Goal: Transaction & Acquisition: Book appointment/travel/reservation

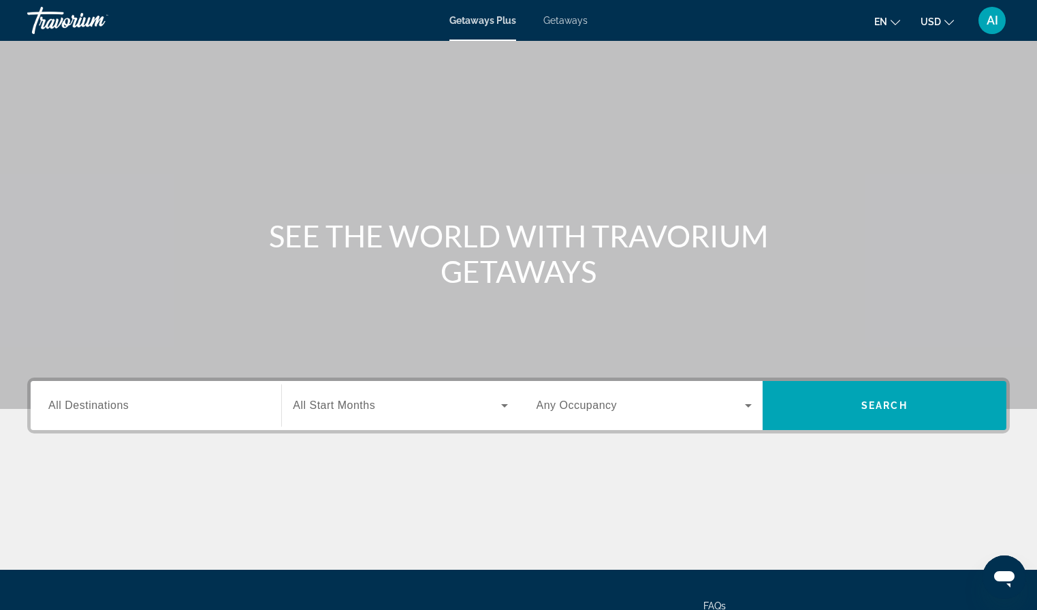
click at [189, 411] on input "Destination All Destinations" at bounding box center [155, 406] width 215 height 16
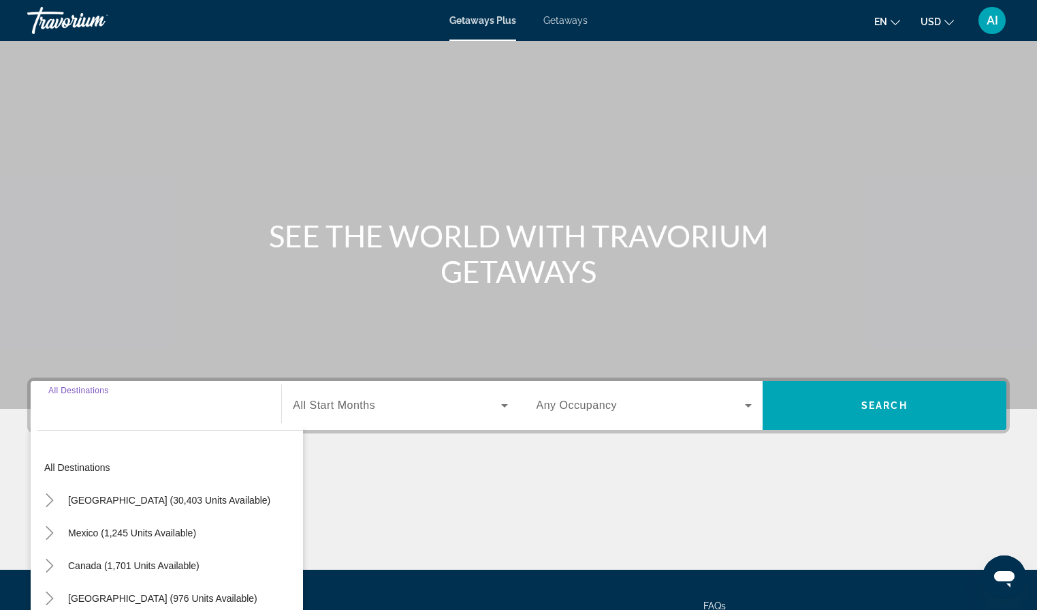
scroll to position [127, 0]
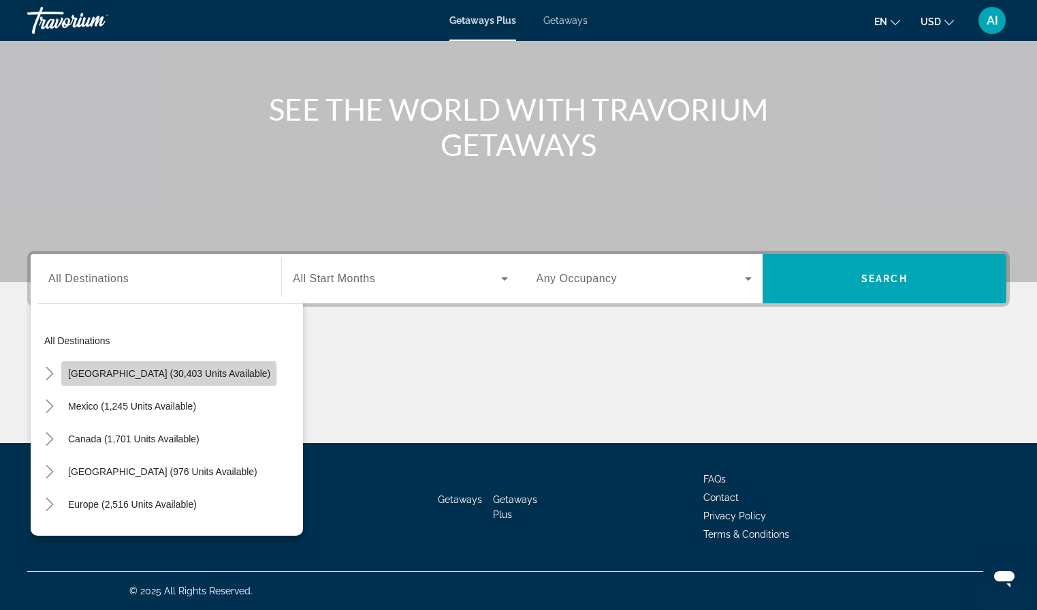
click at [168, 377] on span "United States (30,403 units available)" at bounding box center [169, 373] width 202 height 11
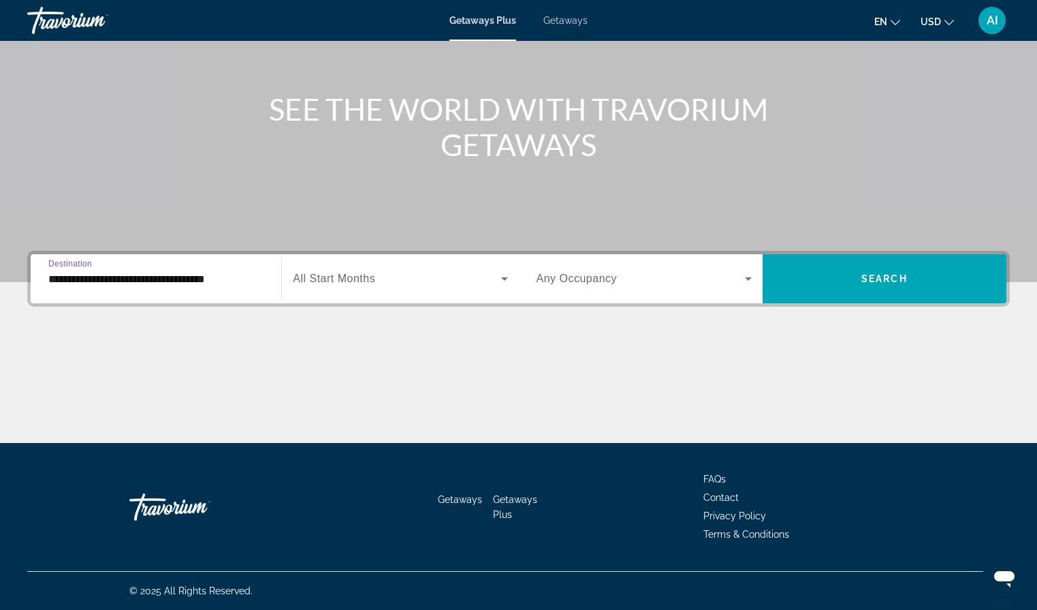
click at [215, 285] on input "**********" at bounding box center [155, 279] width 215 height 16
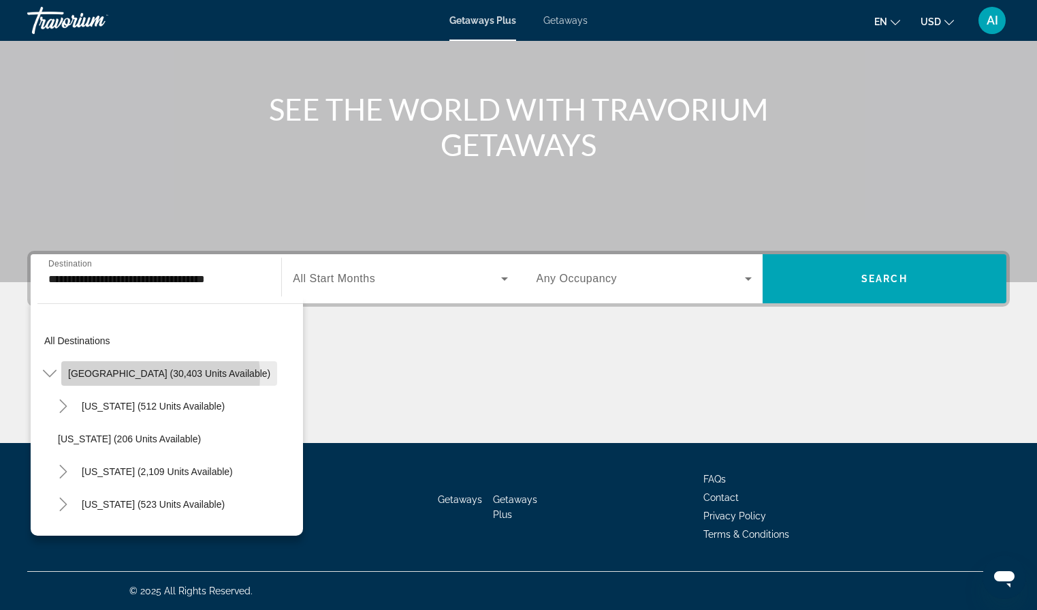
click at [160, 376] on span "United States (30,403 units available)" at bounding box center [169, 373] width 202 height 11
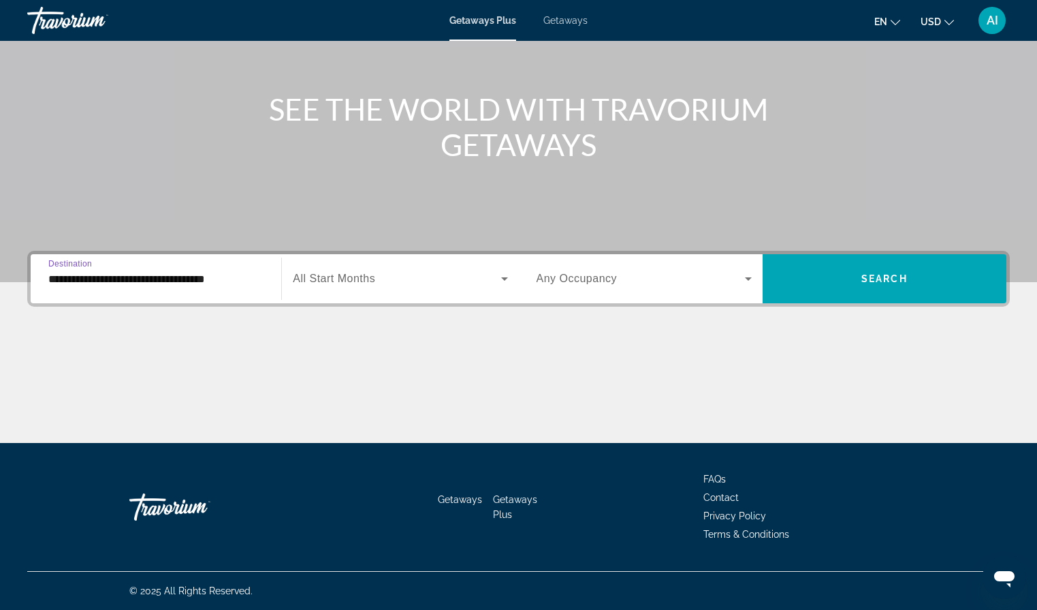
click at [127, 274] on input "**********" at bounding box center [155, 279] width 215 height 16
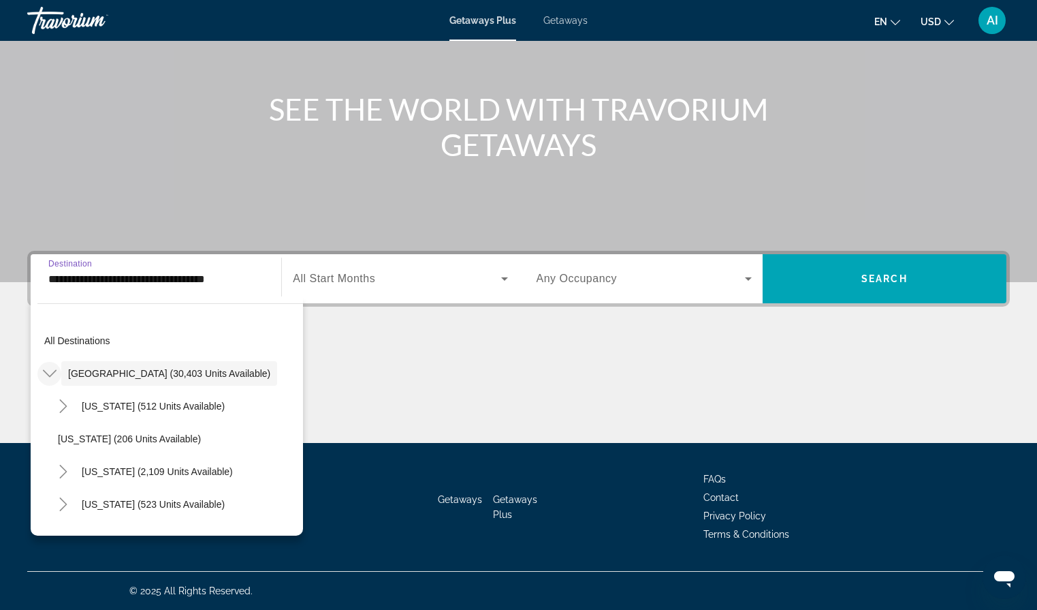
click at [53, 370] on icon "Toggle United States (30,403 units available)" at bounding box center [50, 373] width 14 height 14
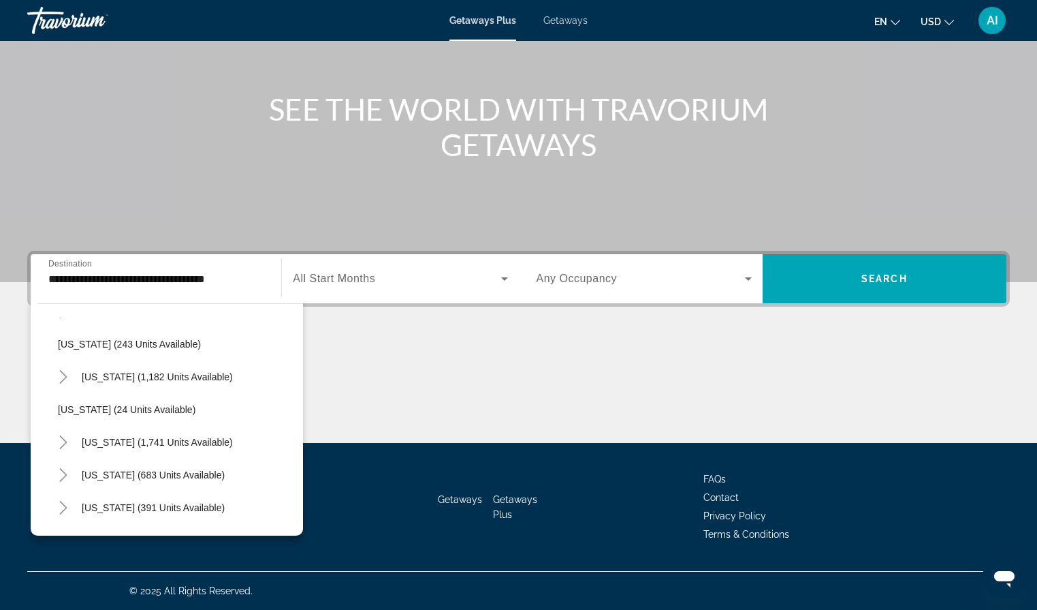
scroll to position [890, 0]
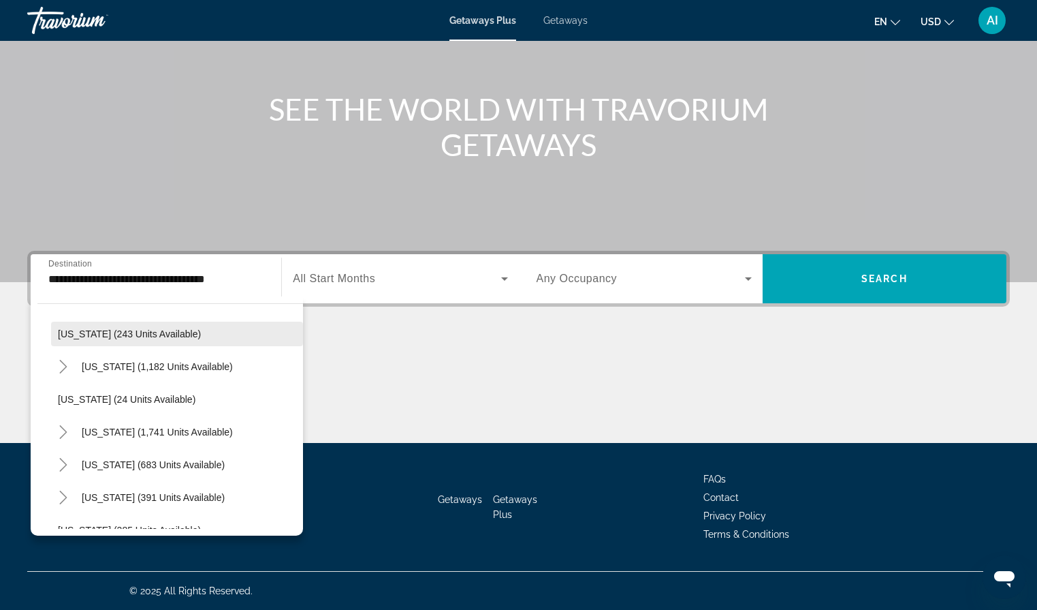
click at [97, 339] on span "Search widget" at bounding box center [177, 333] width 252 height 33
type input "**********"
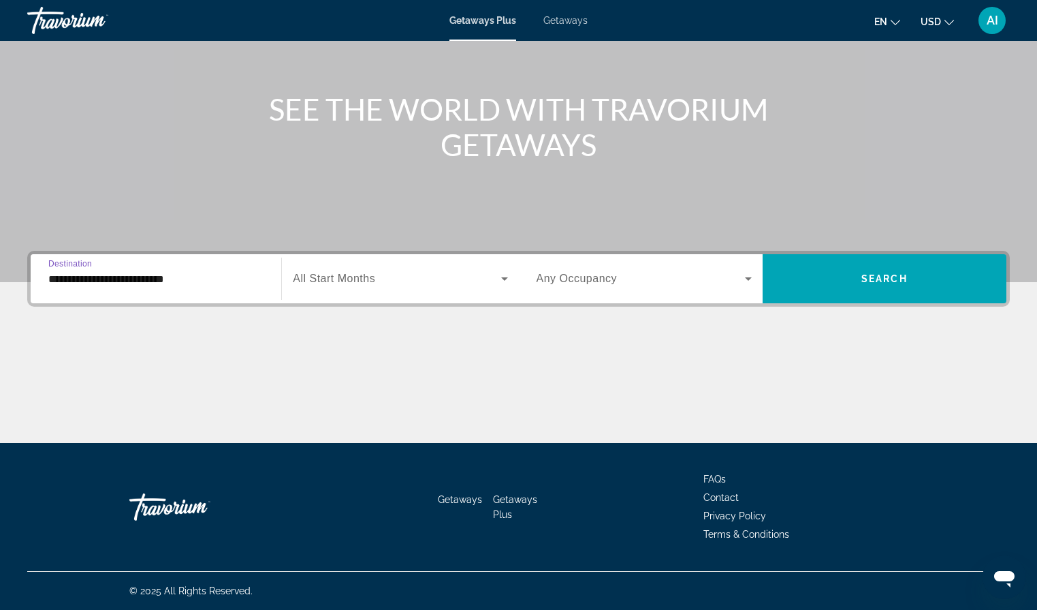
click at [473, 278] on span "Search widget" at bounding box center [397, 278] width 208 height 16
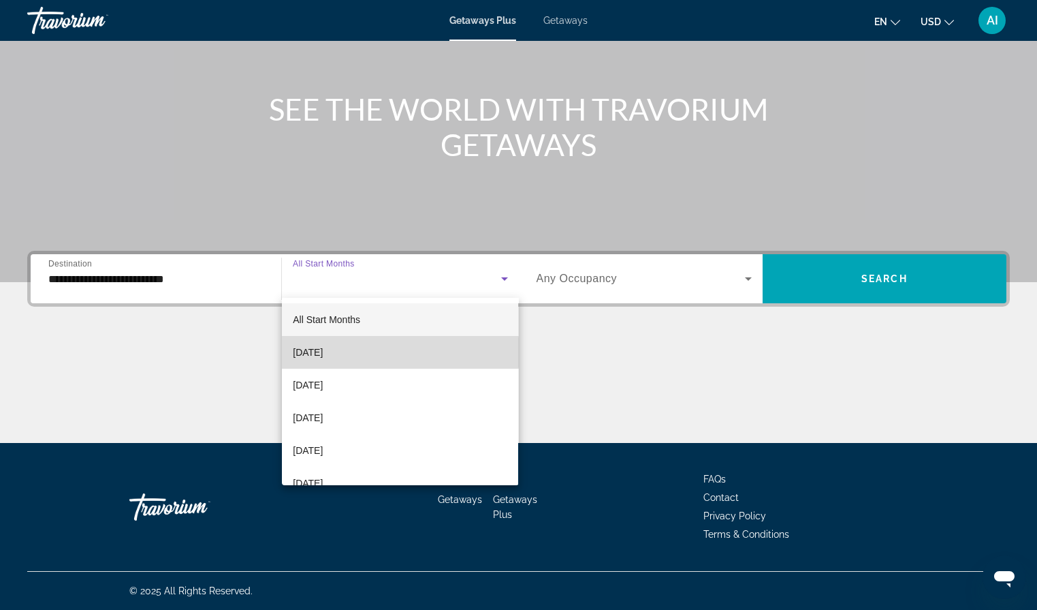
click at [374, 353] on mat-option "[DATE]" at bounding box center [400, 352] width 236 height 33
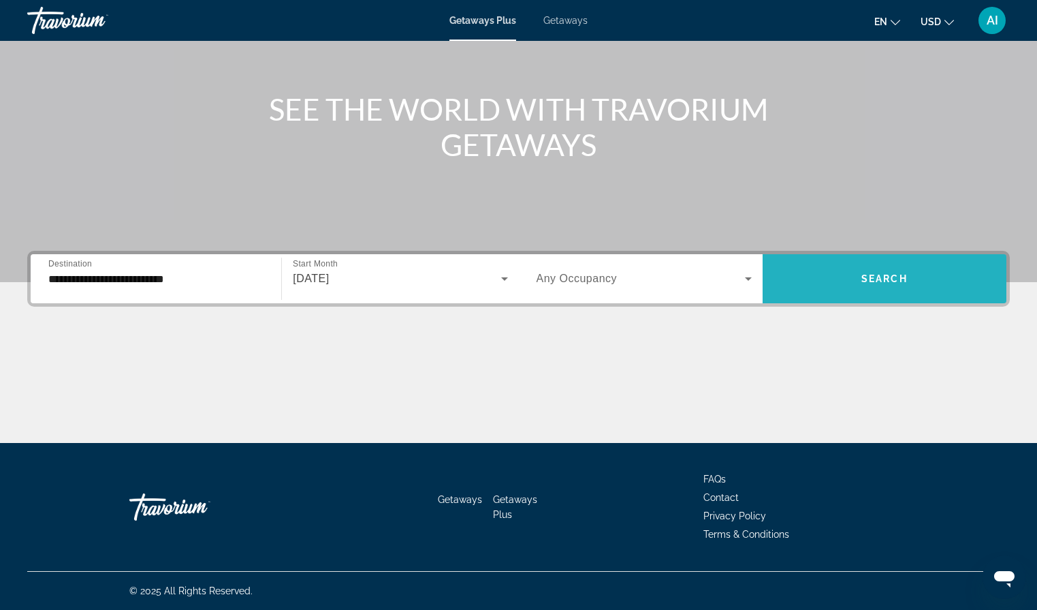
click at [820, 277] on span "Search widget" at bounding box center [885, 278] width 244 height 33
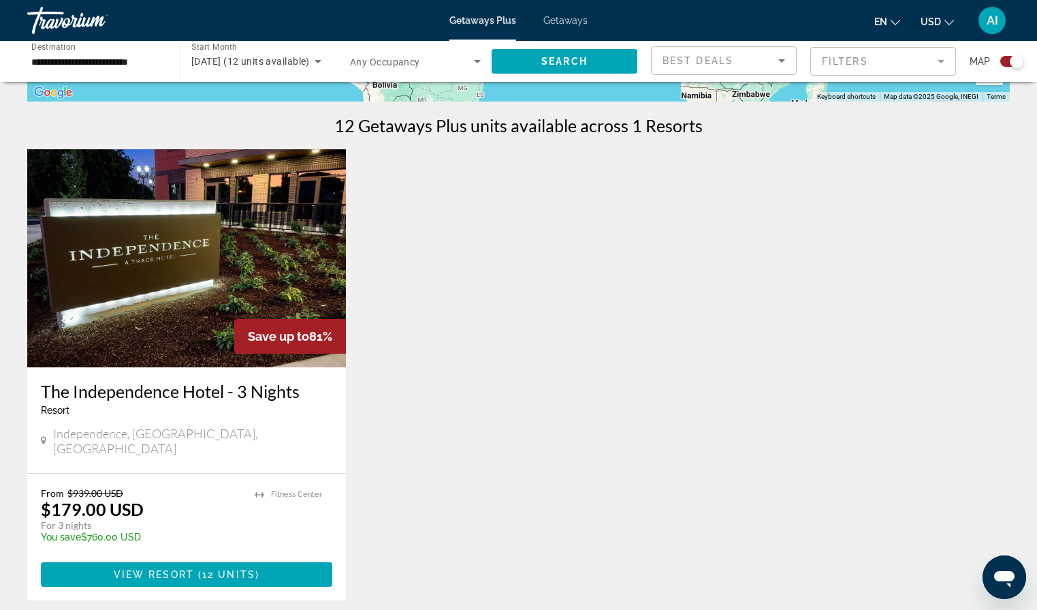
scroll to position [349, 0]
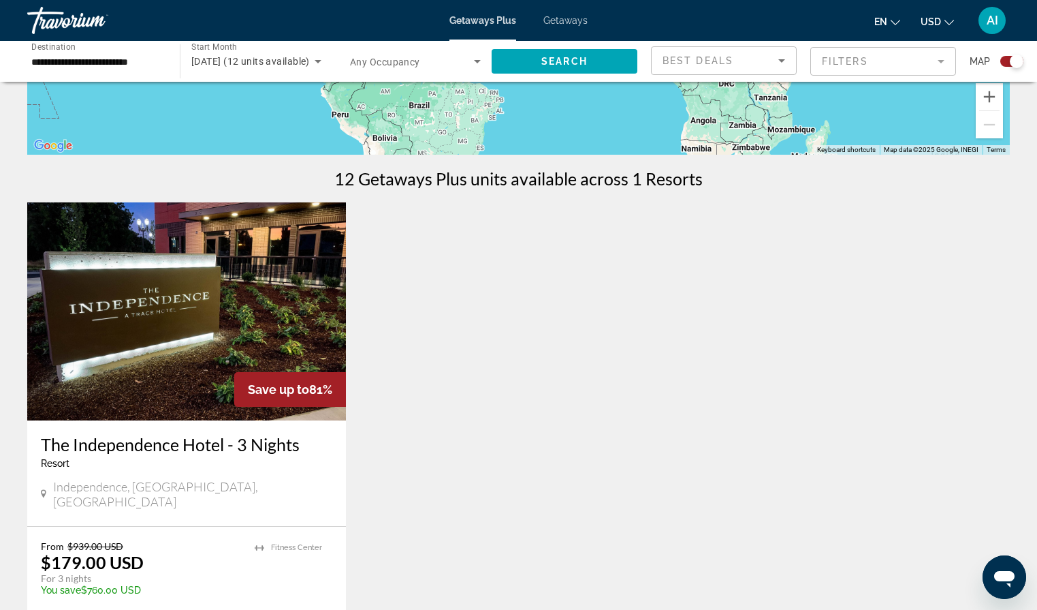
click at [318, 61] on icon "Search widget" at bounding box center [318, 61] width 7 height 3
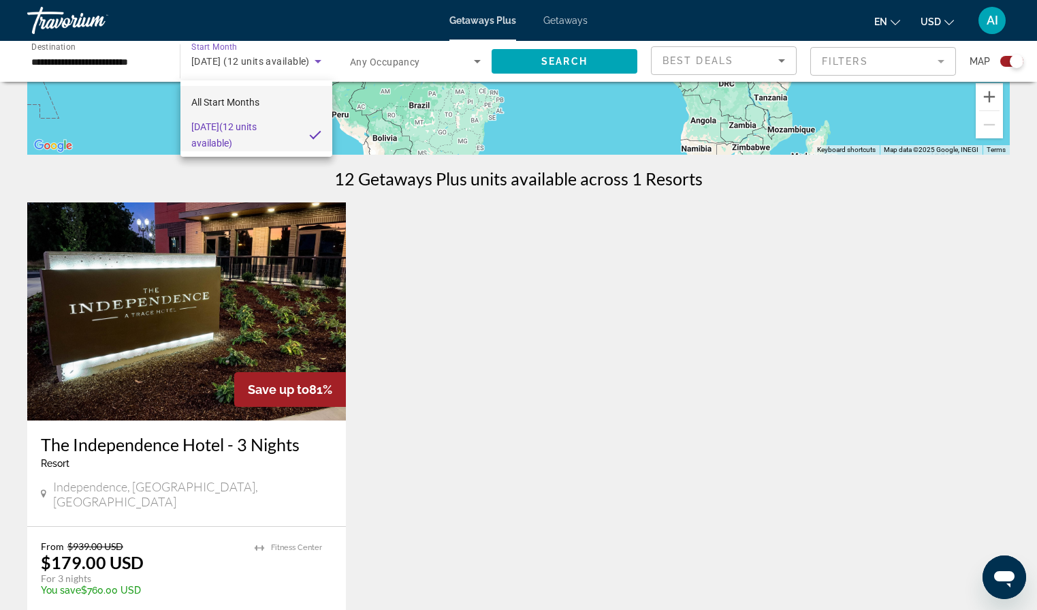
click at [274, 106] on mat-option "All Start Months" at bounding box center [257, 102] width 152 height 33
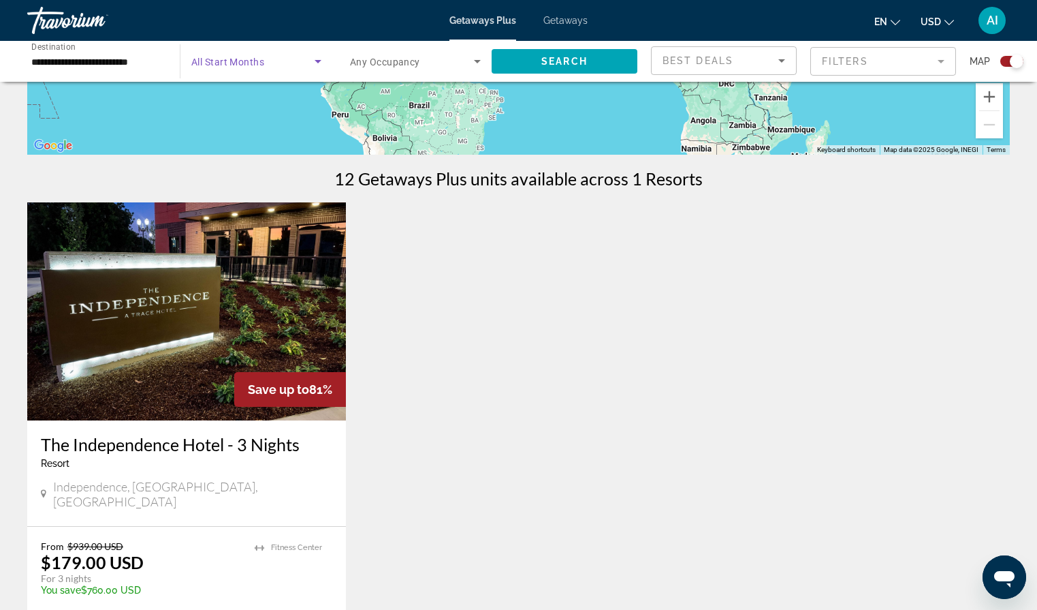
click at [312, 66] on icon "Search widget" at bounding box center [318, 61] width 16 height 16
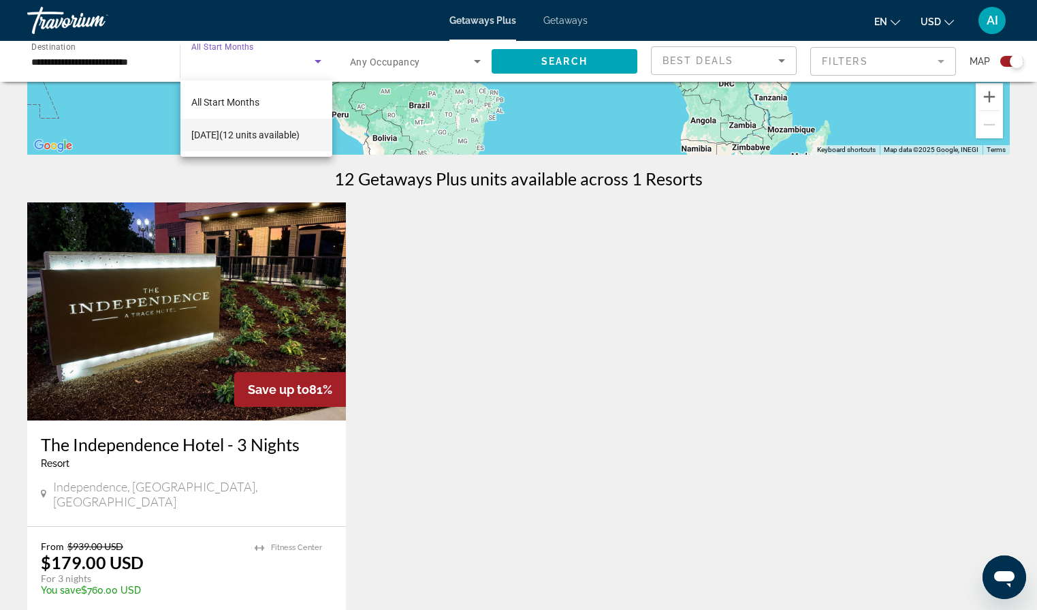
click at [318, 67] on div at bounding box center [518, 305] width 1037 height 610
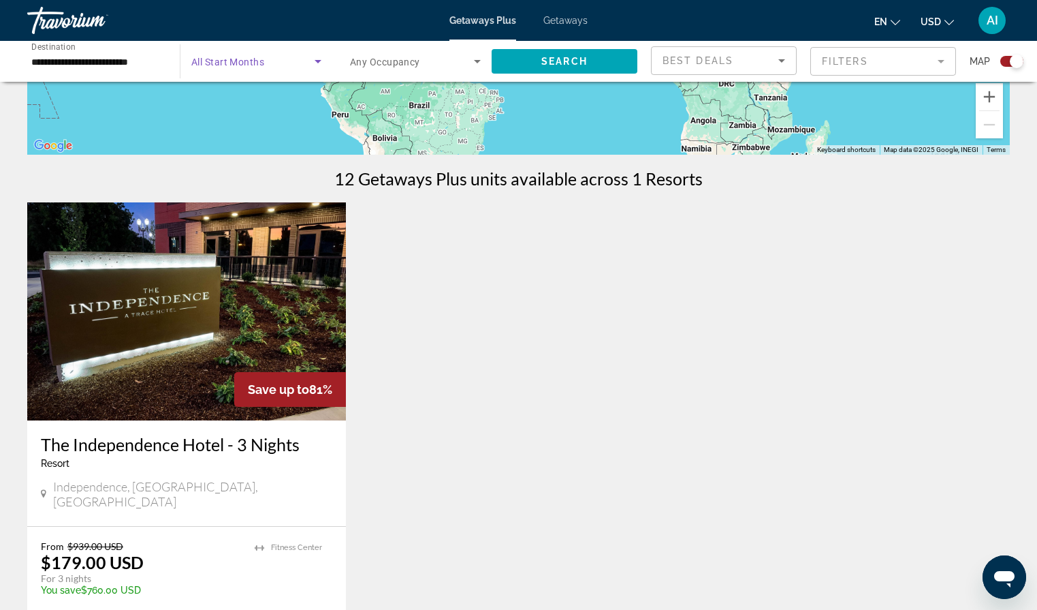
click at [318, 65] on icon "Search widget" at bounding box center [318, 61] width 16 height 16
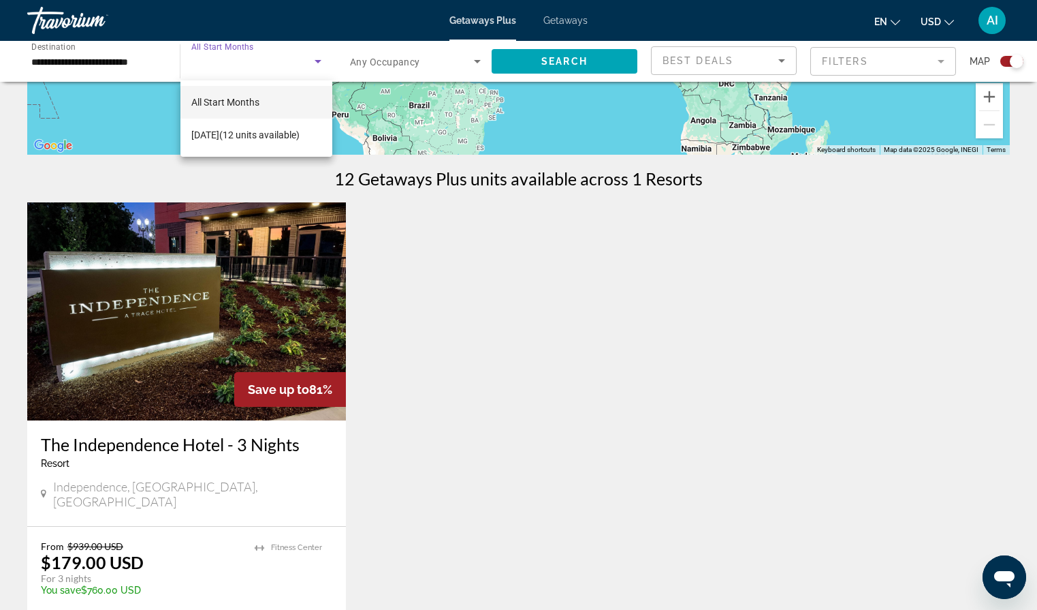
click at [523, 60] on div at bounding box center [518, 305] width 1037 height 610
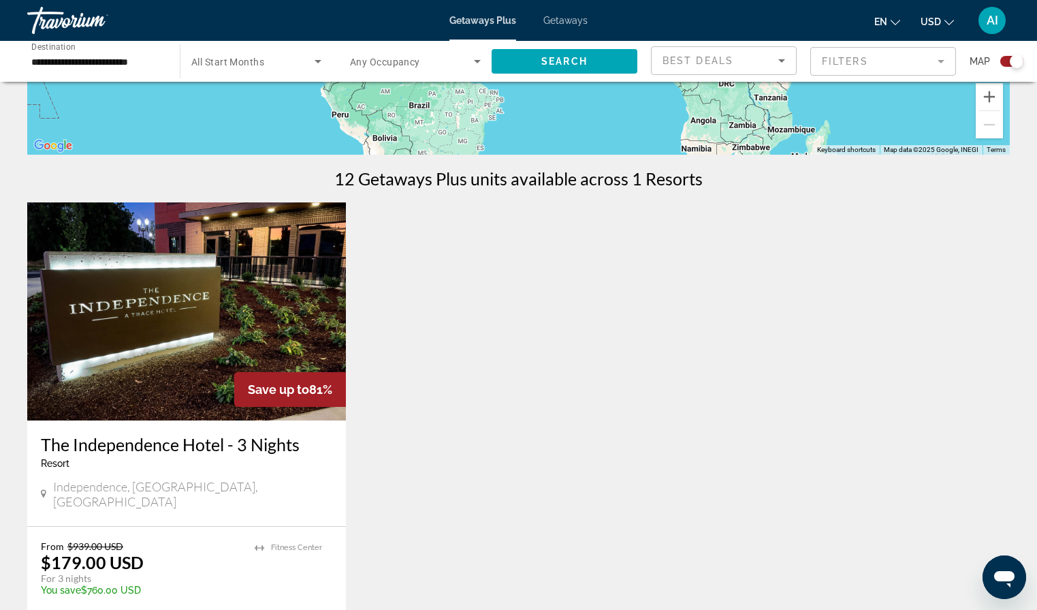
click at [157, 315] on img "Main content" at bounding box center [186, 311] width 319 height 218
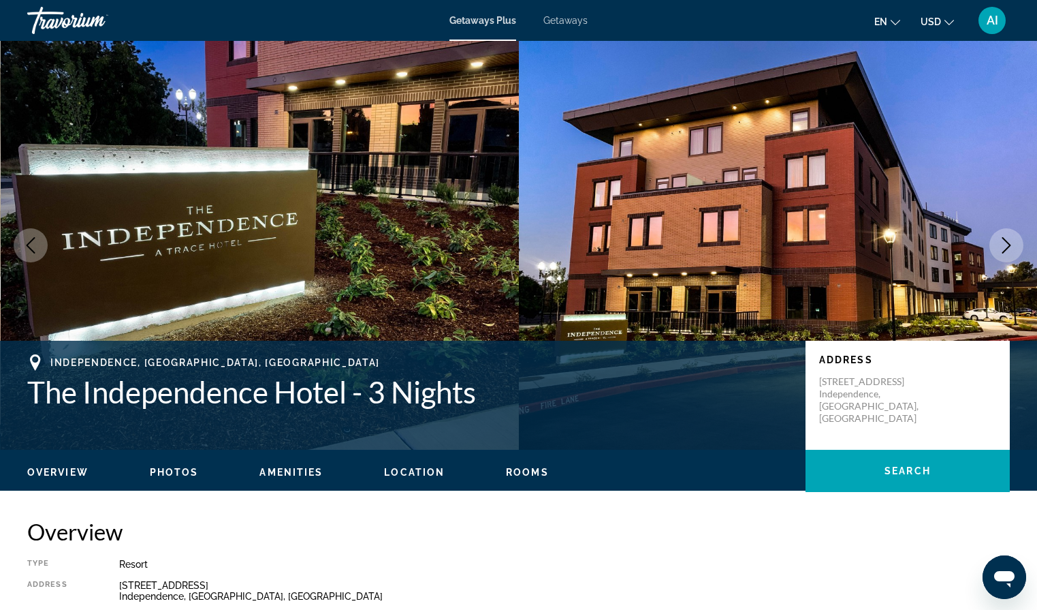
click at [1014, 241] on icon "Next image" at bounding box center [1007, 245] width 16 height 16
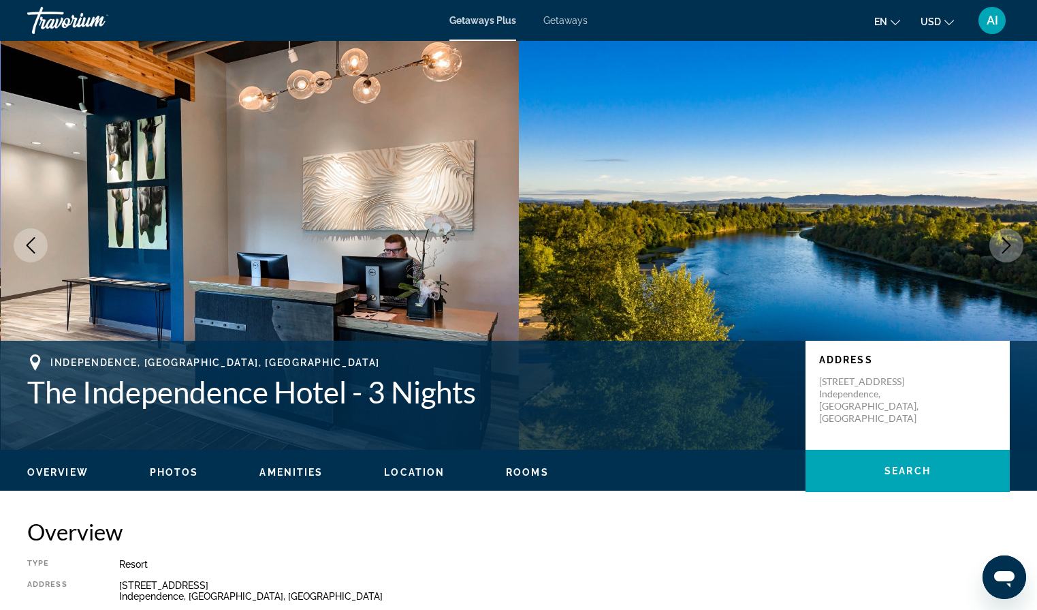
click at [1014, 241] on icon "Next image" at bounding box center [1007, 245] width 16 height 16
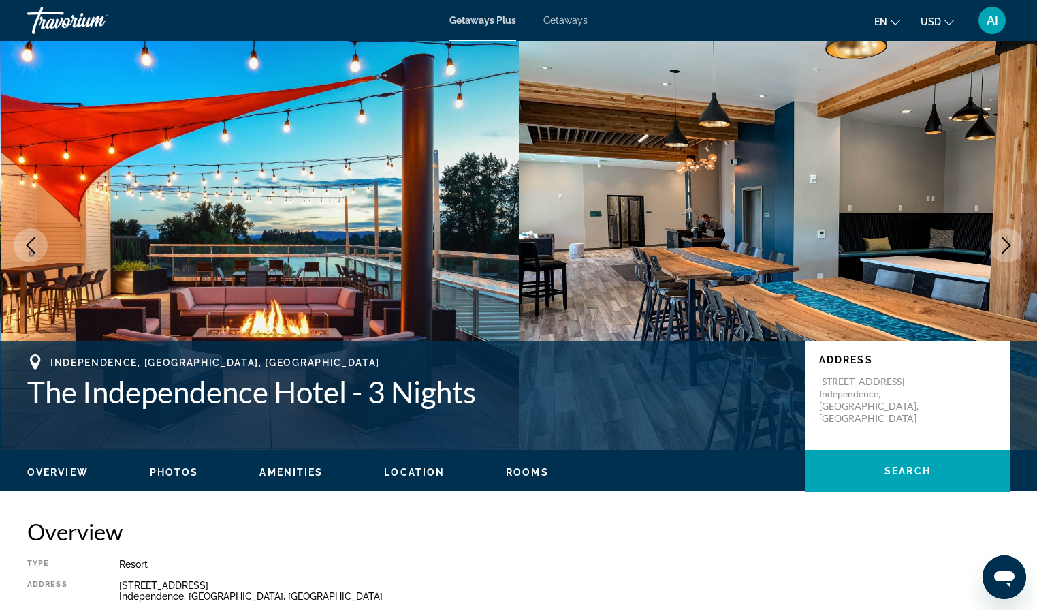
click at [1014, 241] on icon "Next image" at bounding box center [1007, 245] width 16 height 16
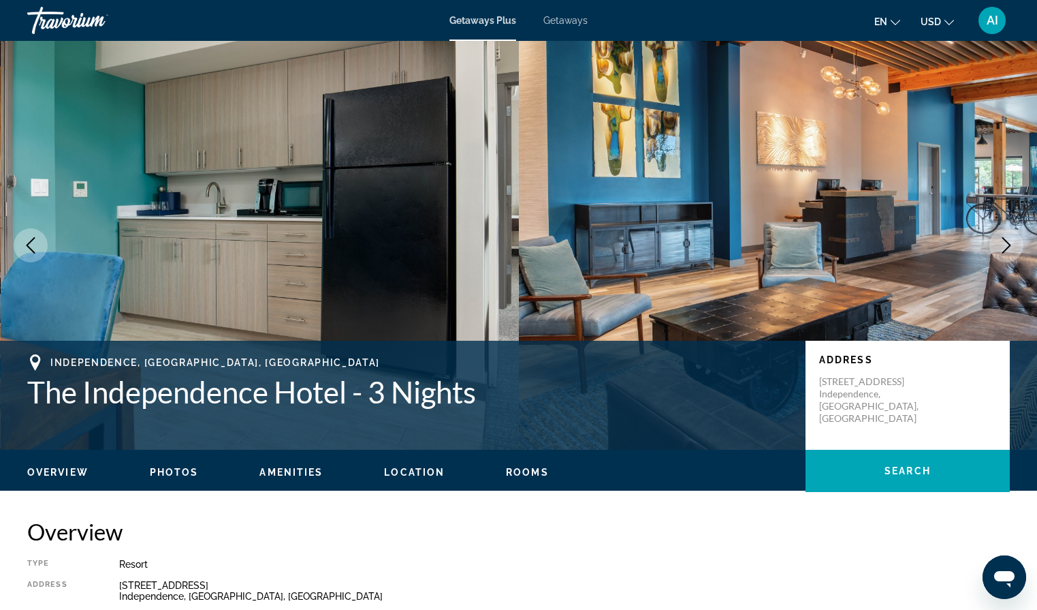
click at [1014, 241] on icon "Next image" at bounding box center [1007, 245] width 16 height 16
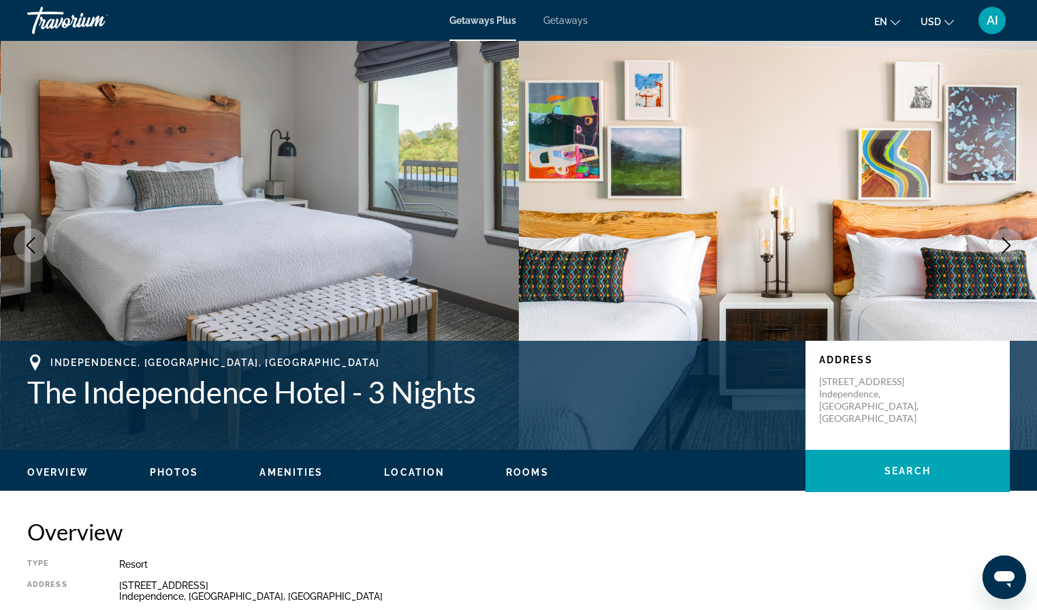
click at [1014, 241] on icon "Next image" at bounding box center [1007, 245] width 16 height 16
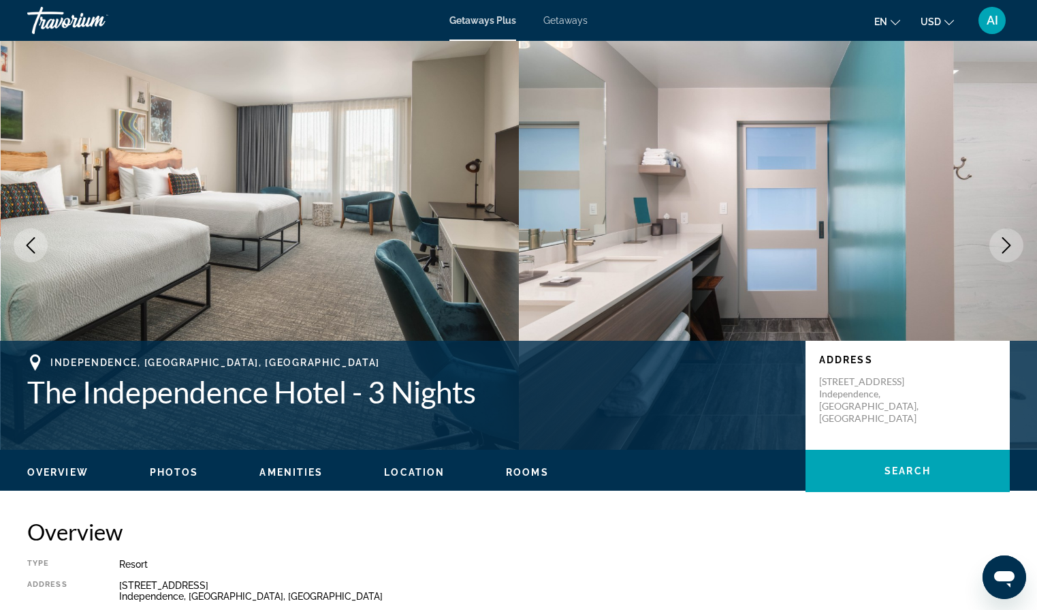
click at [1014, 241] on icon "Next image" at bounding box center [1007, 245] width 16 height 16
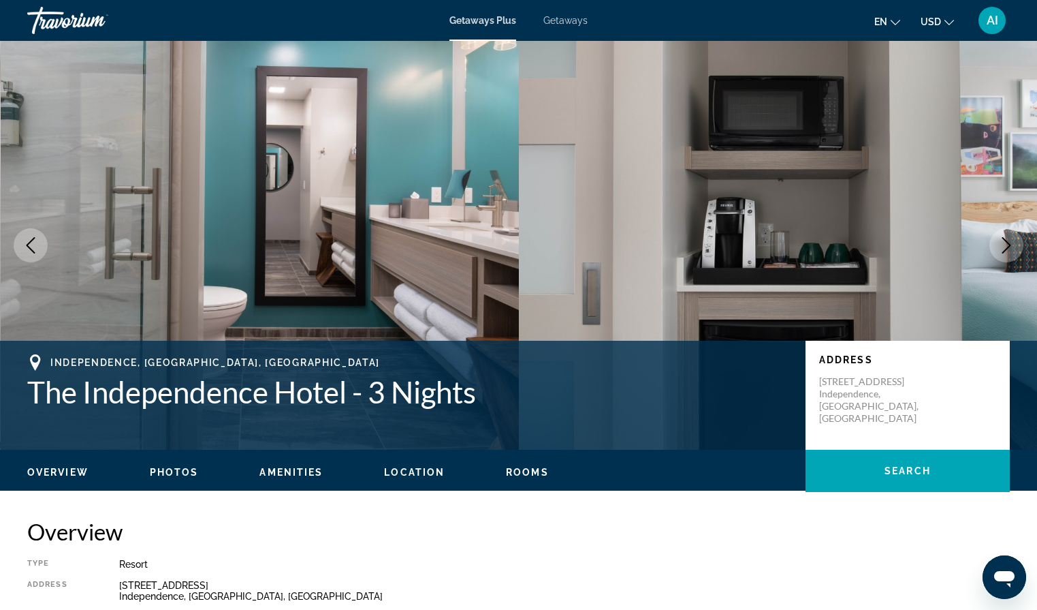
click at [1014, 241] on icon "Next image" at bounding box center [1007, 245] width 16 height 16
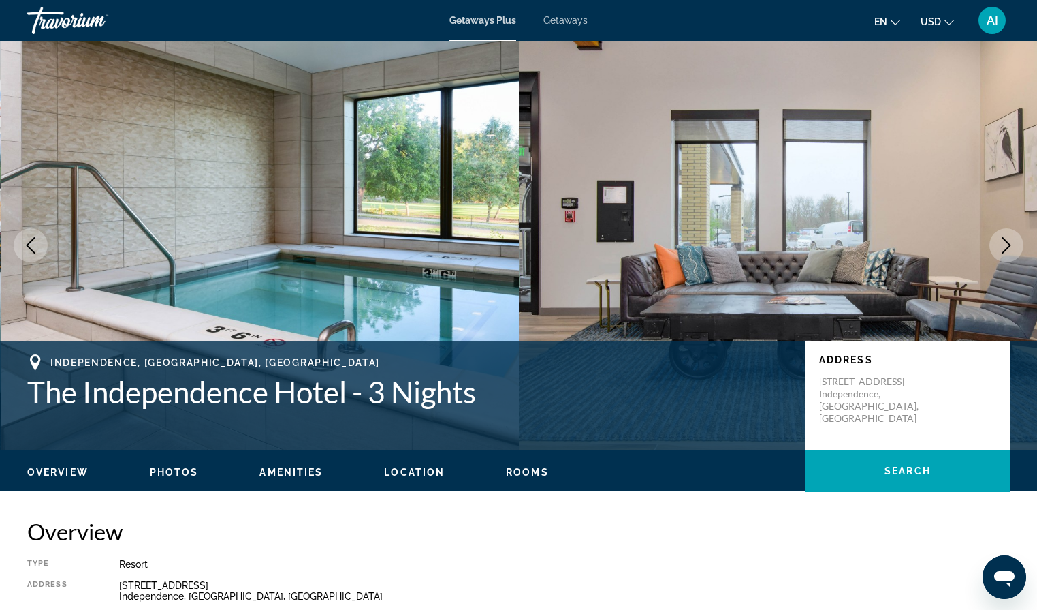
click at [1014, 241] on icon "Next image" at bounding box center [1007, 245] width 16 height 16
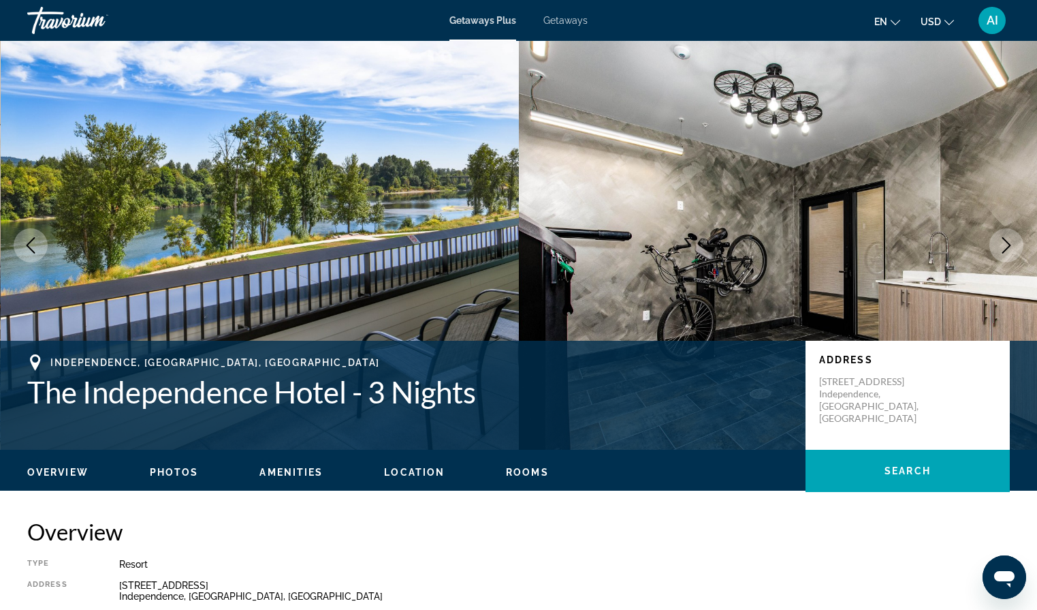
click at [1014, 241] on icon "Next image" at bounding box center [1007, 245] width 16 height 16
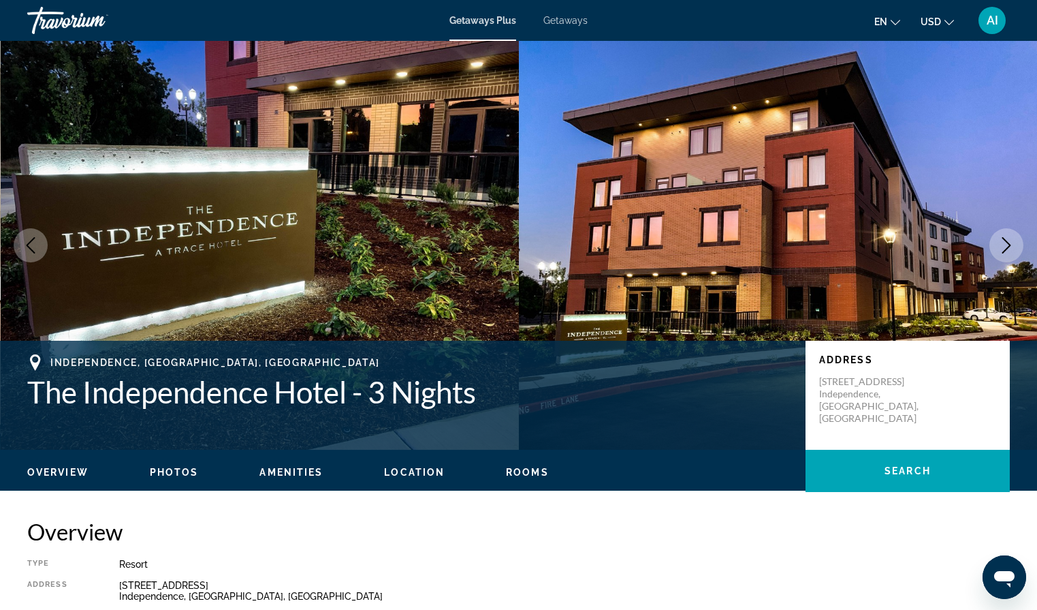
click at [1014, 241] on icon "Next image" at bounding box center [1007, 245] width 16 height 16
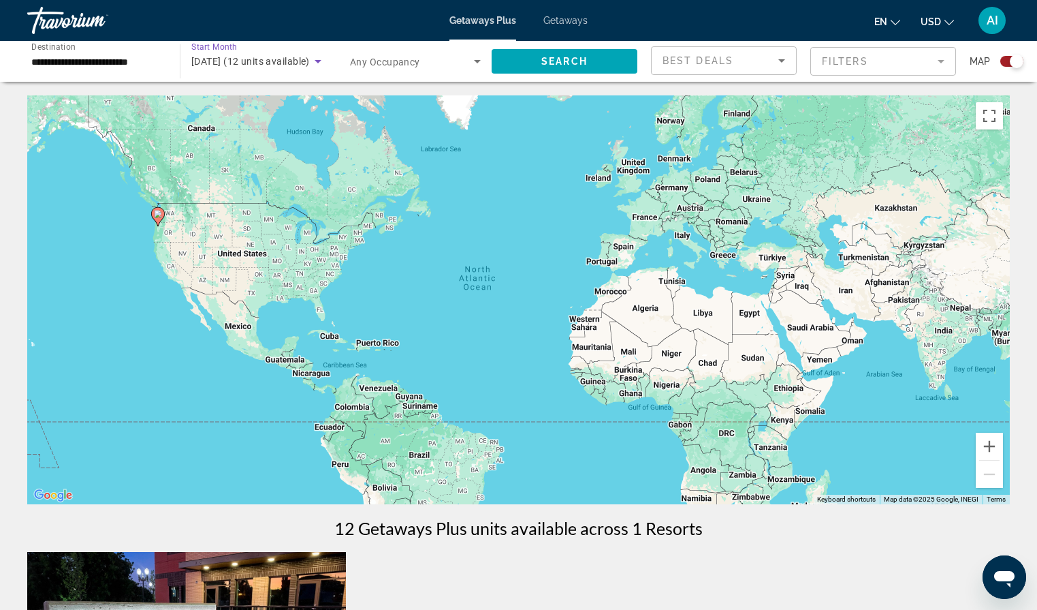
click at [257, 63] on span "September 2025 (12 units available)" at bounding box center [250, 61] width 119 height 11
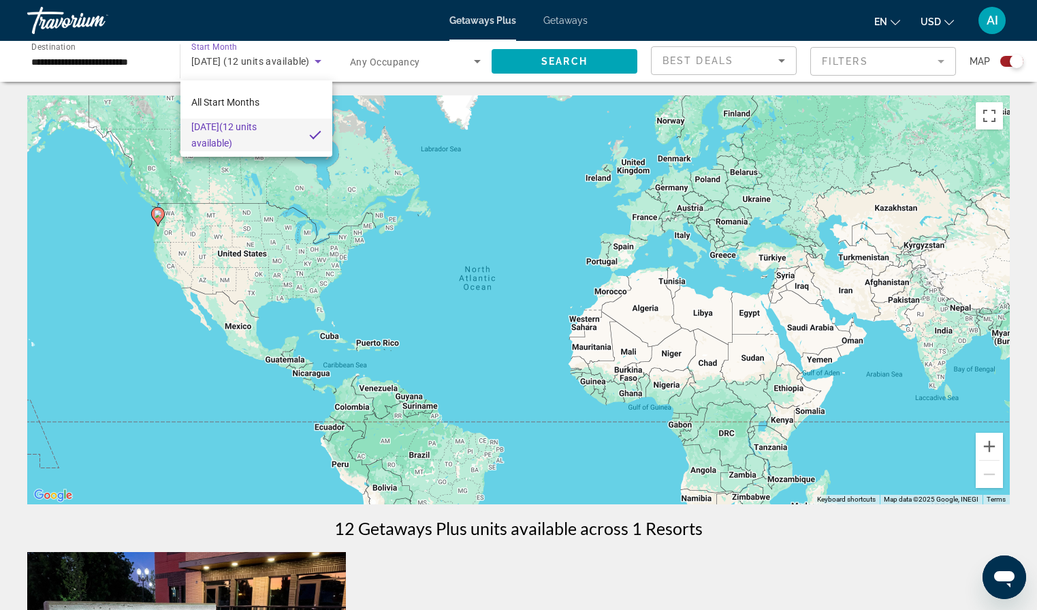
click at [155, 63] on div at bounding box center [518, 305] width 1037 height 610
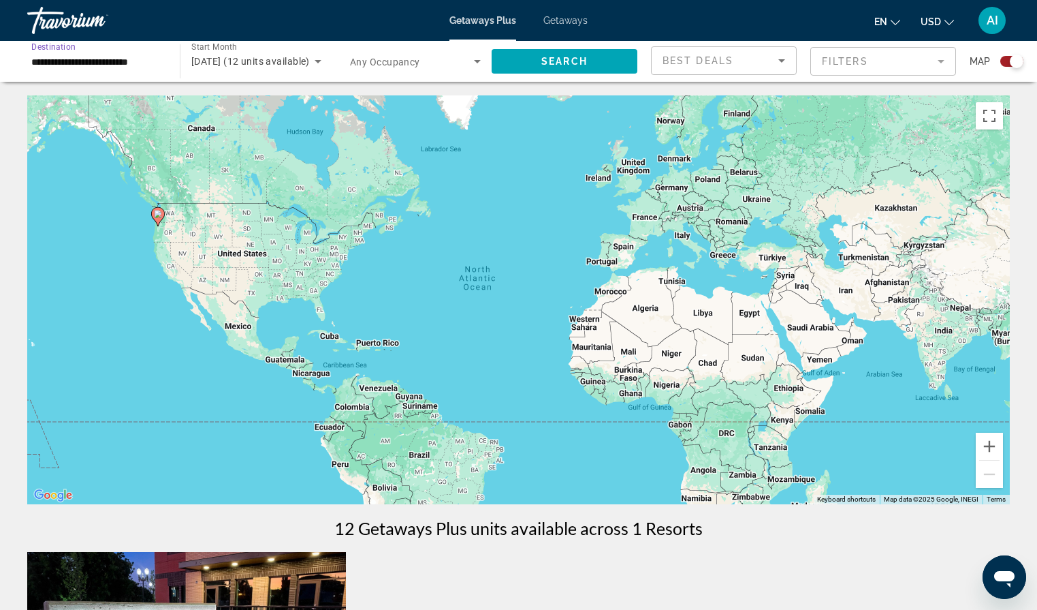
click at [155, 63] on input "**********" at bounding box center [96, 62] width 131 height 16
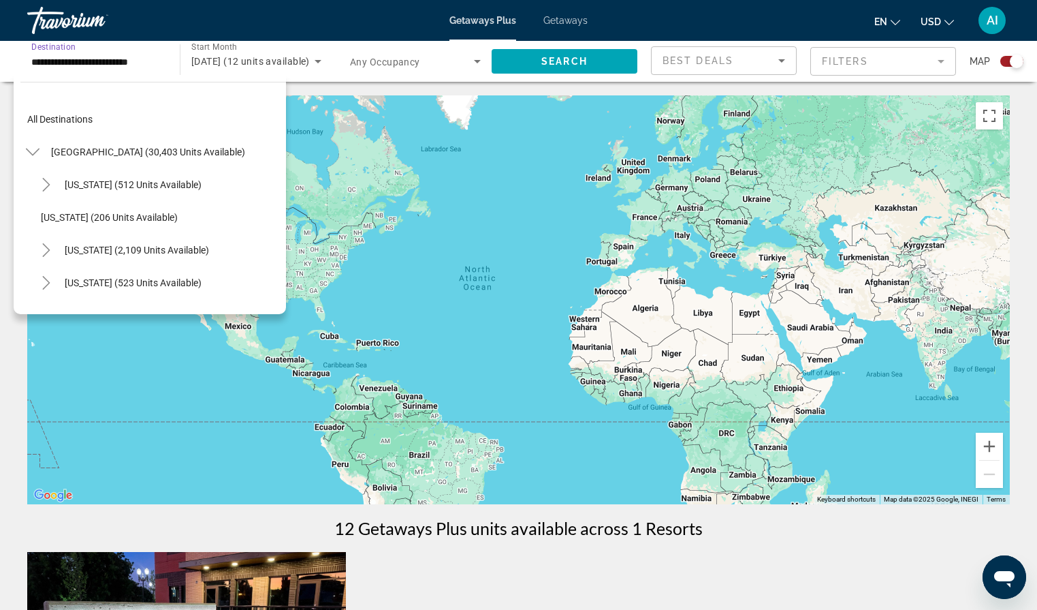
scroll to position [800, 0]
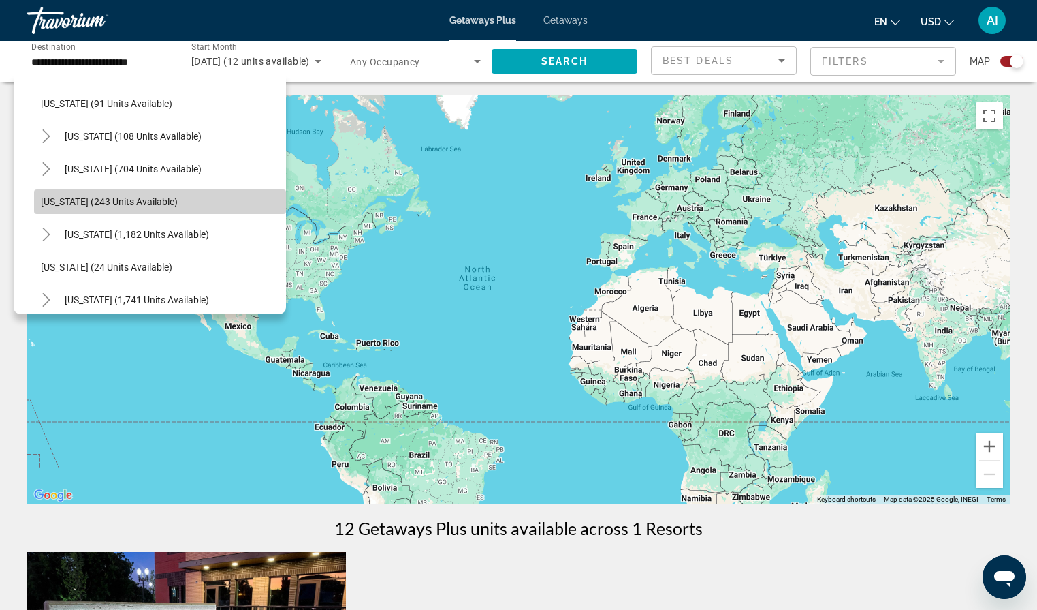
click at [151, 204] on span "Oregon (243 units available)" at bounding box center [109, 201] width 137 height 11
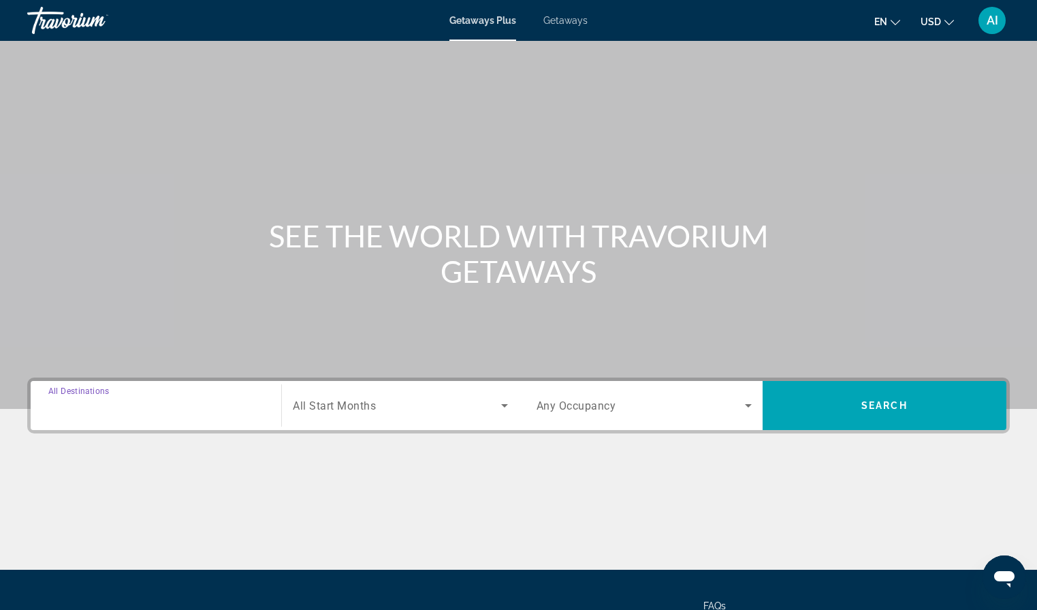
click at [131, 408] on input "Destination All Destinations" at bounding box center [155, 406] width 215 height 16
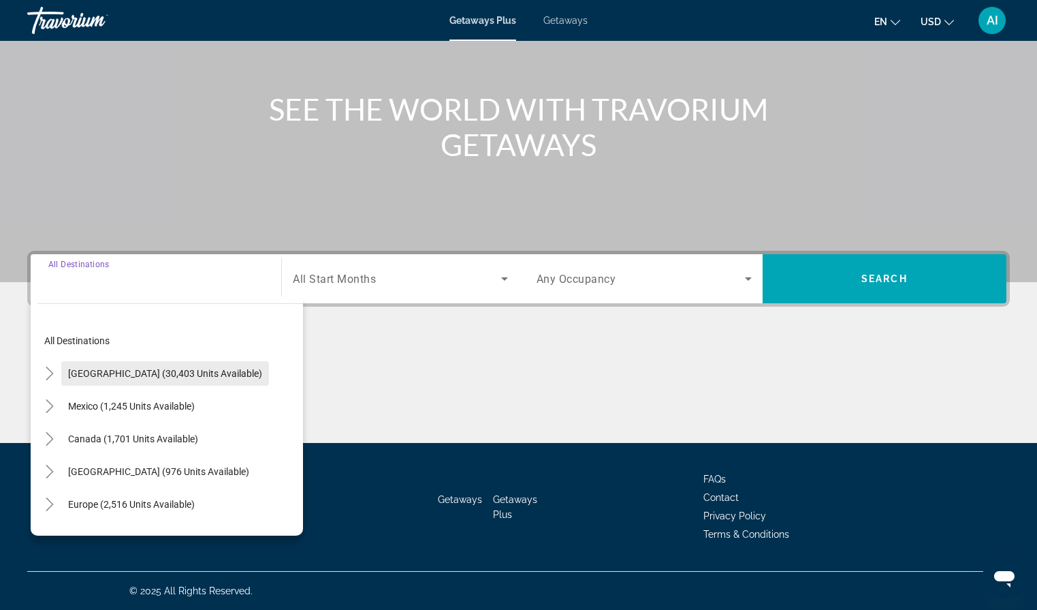
click at [114, 373] on span "United States (30,403 units available)" at bounding box center [165, 373] width 194 height 11
type input "**********"
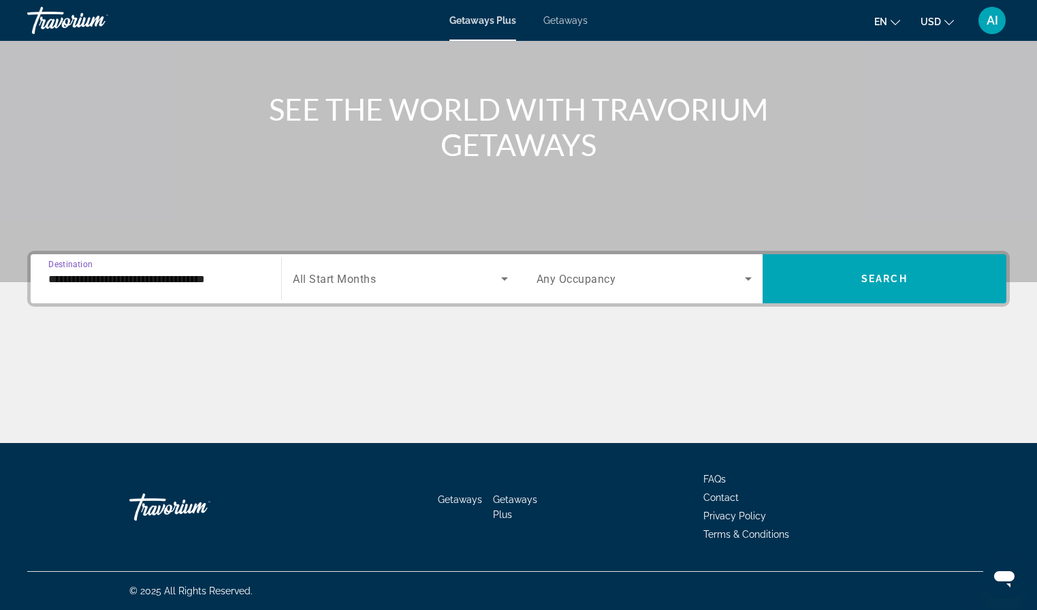
click at [195, 280] on input "**********" at bounding box center [155, 279] width 215 height 16
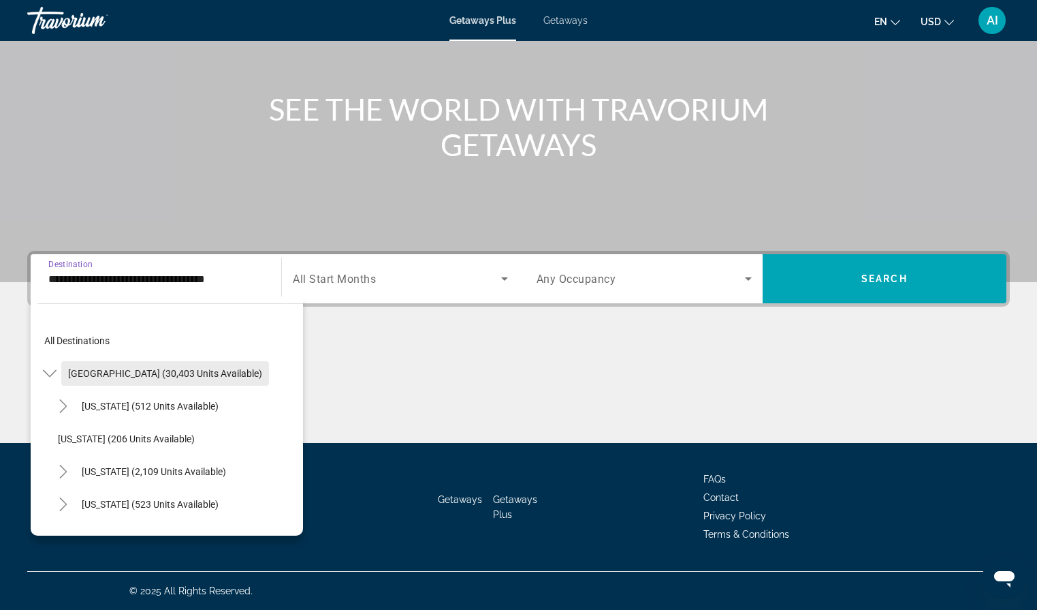
click at [182, 368] on span "United States (30,403 units available)" at bounding box center [165, 373] width 194 height 11
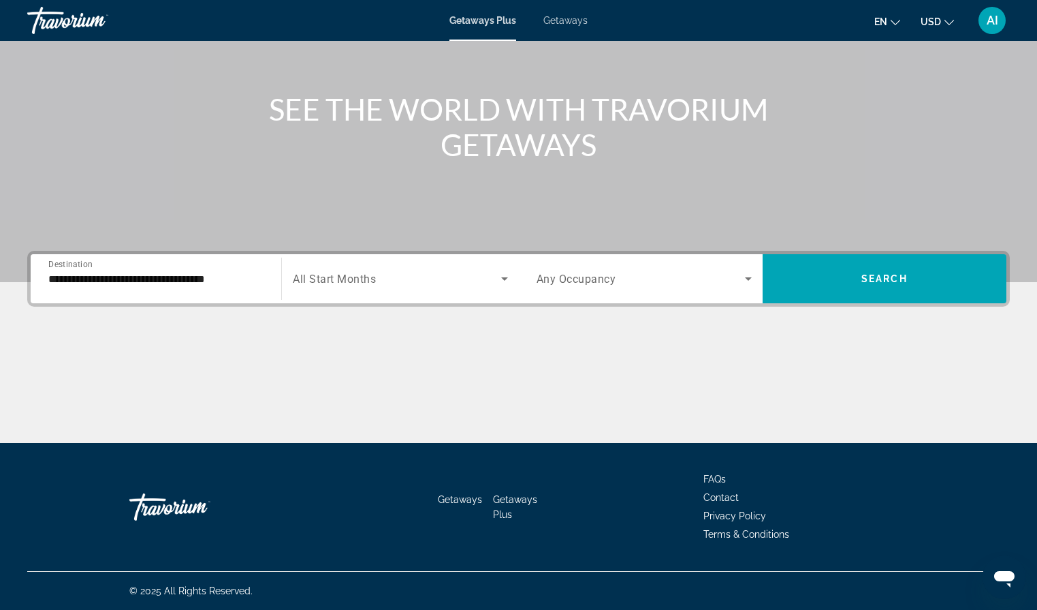
click at [345, 280] on span "All Start Months" at bounding box center [334, 278] width 83 height 13
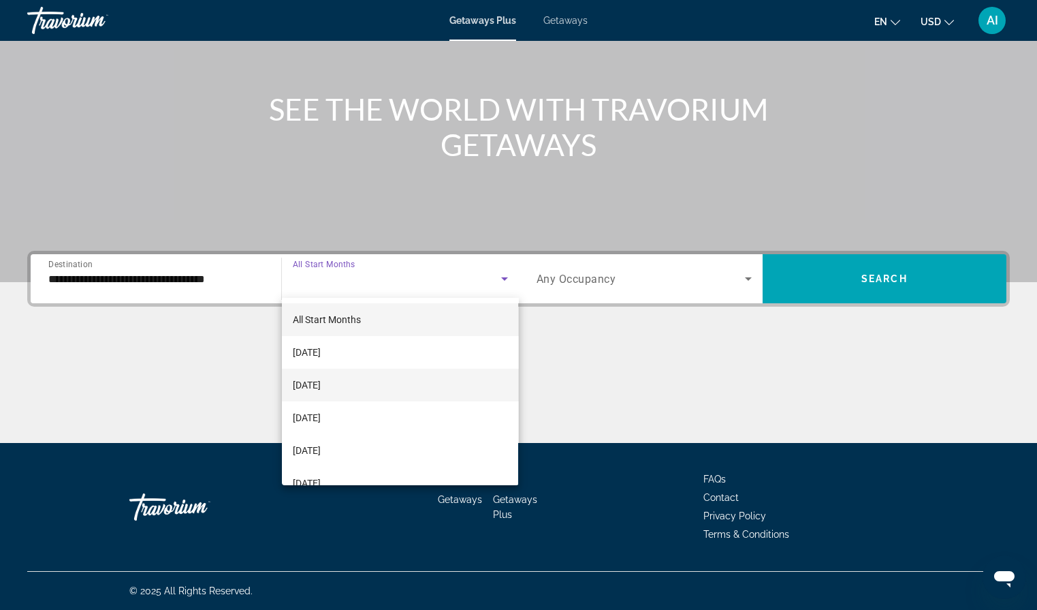
click at [321, 384] on span "[DATE]" at bounding box center [307, 385] width 28 height 16
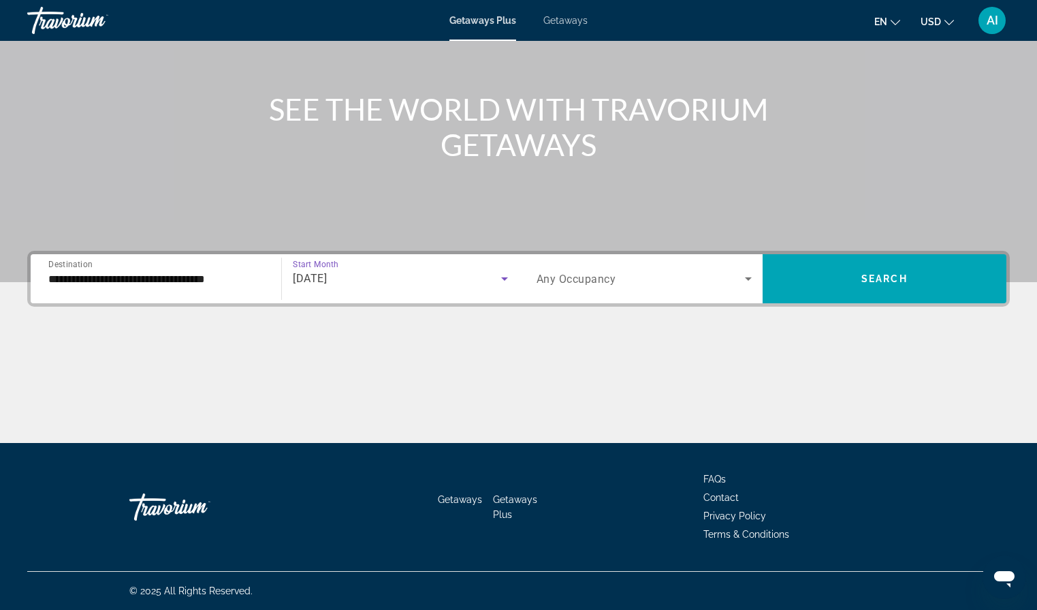
click at [503, 276] on icon "Search widget" at bounding box center [505, 278] width 16 height 16
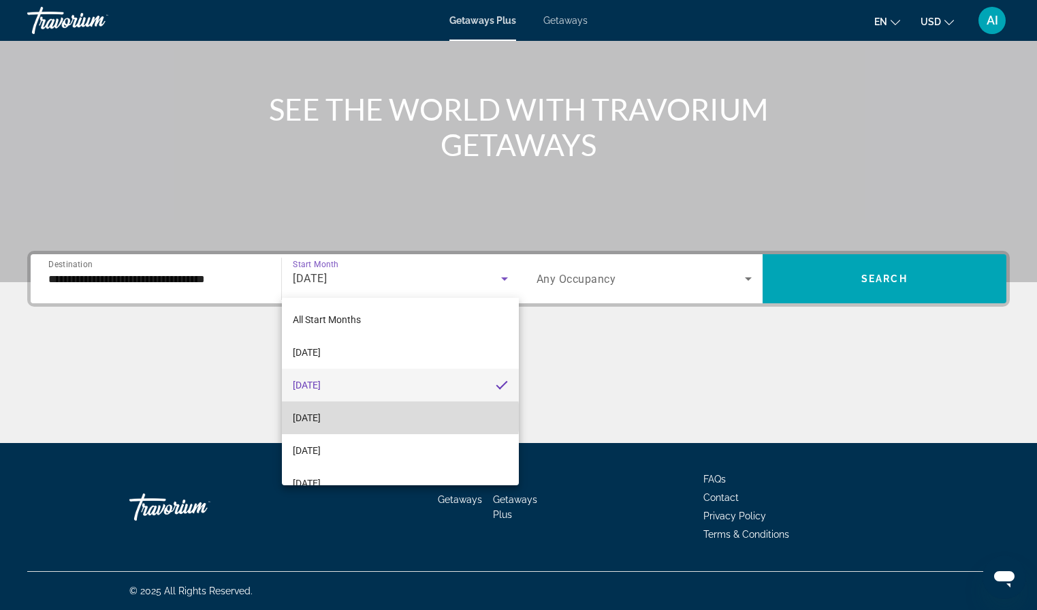
click at [392, 417] on mat-option "[DATE]" at bounding box center [400, 417] width 236 height 33
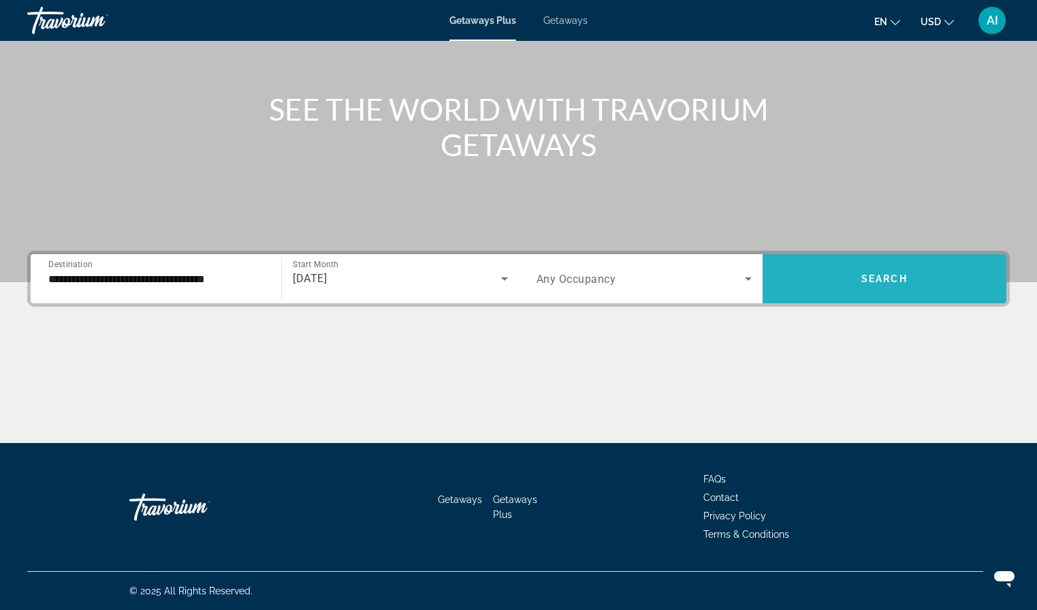
click at [814, 272] on span "Search widget" at bounding box center [885, 278] width 244 height 33
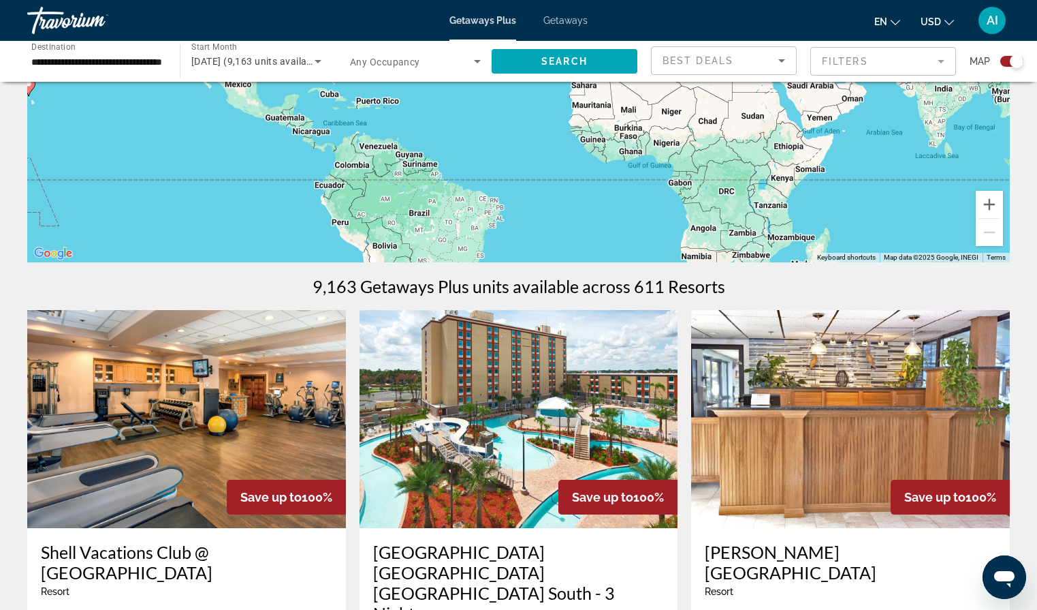
scroll to position [230, 0]
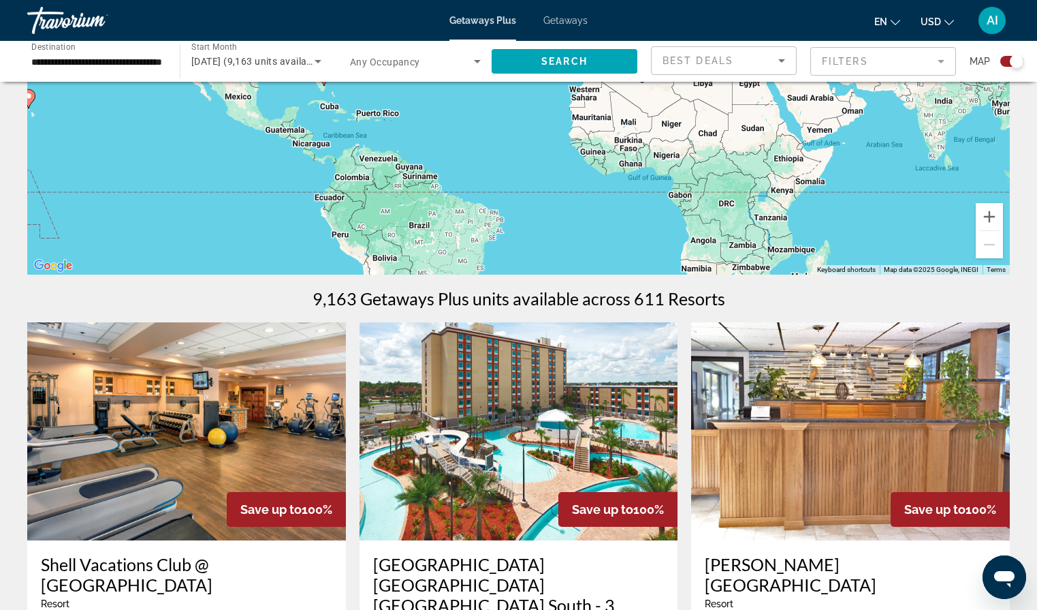
click at [772, 63] on div "Best Deals" at bounding box center [721, 60] width 116 height 16
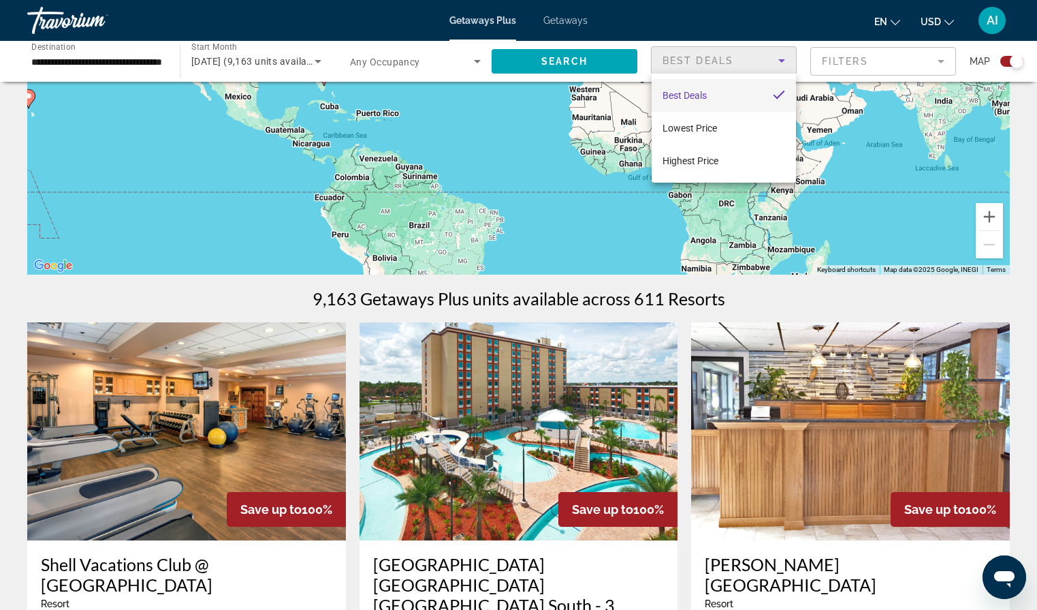
click at [898, 54] on div at bounding box center [518, 305] width 1037 height 610
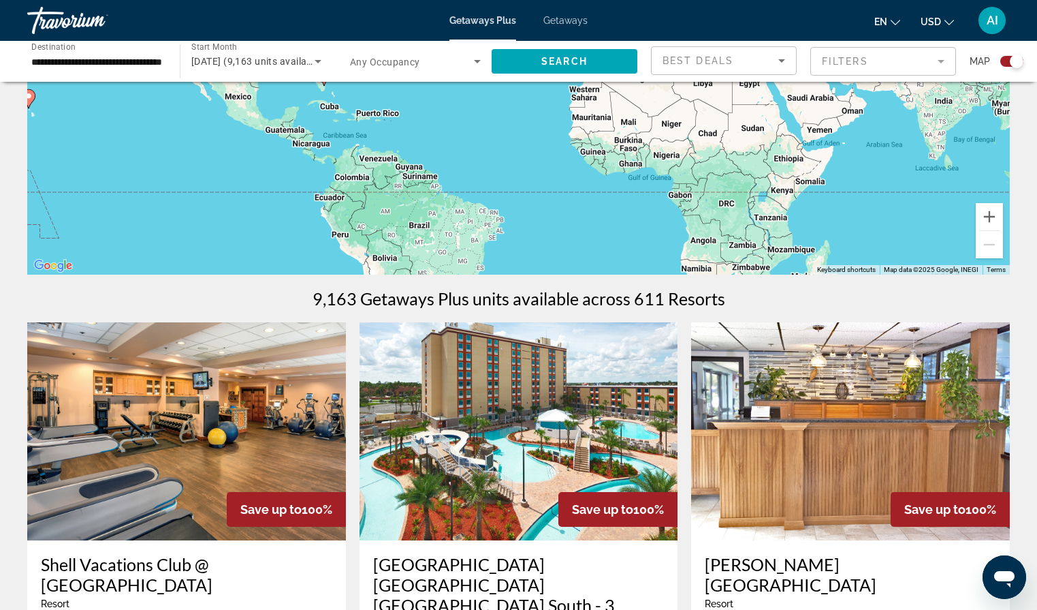
click at [894, 63] on mat-form-field "Filters" at bounding box center [884, 61] width 146 height 29
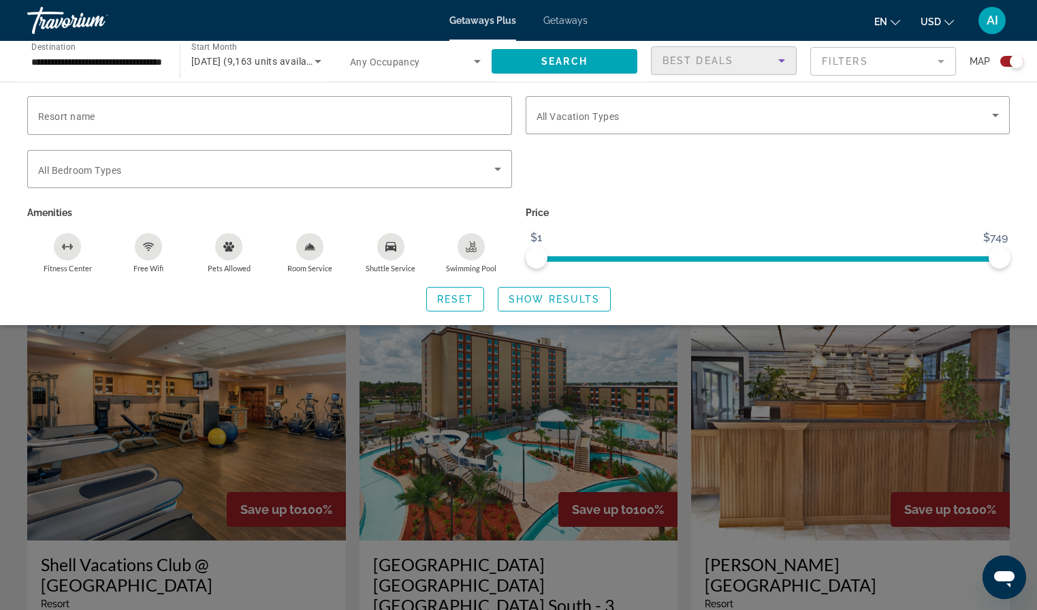
click at [776, 61] on icon "Sort by" at bounding box center [782, 60] width 16 height 16
click at [855, 63] on div at bounding box center [518, 305] width 1037 height 610
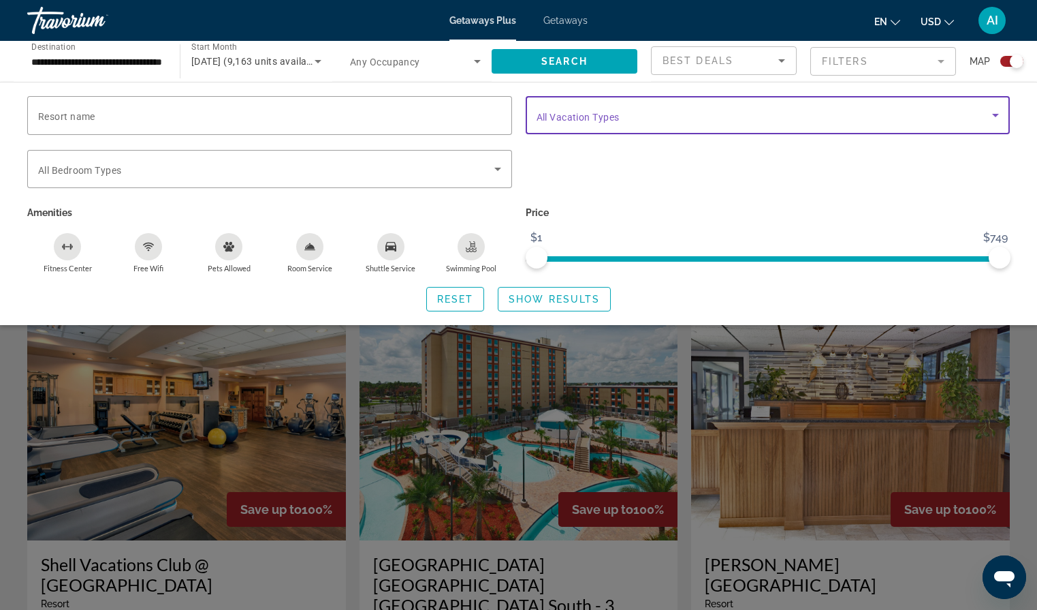
click at [681, 121] on span "Search widget" at bounding box center [765, 115] width 456 height 16
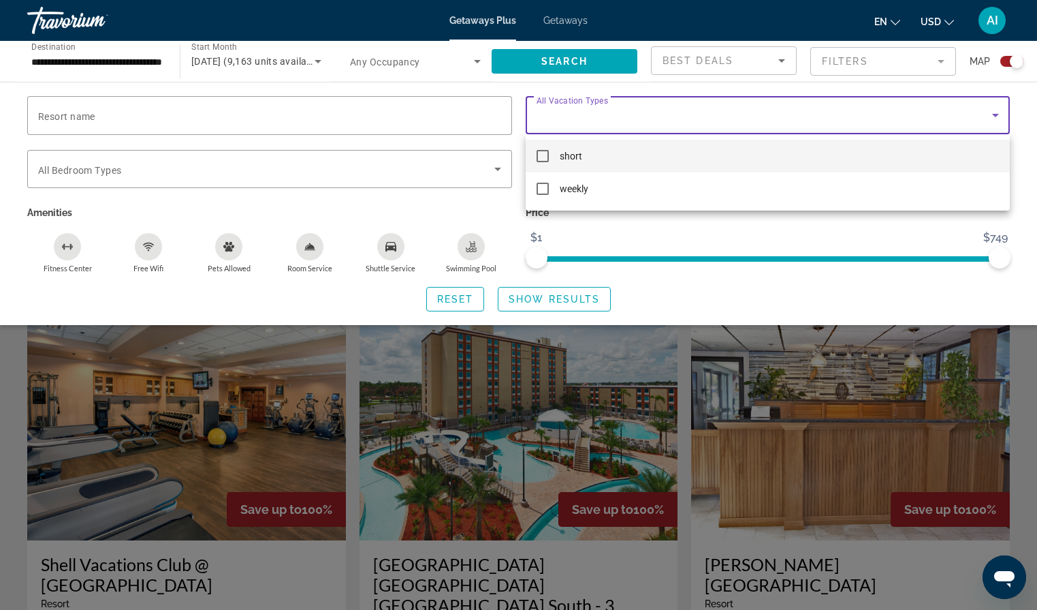
click at [607, 159] on mat-option "short" at bounding box center [768, 156] width 485 height 33
click at [609, 160] on mat-option "short" at bounding box center [768, 156] width 485 height 33
click at [609, 158] on mat-option "short" at bounding box center [768, 156] width 485 height 33
click at [401, 122] on div at bounding box center [518, 305] width 1037 height 610
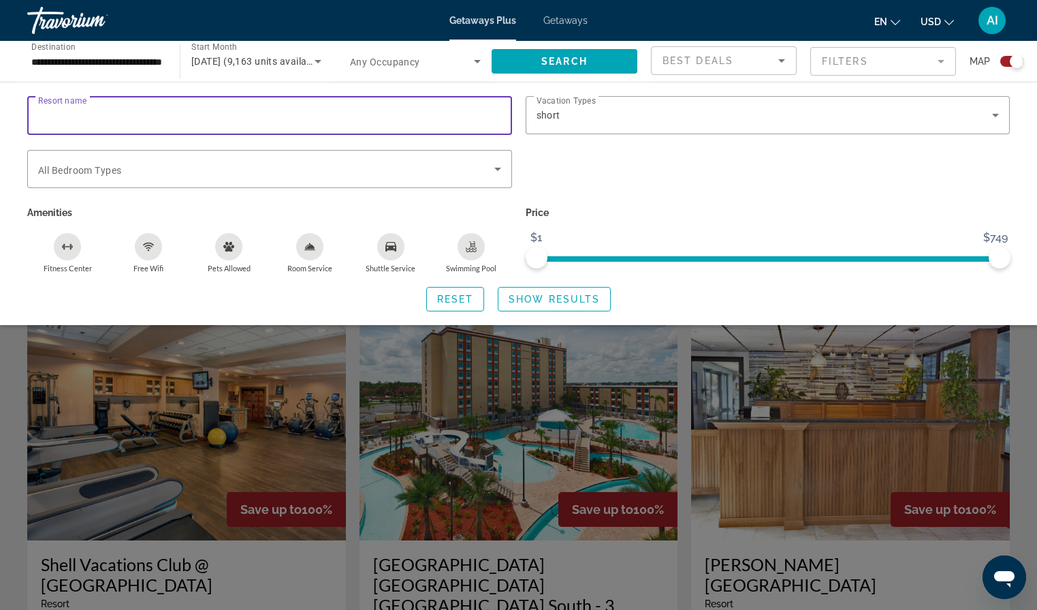
click at [281, 119] on input "Resort name" at bounding box center [269, 116] width 463 height 16
type input "*****"
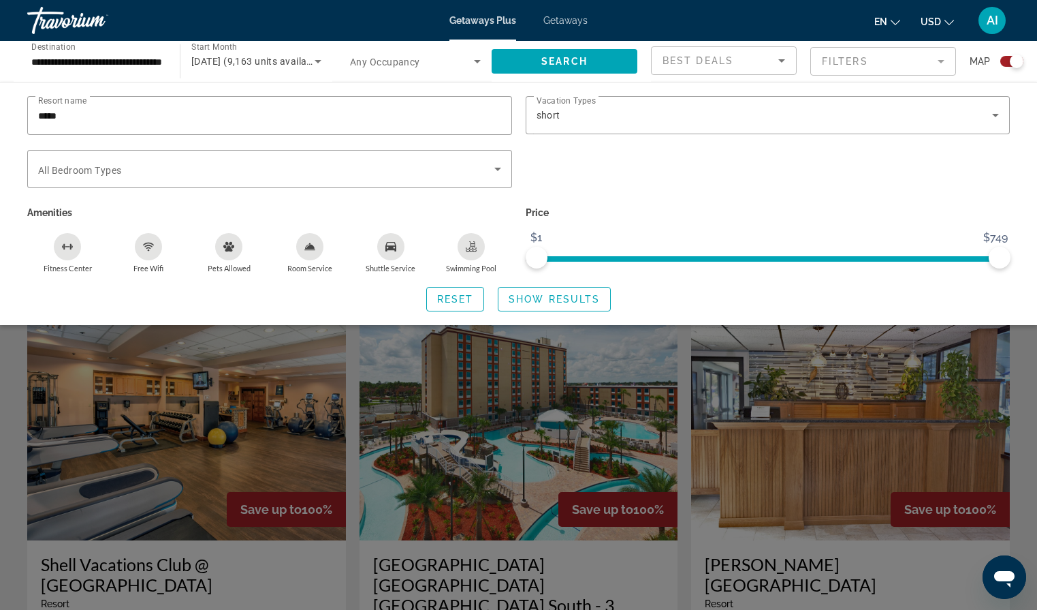
click at [582, 158] on div "Search widget" at bounding box center [768, 176] width 499 height 53
click at [516, 302] on span "Show Results" at bounding box center [554, 299] width 91 height 11
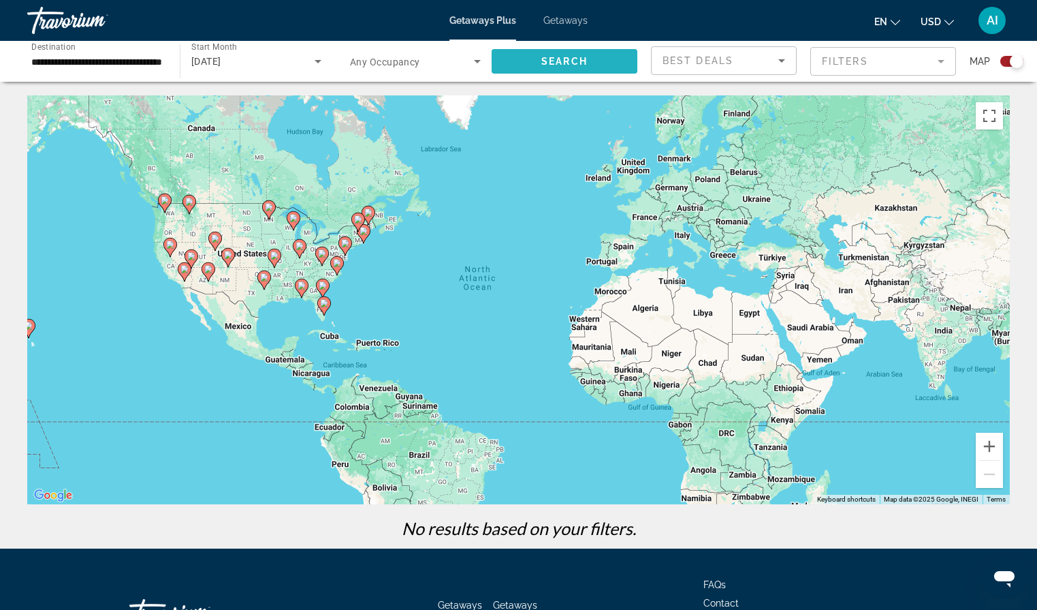
click at [574, 62] on span "Search" at bounding box center [565, 61] width 46 height 11
click at [319, 65] on icon "Search widget" at bounding box center [318, 61] width 16 height 16
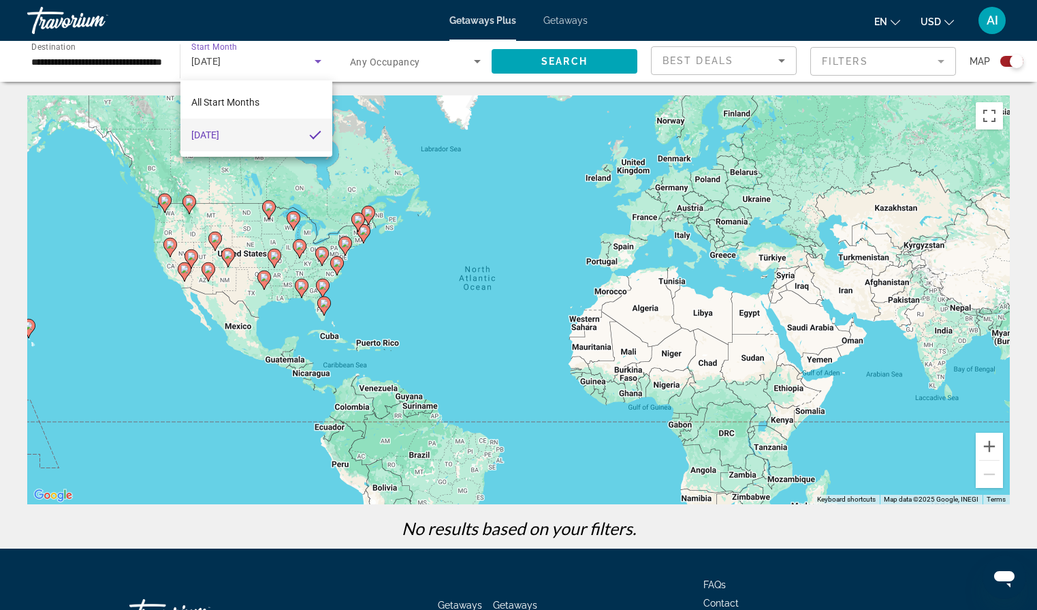
click at [319, 61] on div at bounding box center [518, 305] width 1037 height 610
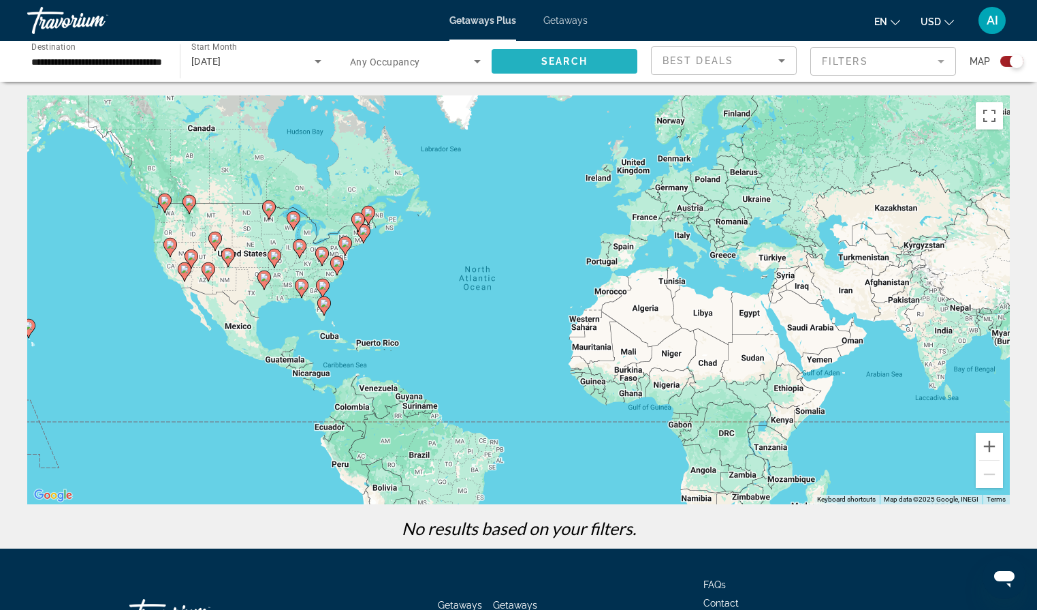
click at [516, 67] on span "Search widget" at bounding box center [565, 61] width 146 height 33
click at [715, 55] on span "Best Deals" at bounding box center [698, 60] width 71 height 11
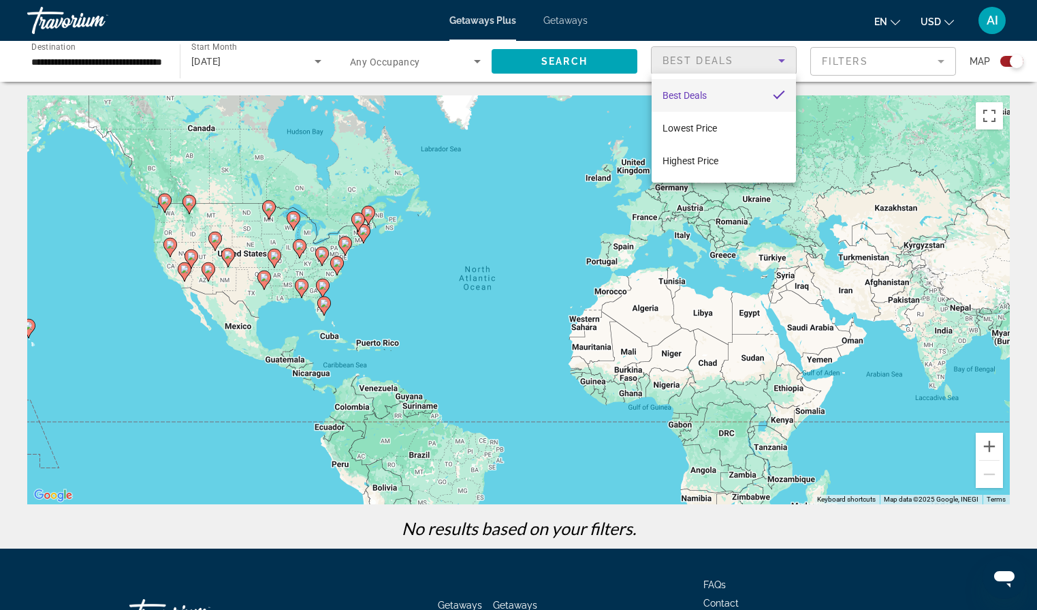
click at [871, 57] on div at bounding box center [518, 305] width 1037 height 610
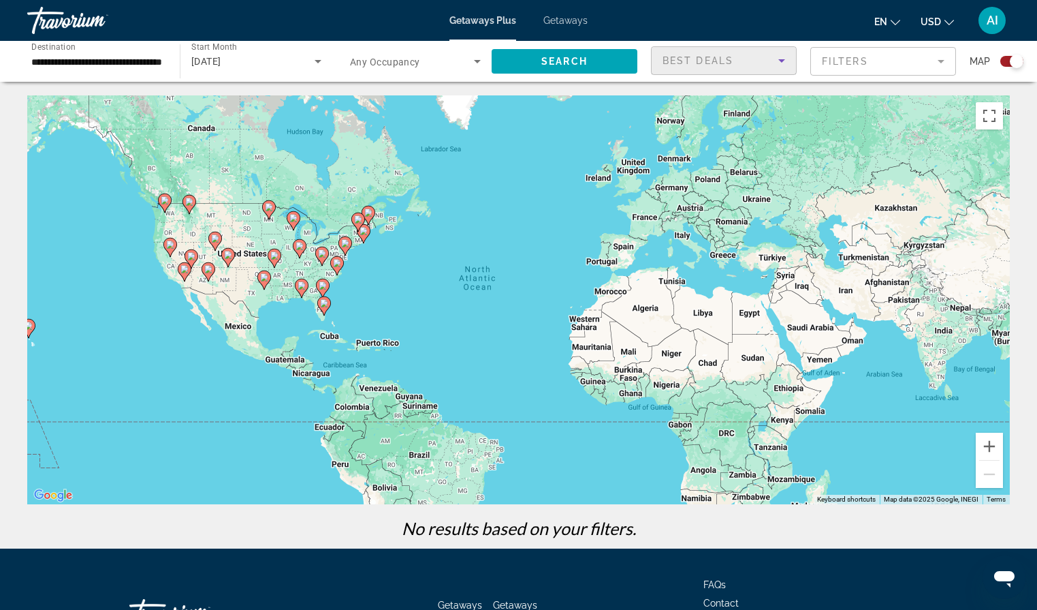
click at [786, 57] on icon "Sort by" at bounding box center [782, 60] width 16 height 16
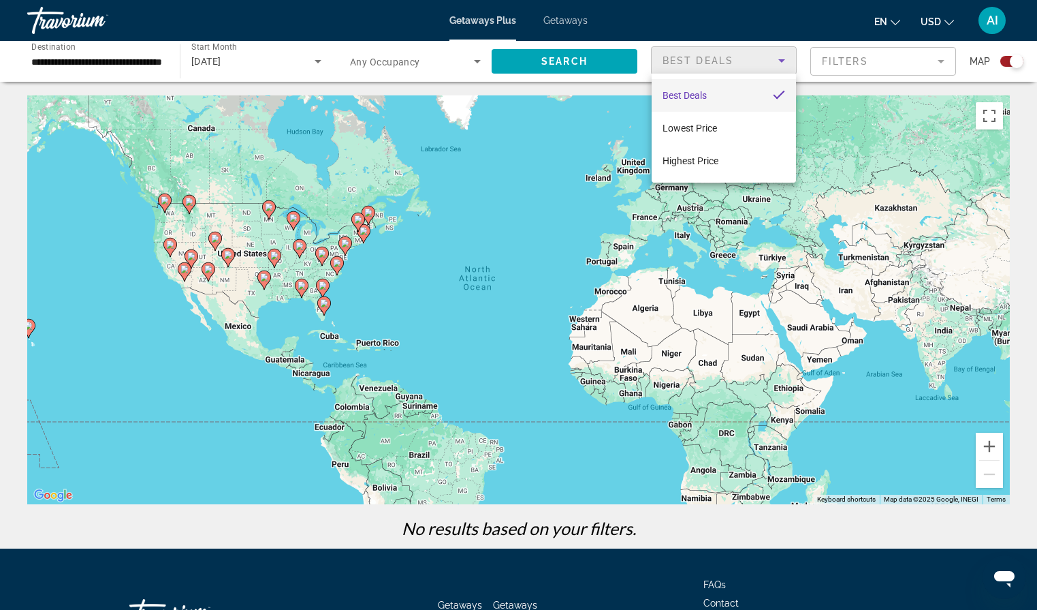
click at [833, 63] on div at bounding box center [518, 305] width 1037 height 610
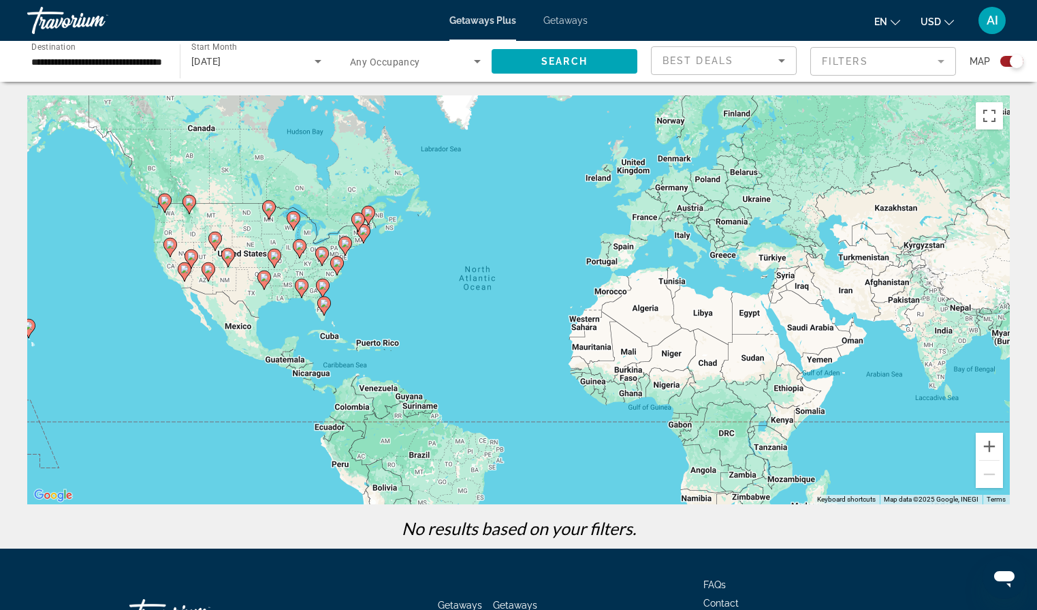
click at [944, 63] on mat-form-field "Filters" at bounding box center [884, 61] width 146 height 29
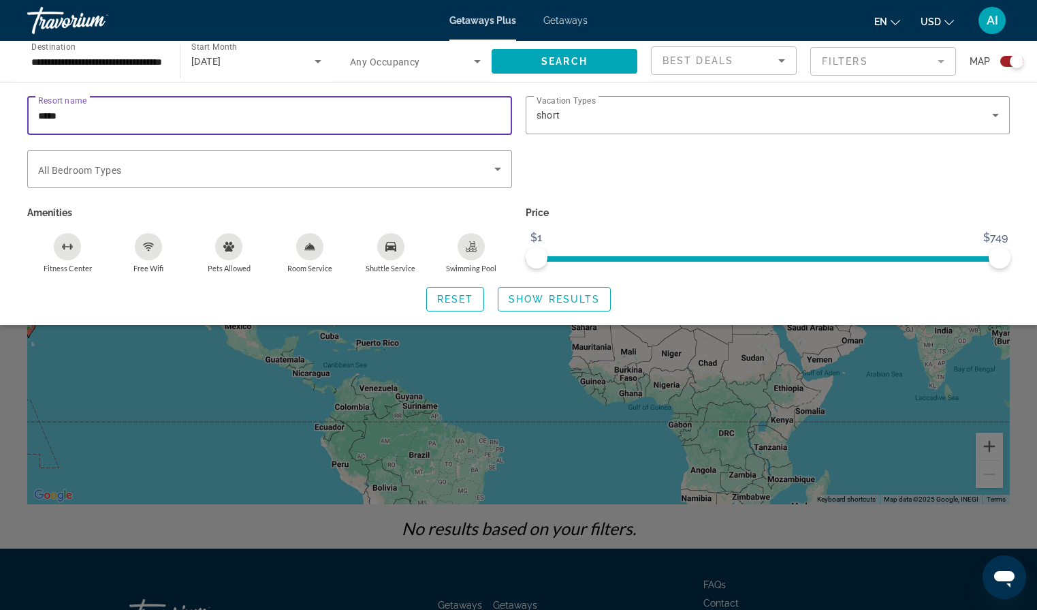
click at [98, 110] on input "*****" at bounding box center [269, 116] width 463 height 16
type input "*********"
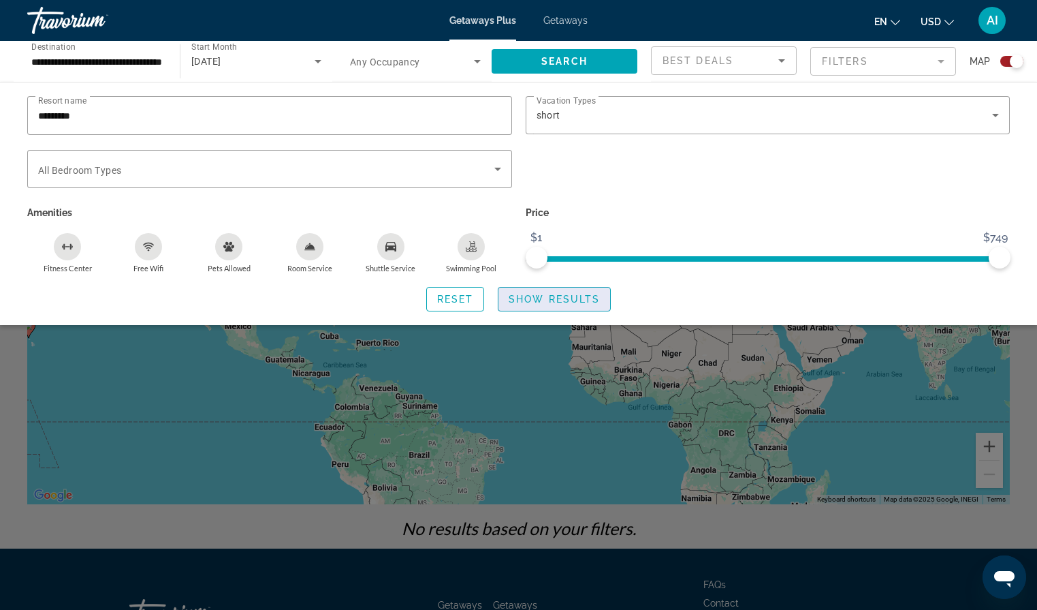
click at [531, 300] on span "Show Results" at bounding box center [554, 299] width 91 height 11
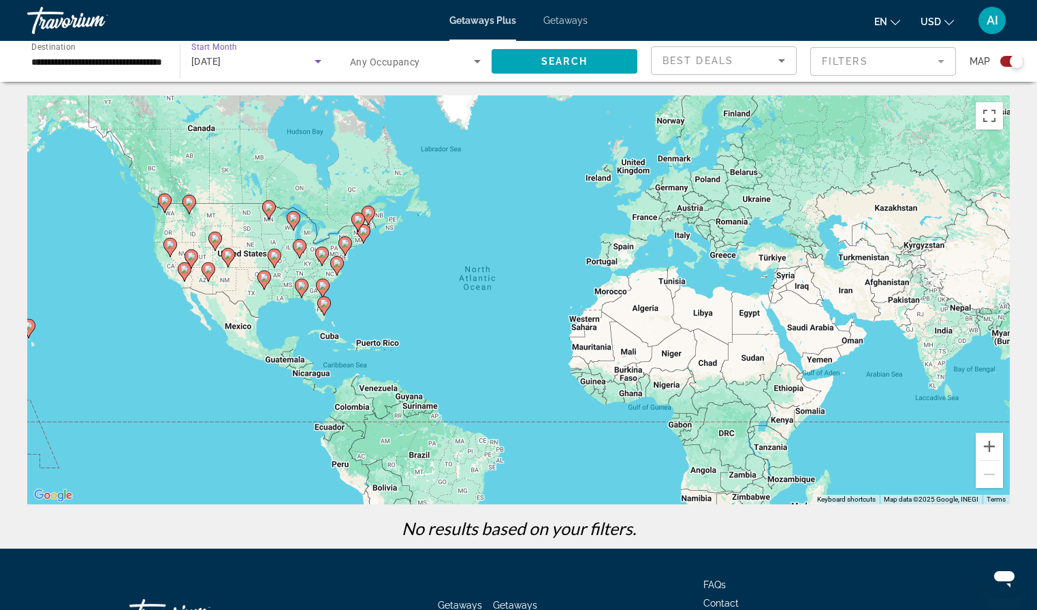
click at [316, 65] on icon "Search widget" at bounding box center [318, 61] width 16 height 16
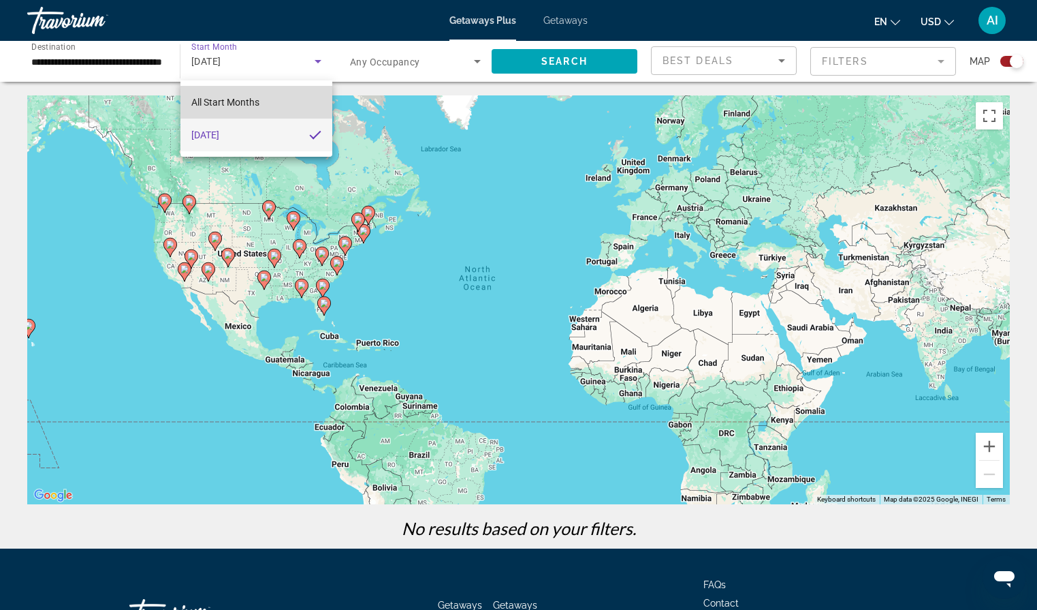
click at [269, 104] on mat-option "All Start Months" at bounding box center [257, 102] width 152 height 33
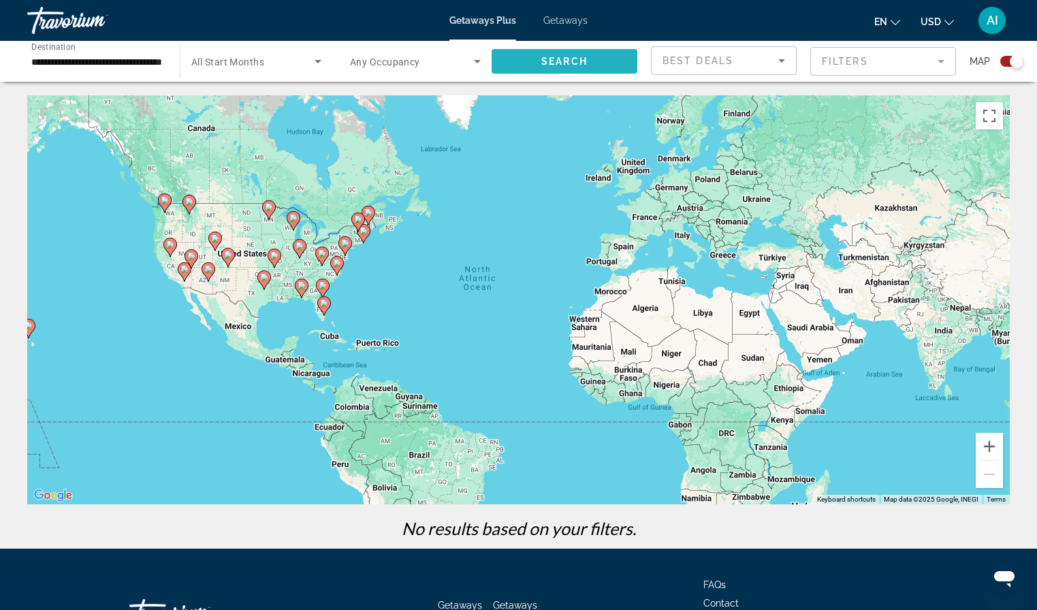
click at [553, 60] on span "Search" at bounding box center [565, 61] width 46 height 11
click at [552, 59] on span "Search" at bounding box center [565, 61] width 46 height 11
click at [599, 64] on span "Search widget" at bounding box center [565, 61] width 146 height 33
click at [112, 61] on input "**********" at bounding box center [96, 62] width 131 height 16
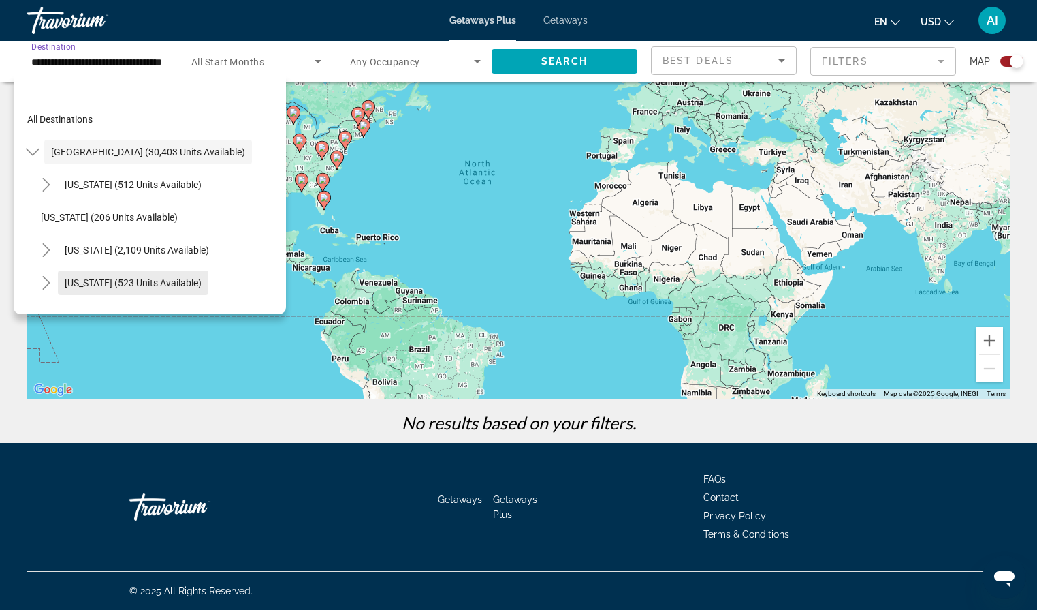
scroll to position [106, 0]
click at [95, 151] on span "United States (30,403 units available)" at bounding box center [148, 151] width 194 height 11
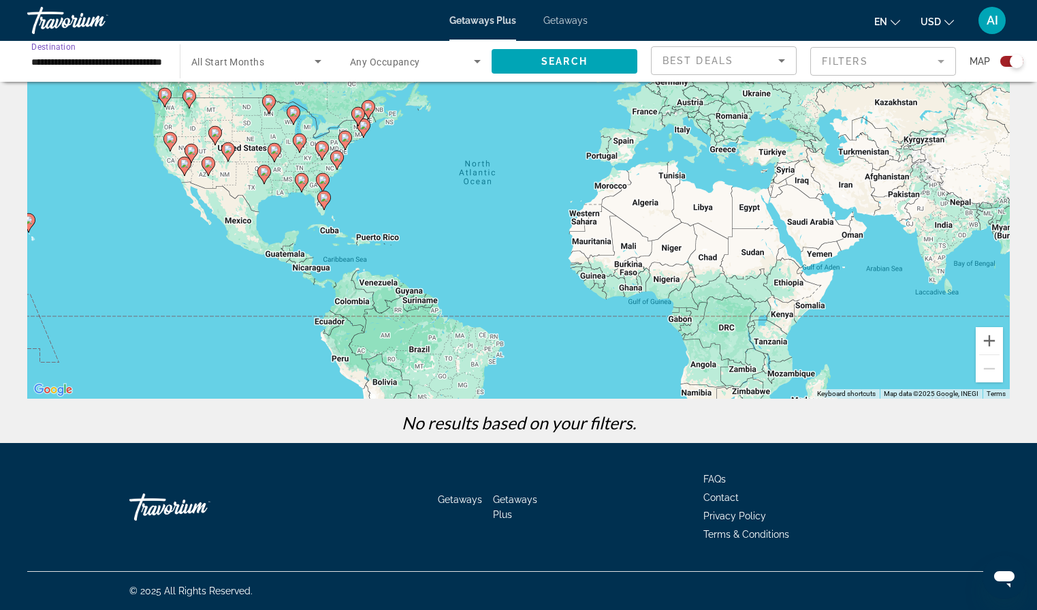
click at [952, 65] on mat-form-field "Filters" at bounding box center [884, 61] width 146 height 29
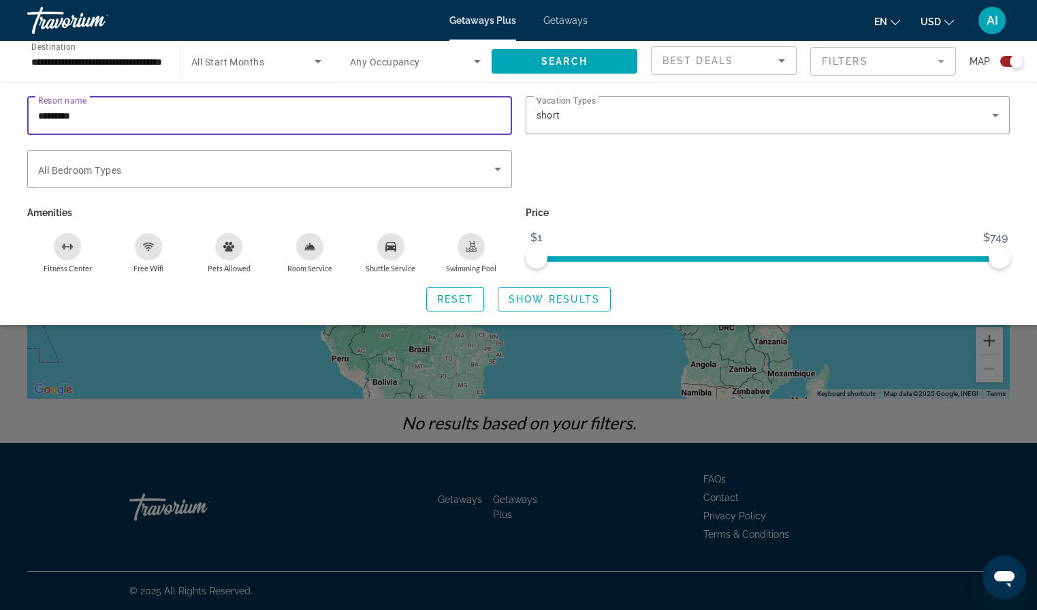
drag, startPoint x: 240, startPoint y: 119, endPoint x: 0, endPoint y: 134, distance: 240.9
click at [0, 134] on div "Resort name ********* Vacation Types All Vacation Types short Bedroom Types All…" at bounding box center [518, 203] width 1037 height 215
type input "*"
click at [527, 293] on span "Search widget" at bounding box center [555, 299] width 112 height 33
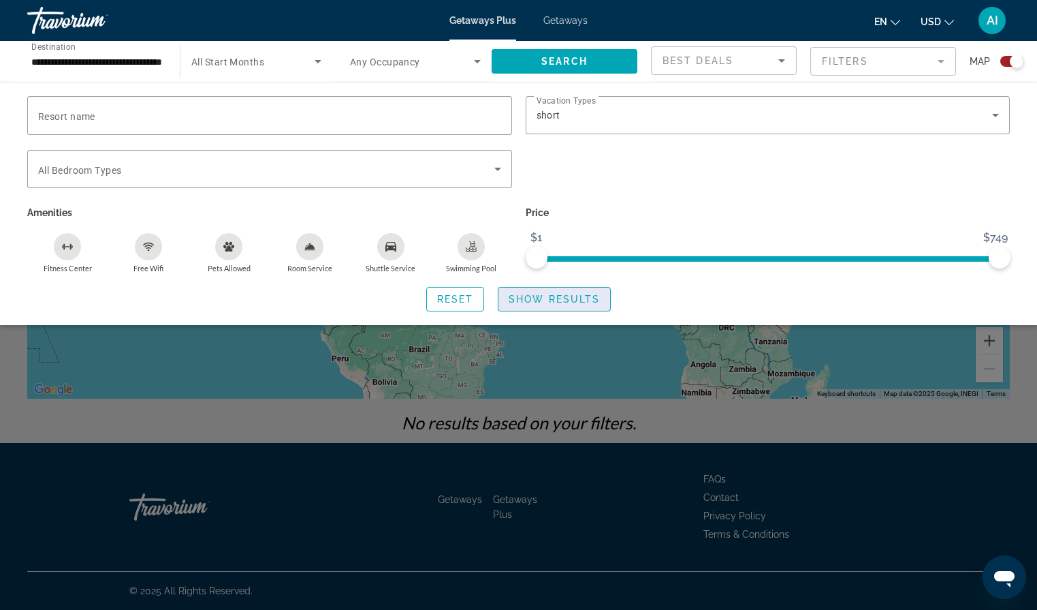
click at [529, 300] on span "Show Results" at bounding box center [554, 299] width 91 height 11
click at [553, 57] on span "Search" at bounding box center [565, 61] width 46 height 11
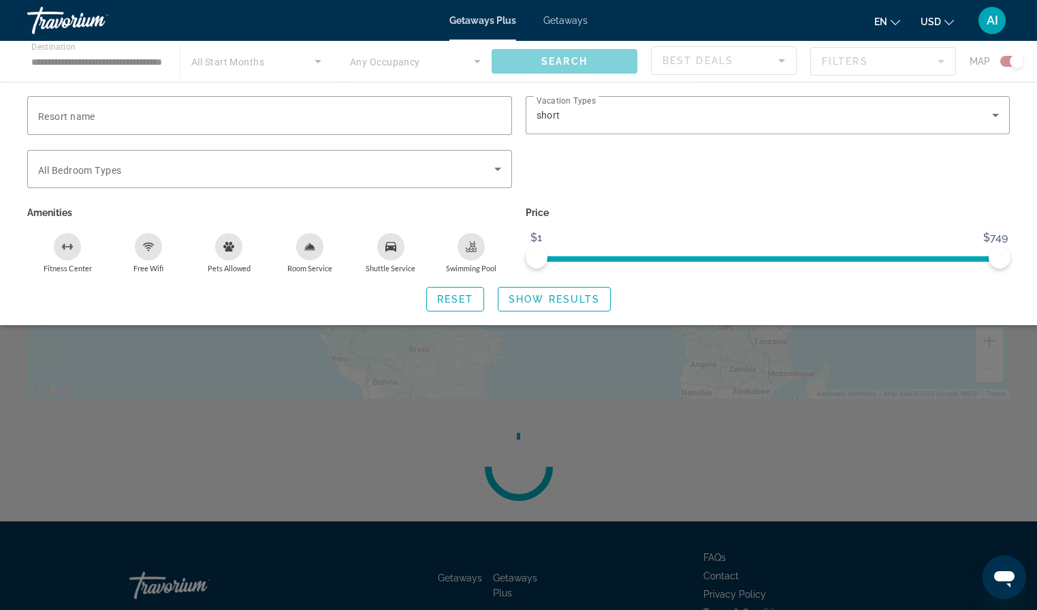
scroll to position [104, 0]
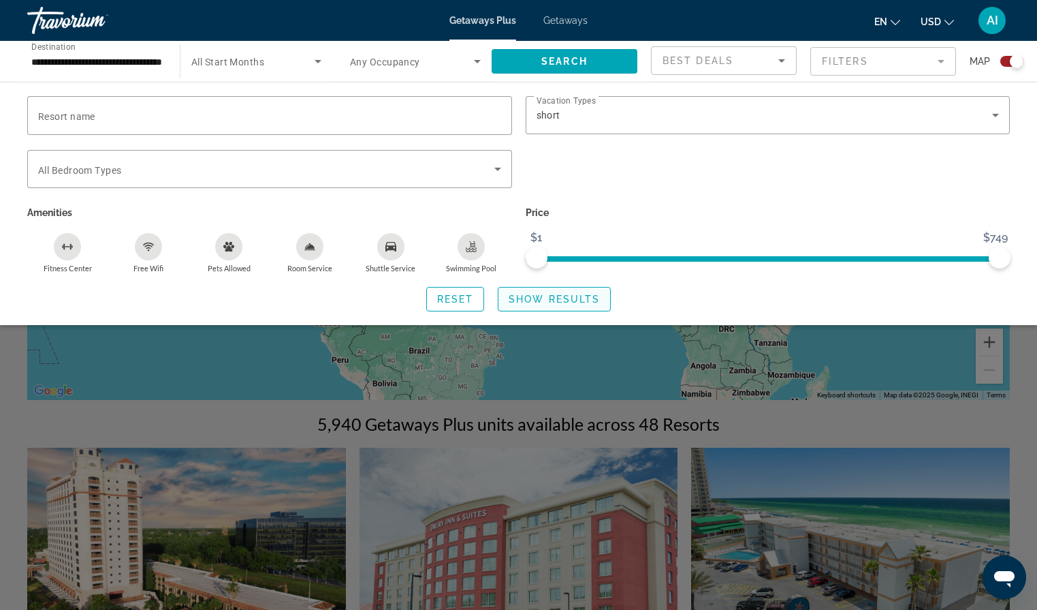
click at [554, 304] on span "Show Results" at bounding box center [554, 299] width 91 height 11
click at [557, 295] on span "Show Results" at bounding box center [554, 299] width 91 height 11
click at [480, 516] on div "Search widget" at bounding box center [518, 406] width 1037 height 405
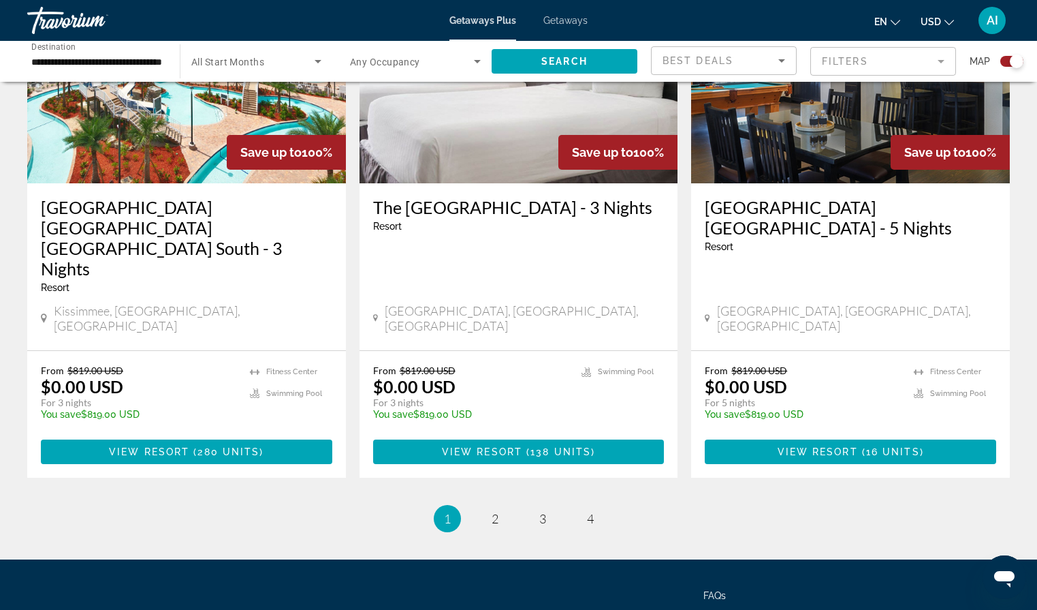
scroll to position [2119, 0]
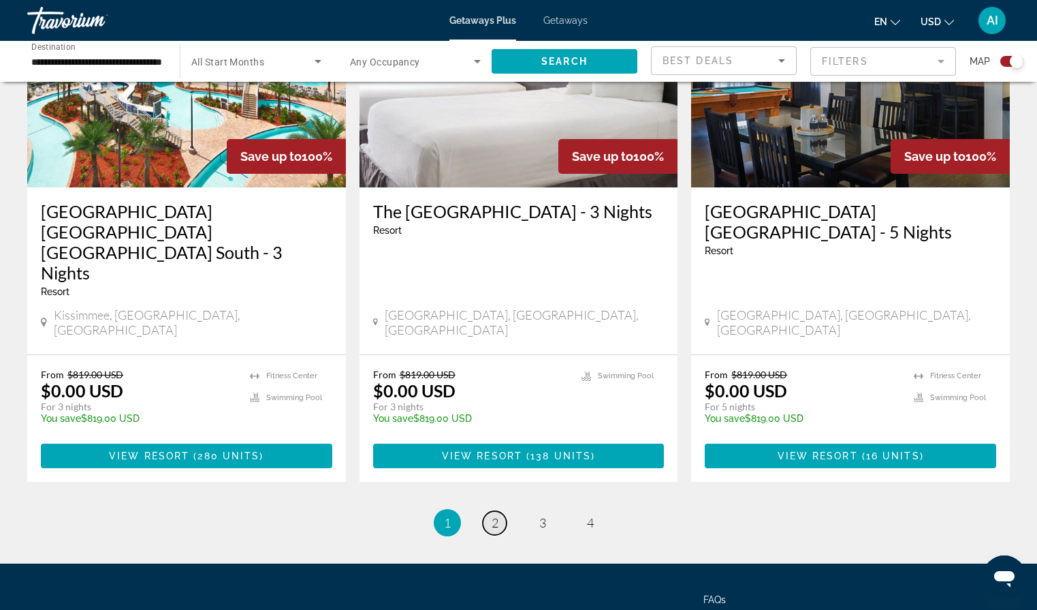
click at [492, 515] on span "2" at bounding box center [495, 522] width 7 height 15
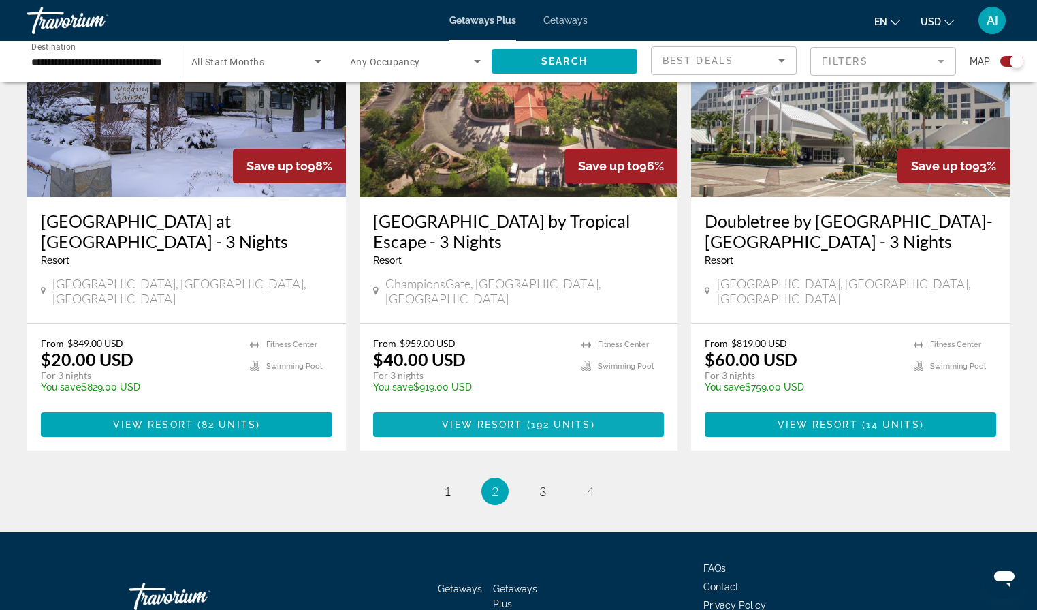
scroll to position [2110, 0]
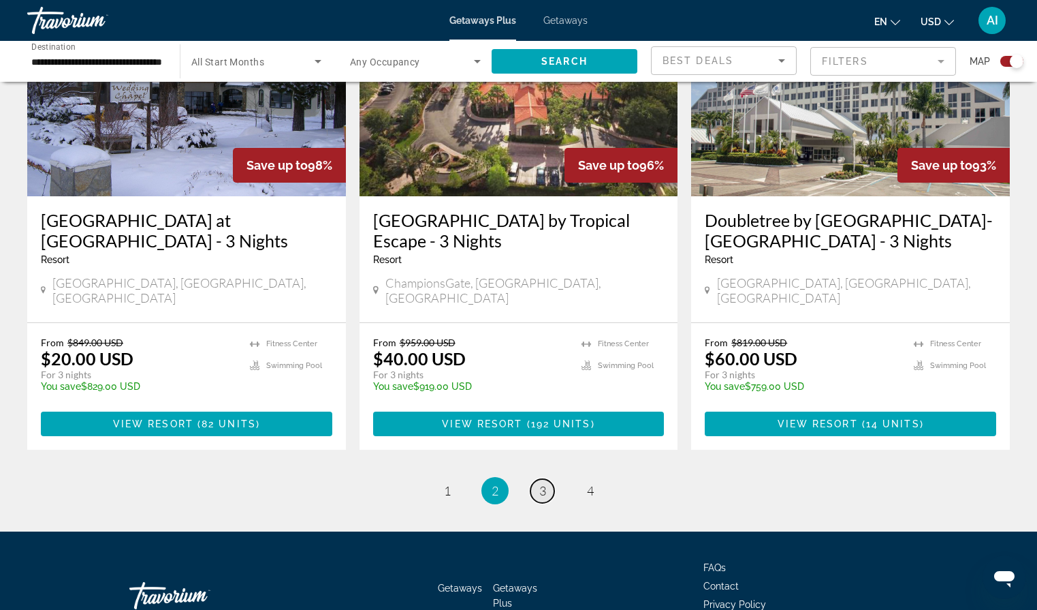
click at [544, 483] on span "3" at bounding box center [542, 490] width 7 height 15
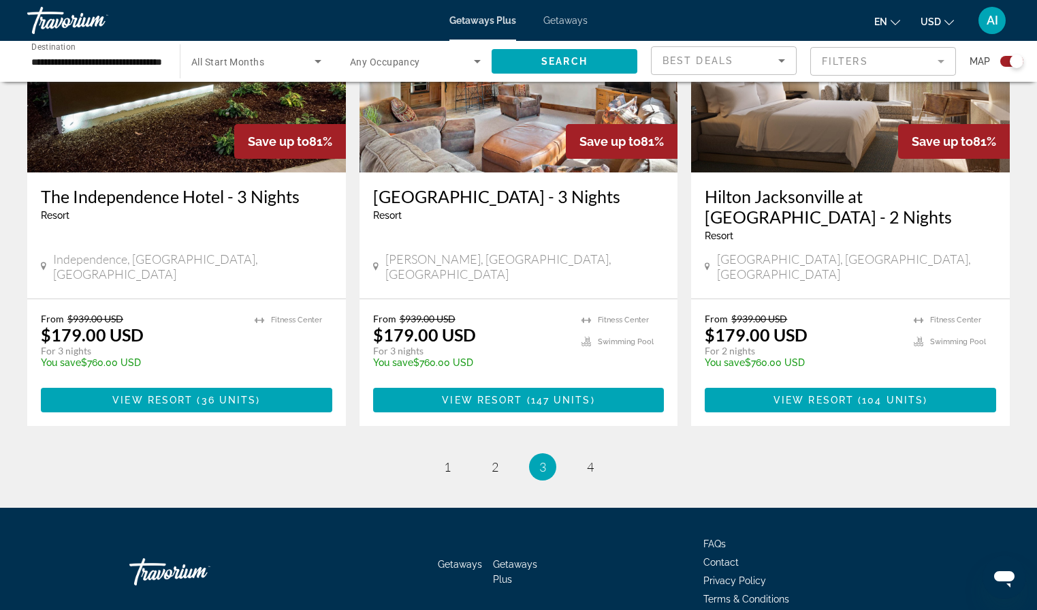
scroll to position [2099, 0]
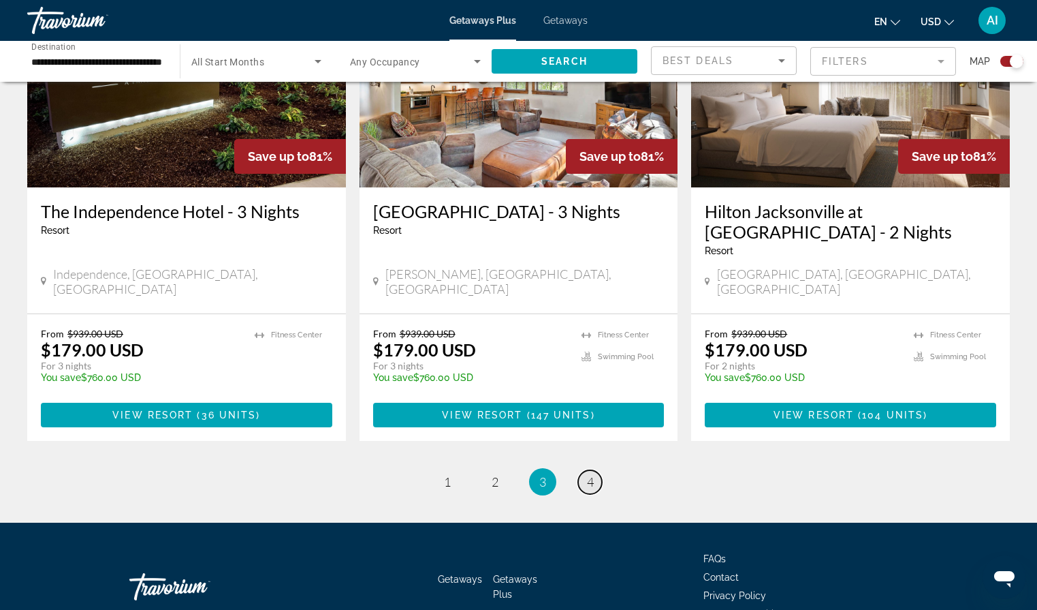
click at [593, 474] on span "4" at bounding box center [590, 481] width 7 height 15
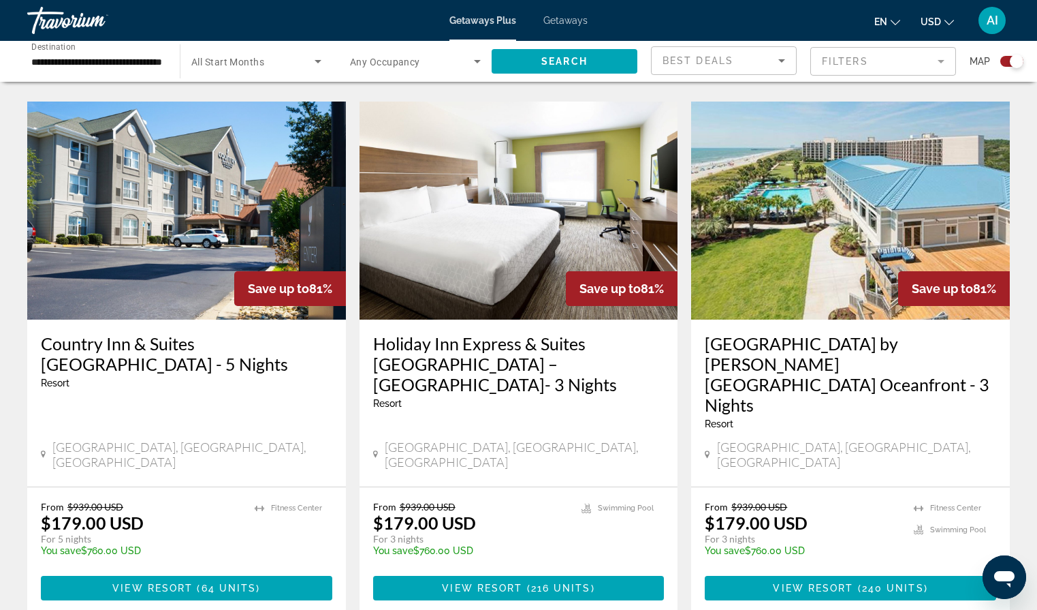
scroll to position [1982, 0]
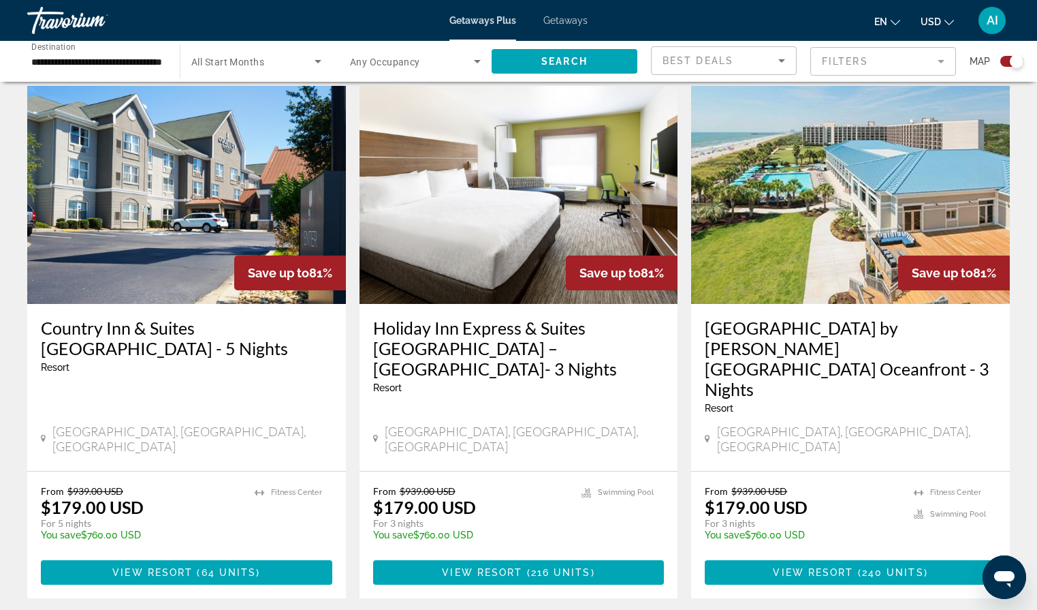
click at [982, 317] on div "DoubleTree Resort by Hilton Myrtle Beach Oceanfront - 3 Nights Resort - This is…" at bounding box center [851, 370] width 292 height 106
click at [567, 24] on span "Getaways" at bounding box center [566, 20] width 44 height 11
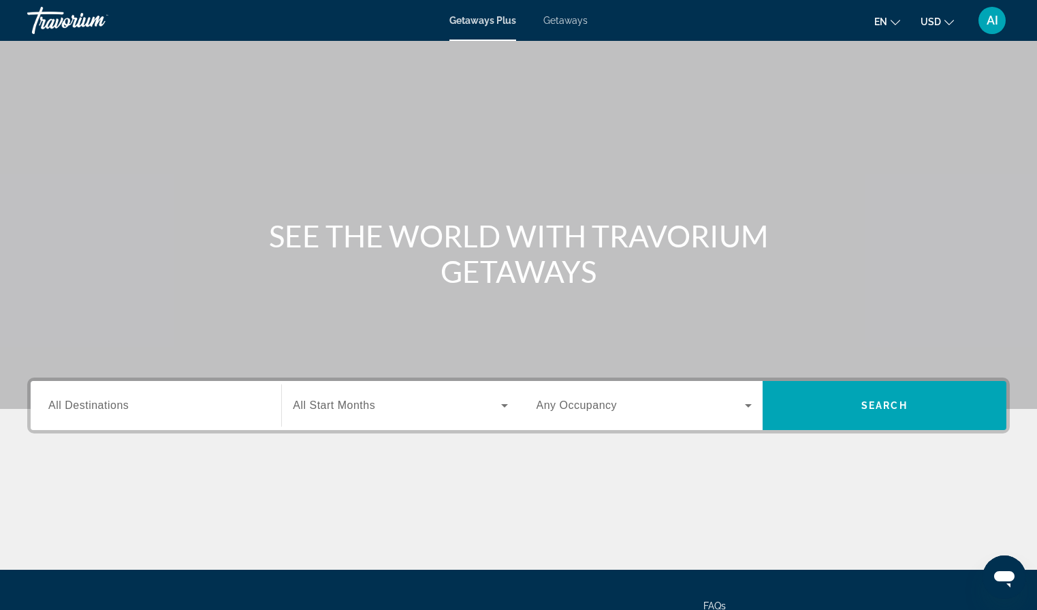
click at [564, 24] on span "Getaways" at bounding box center [566, 20] width 44 height 11
click at [69, 404] on span "All Destinations" at bounding box center [88, 405] width 80 height 12
click at [69, 404] on input "Destination All Destinations" at bounding box center [155, 406] width 215 height 16
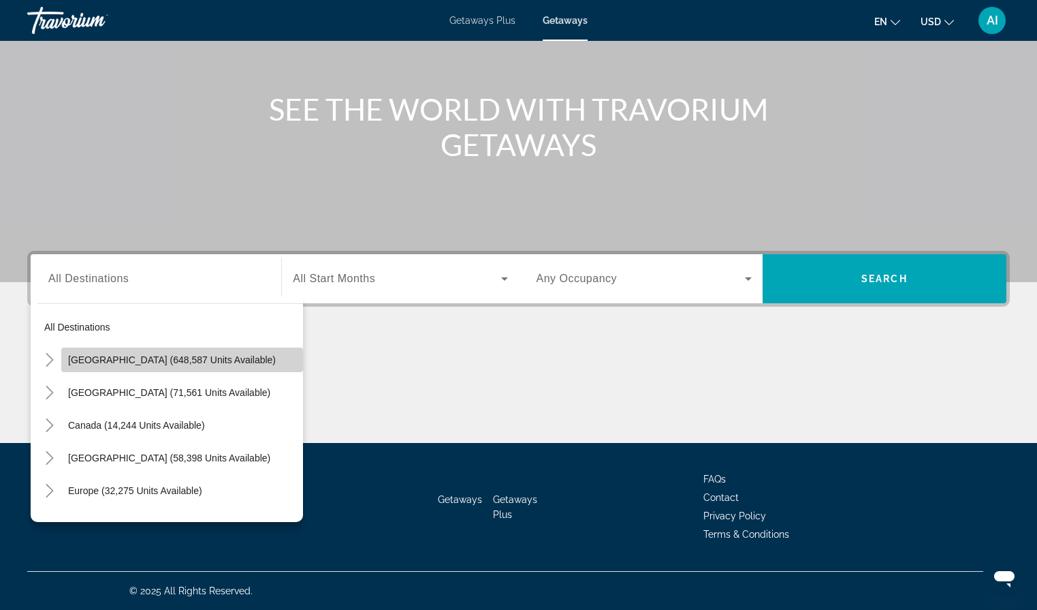
click at [86, 358] on span "[GEOGRAPHIC_DATA] (648,587 units available)" at bounding box center [172, 359] width 208 height 11
type input "**********"
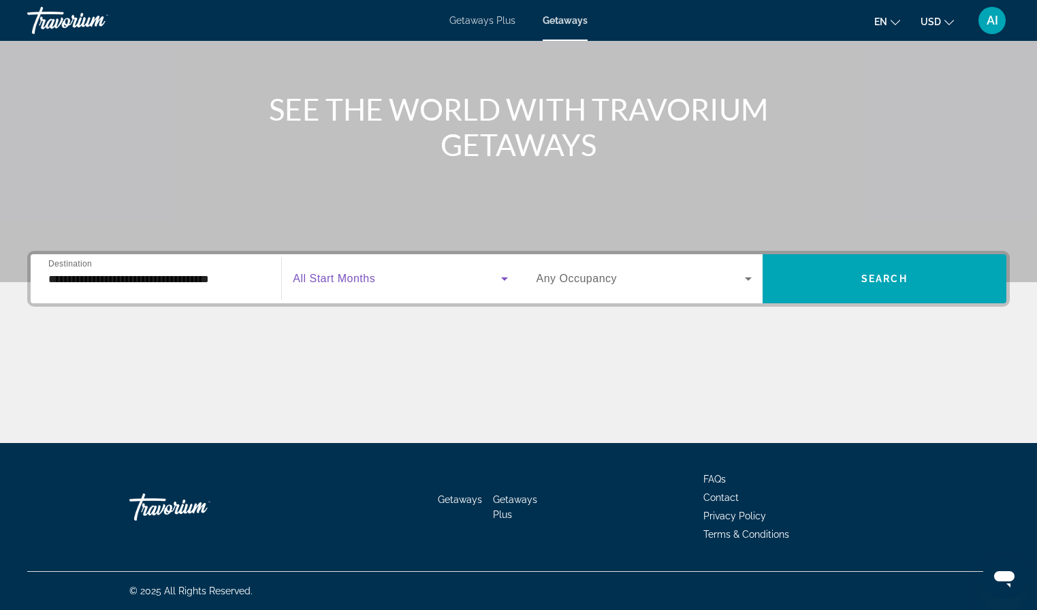
click at [414, 280] on span "Search widget" at bounding box center [397, 278] width 208 height 16
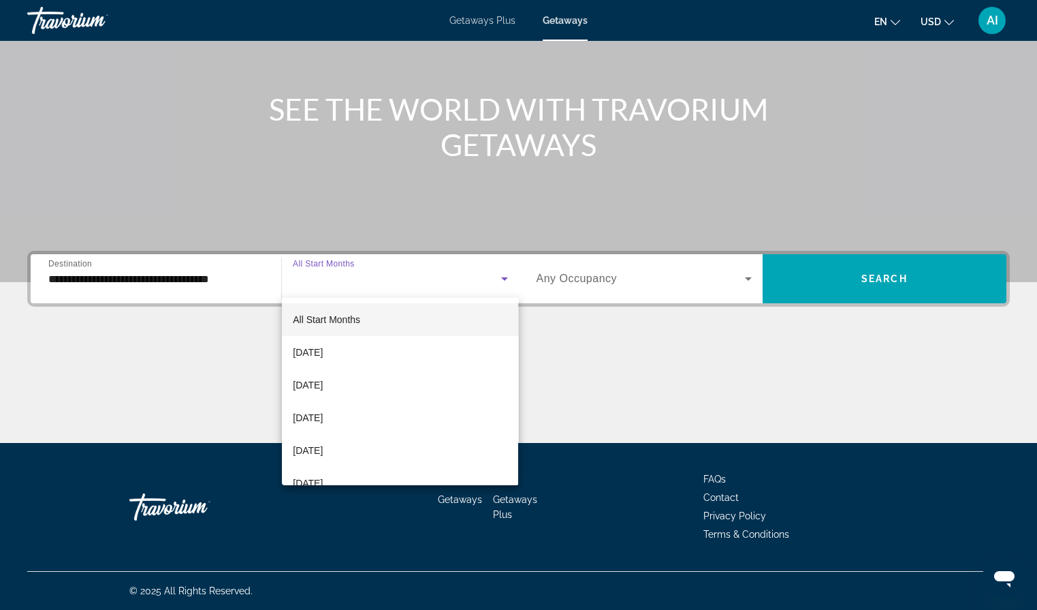
click at [382, 324] on mat-option "All Start Months" at bounding box center [400, 319] width 236 height 33
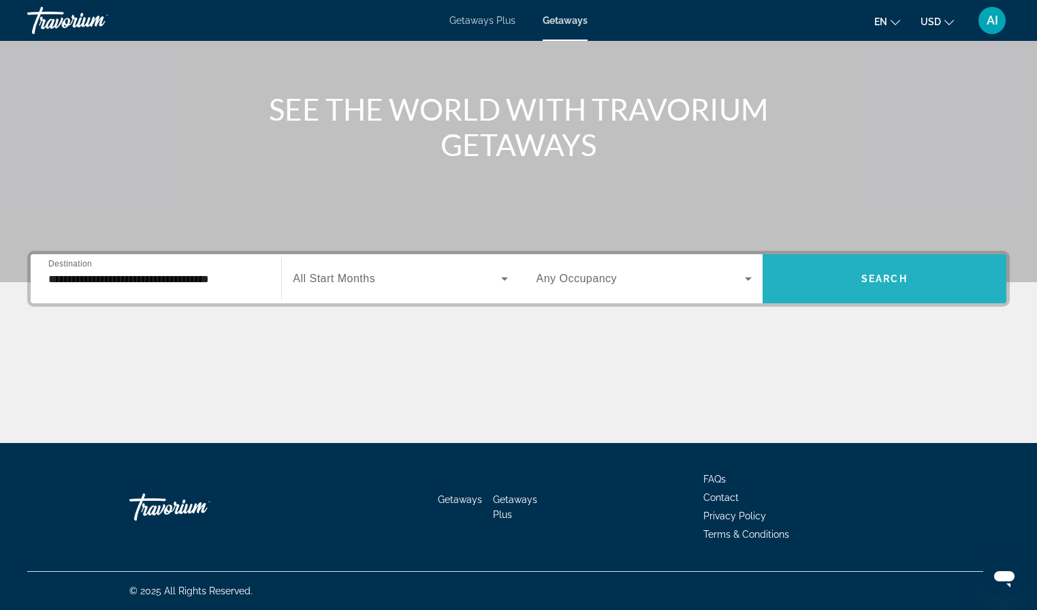
click at [850, 283] on span "Search widget" at bounding box center [885, 278] width 244 height 33
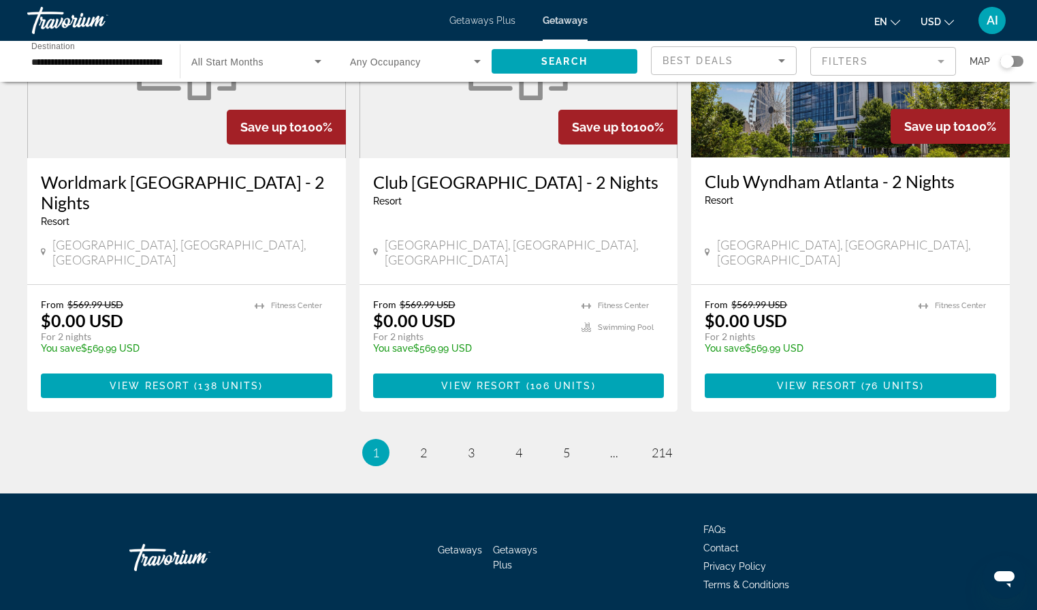
scroll to position [1657, 0]
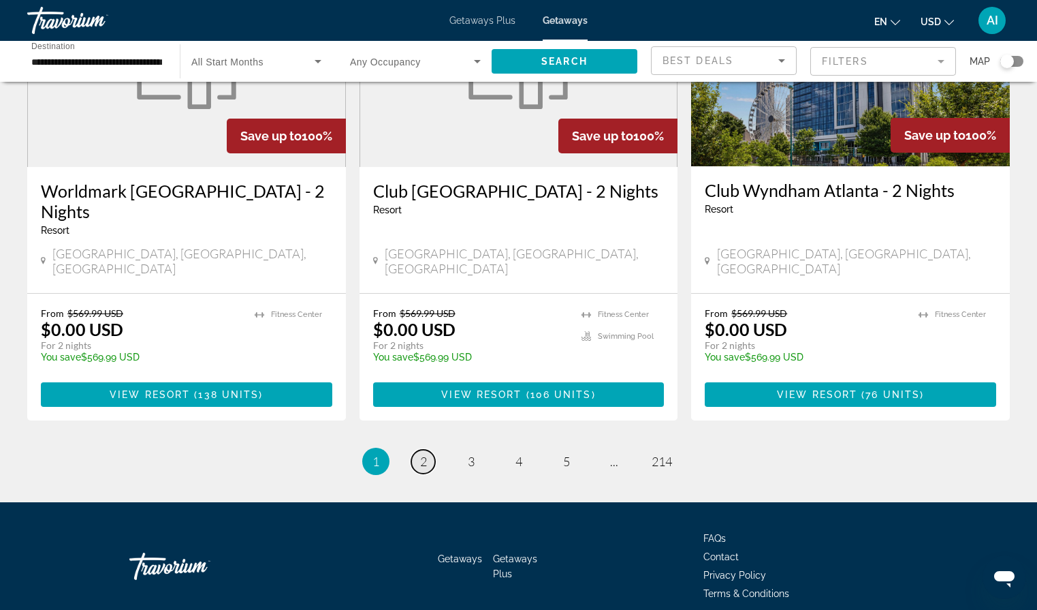
click at [421, 454] on span "2" at bounding box center [423, 461] width 7 height 15
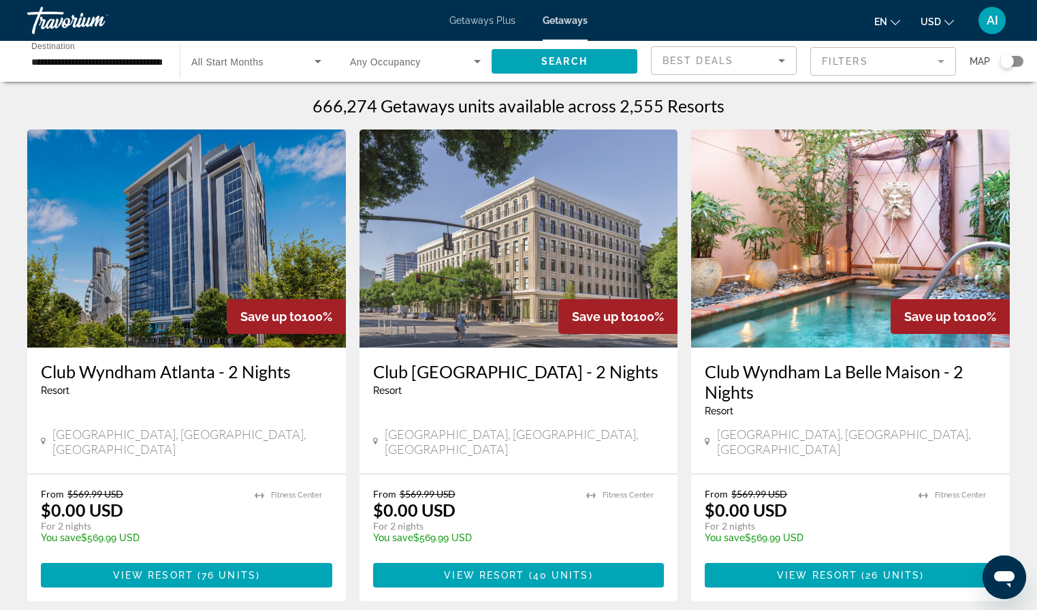
click at [524, 256] on img "Main content" at bounding box center [519, 238] width 319 height 218
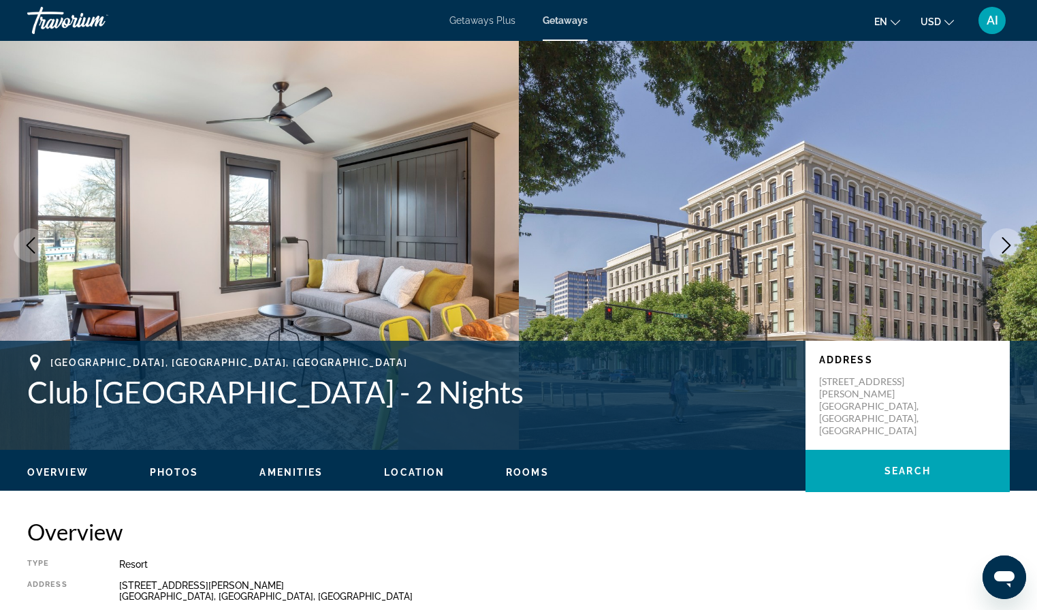
click at [1005, 240] on icon "Next image" at bounding box center [1007, 245] width 16 height 16
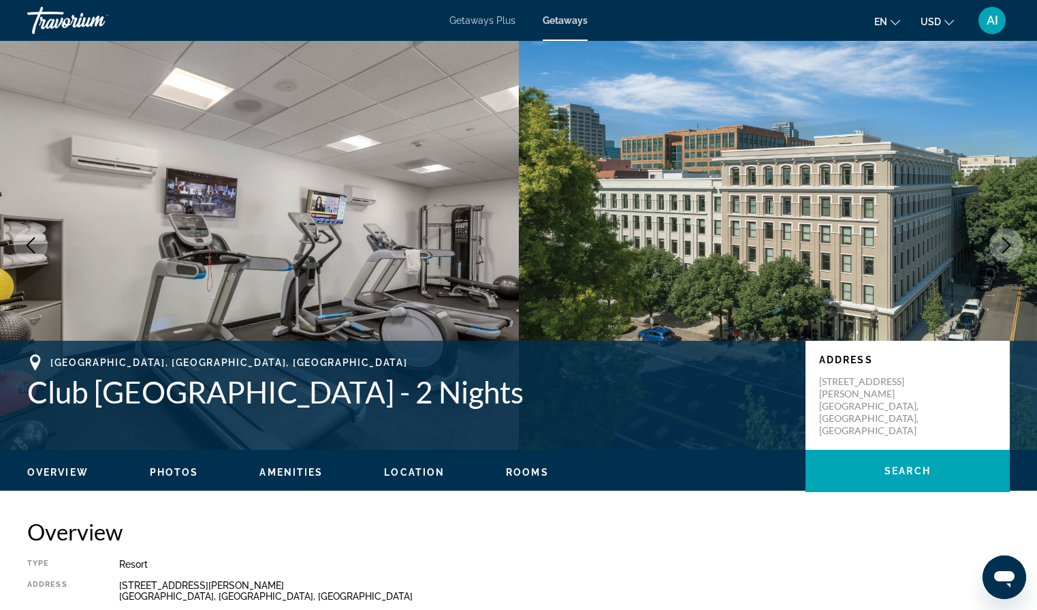
click at [1005, 240] on icon "Next image" at bounding box center [1007, 245] width 9 height 16
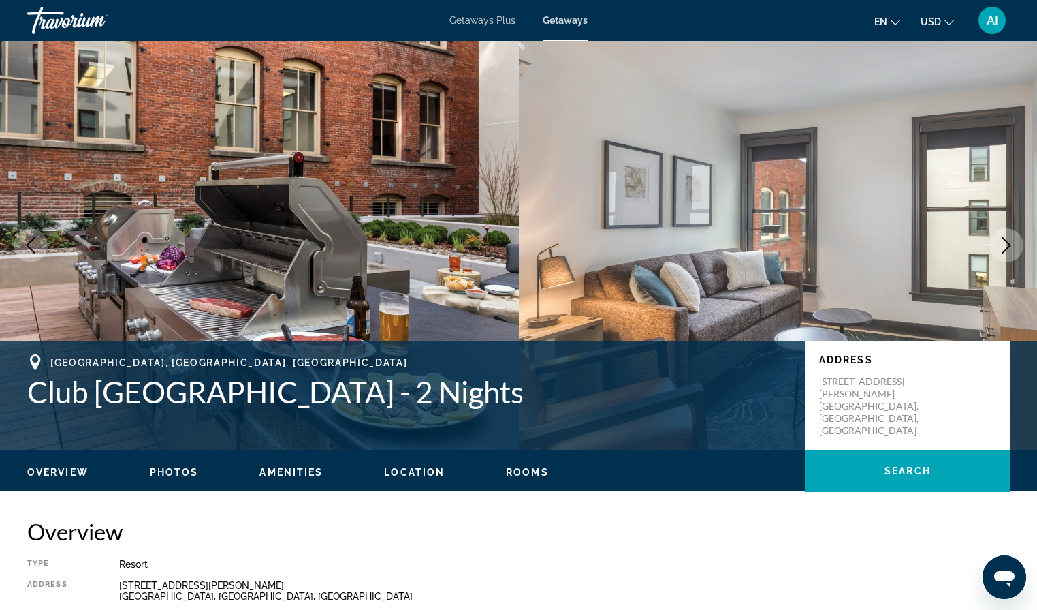
click at [1005, 240] on icon "Next image" at bounding box center [1007, 245] width 16 height 16
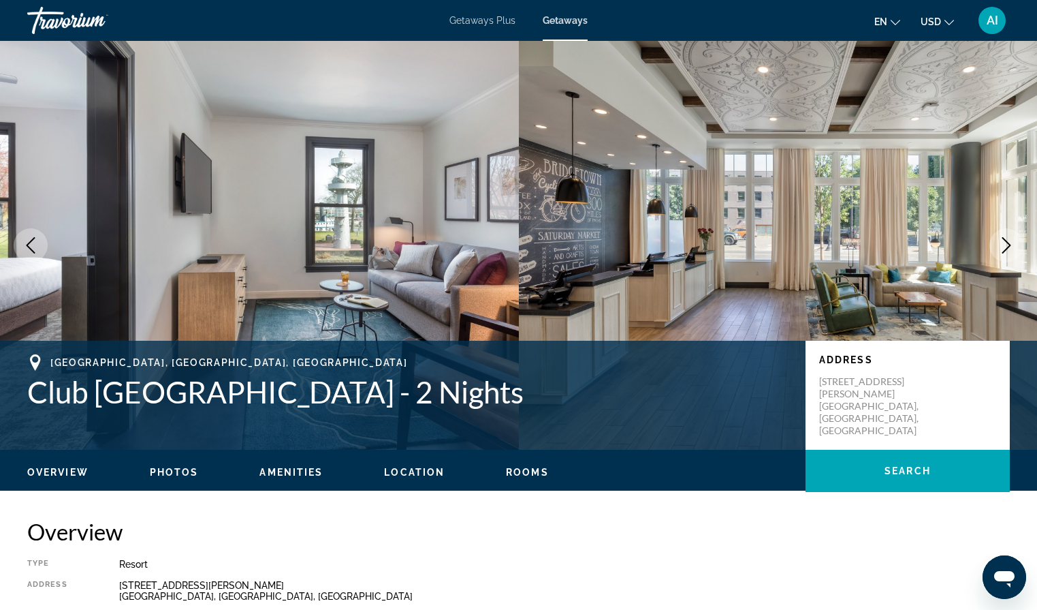
click at [1005, 240] on icon "Next image" at bounding box center [1007, 245] width 16 height 16
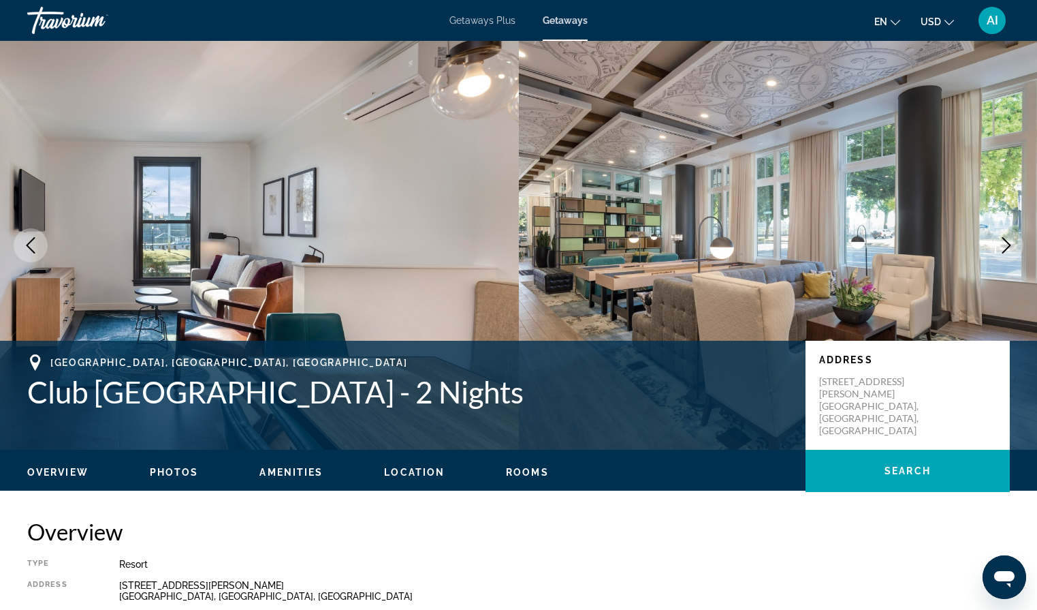
click at [1005, 240] on icon "Next image" at bounding box center [1007, 245] width 16 height 16
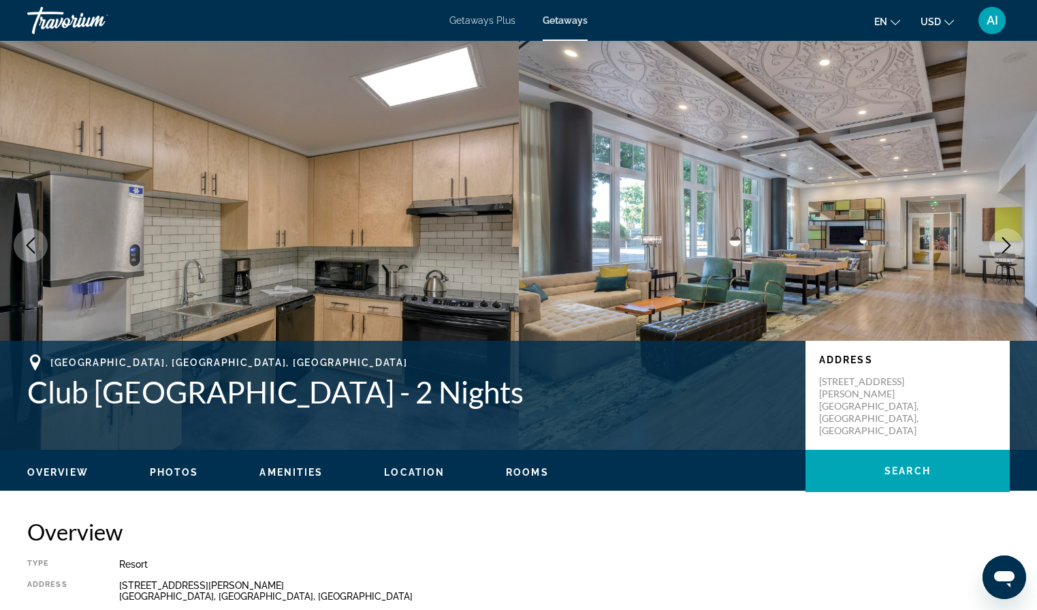
click at [1005, 240] on icon "Next image" at bounding box center [1007, 245] width 16 height 16
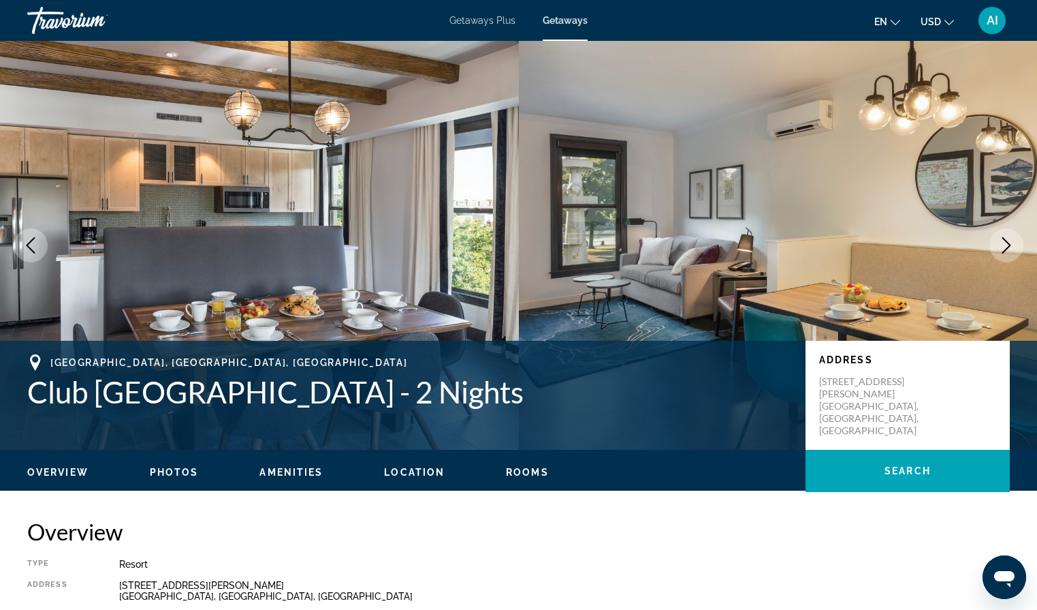
click at [1005, 240] on icon "Next image" at bounding box center [1007, 245] width 16 height 16
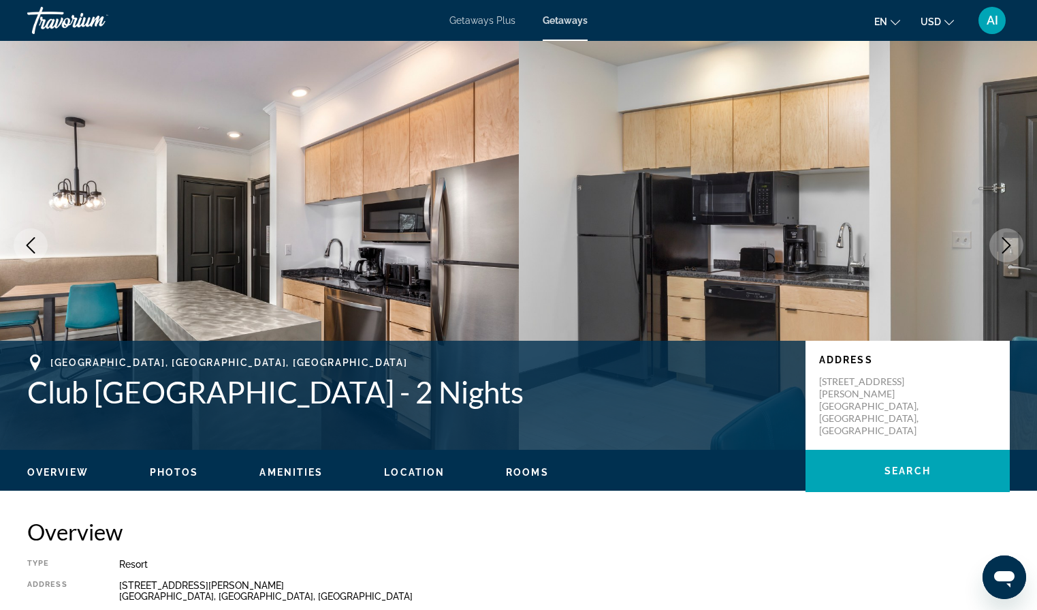
click at [1005, 240] on icon "Next image" at bounding box center [1007, 245] width 16 height 16
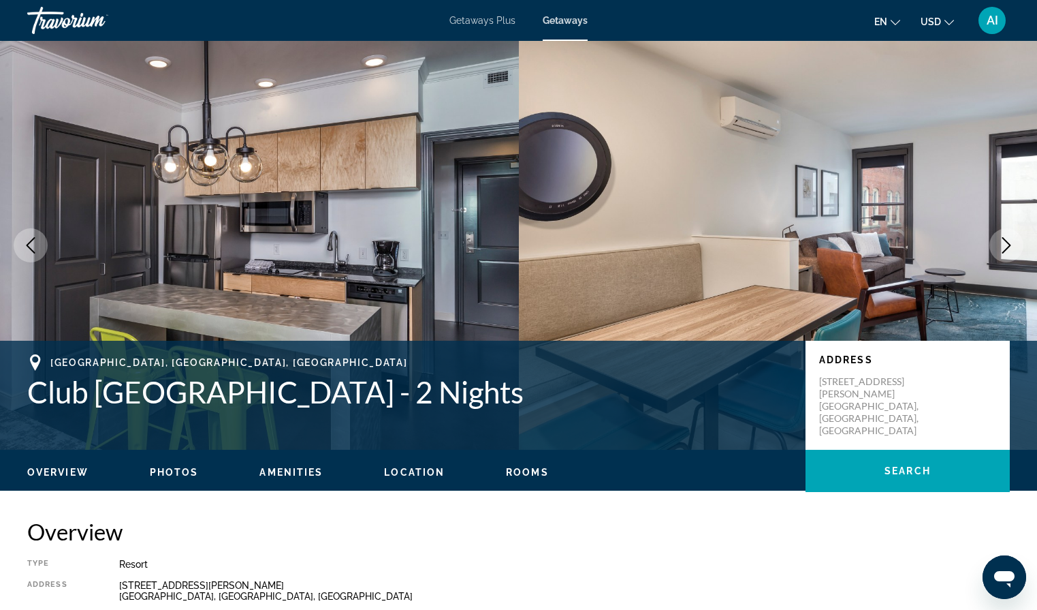
click at [1005, 240] on icon "Next image" at bounding box center [1007, 245] width 16 height 16
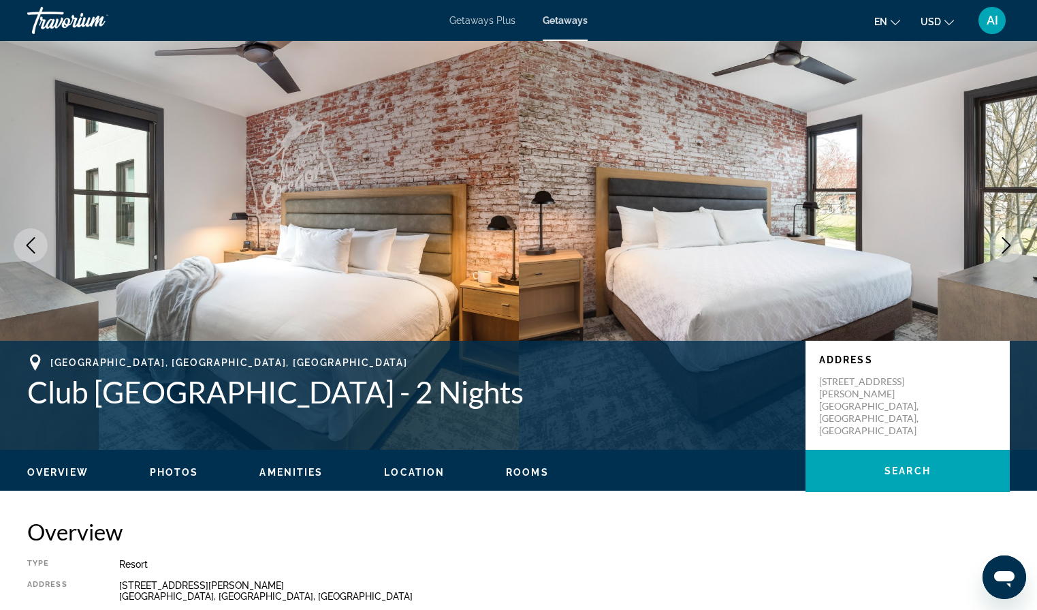
click at [1005, 240] on icon "Next image" at bounding box center [1007, 245] width 16 height 16
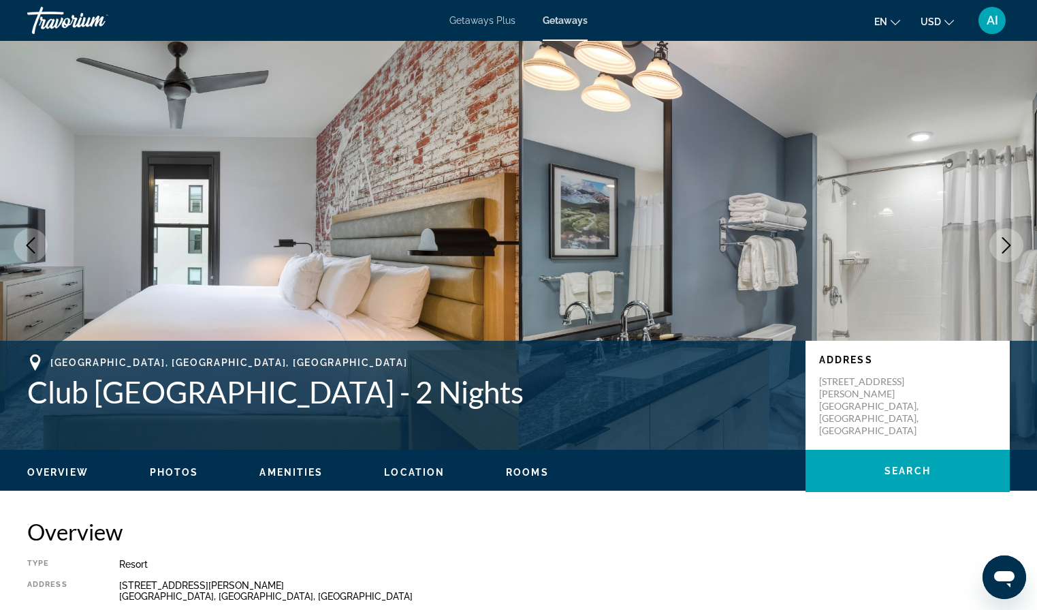
click at [1005, 240] on icon "Next image" at bounding box center [1007, 245] width 16 height 16
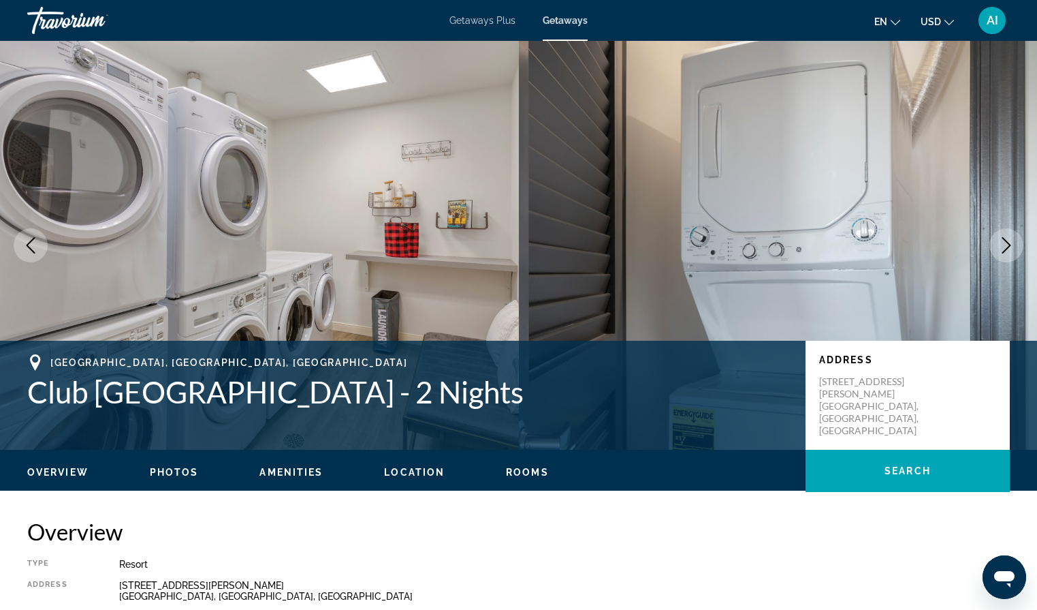
click at [1005, 240] on icon "Next image" at bounding box center [1007, 245] width 16 height 16
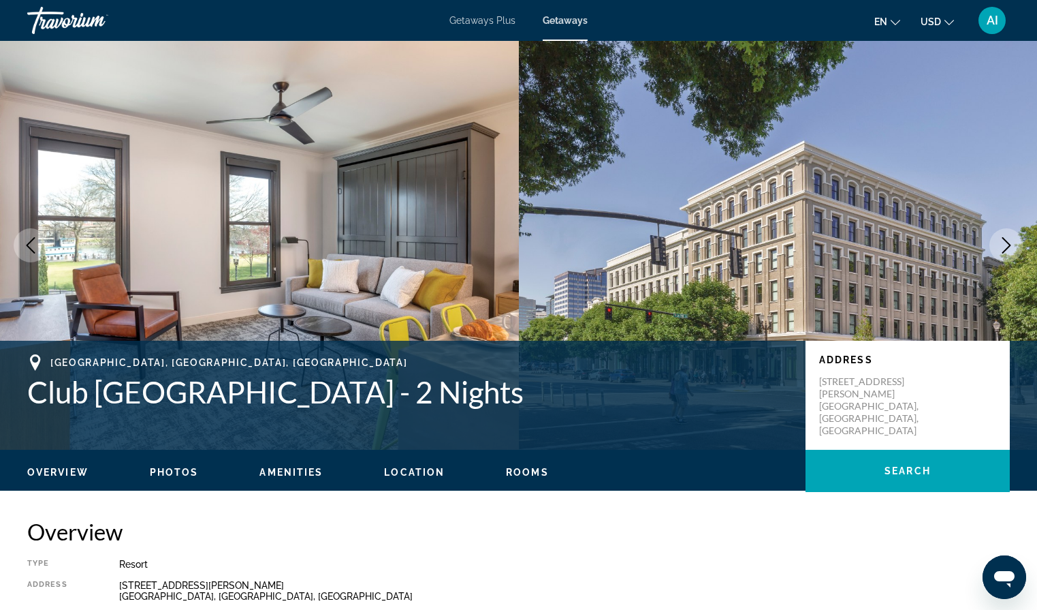
click at [1005, 240] on icon "Next image" at bounding box center [1007, 245] width 16 height 16
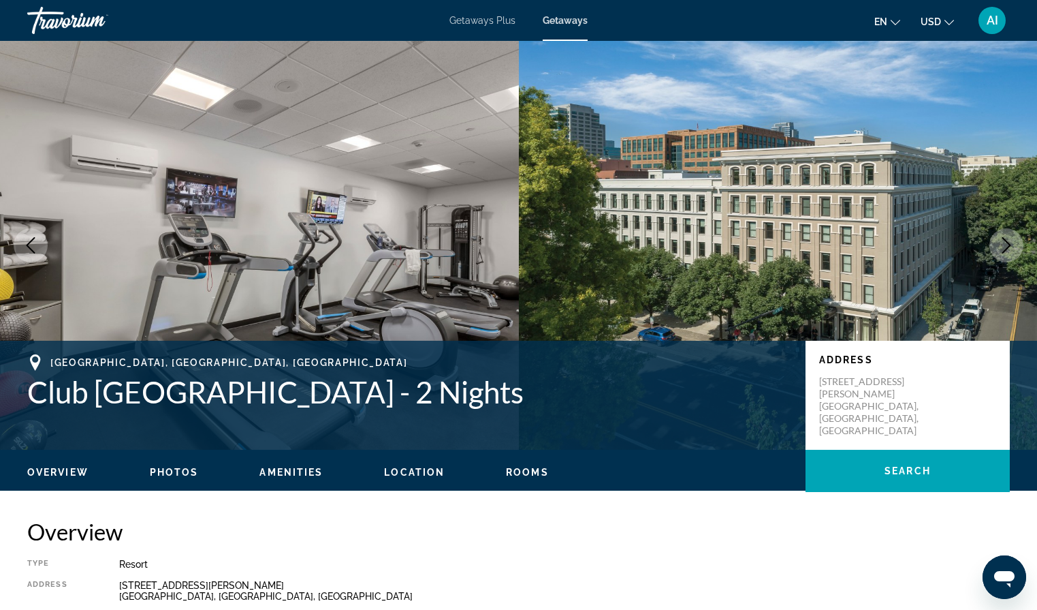
click at [1005, 240] on icon "Next image" at bounding box center [1007, 245] width 16 height 16
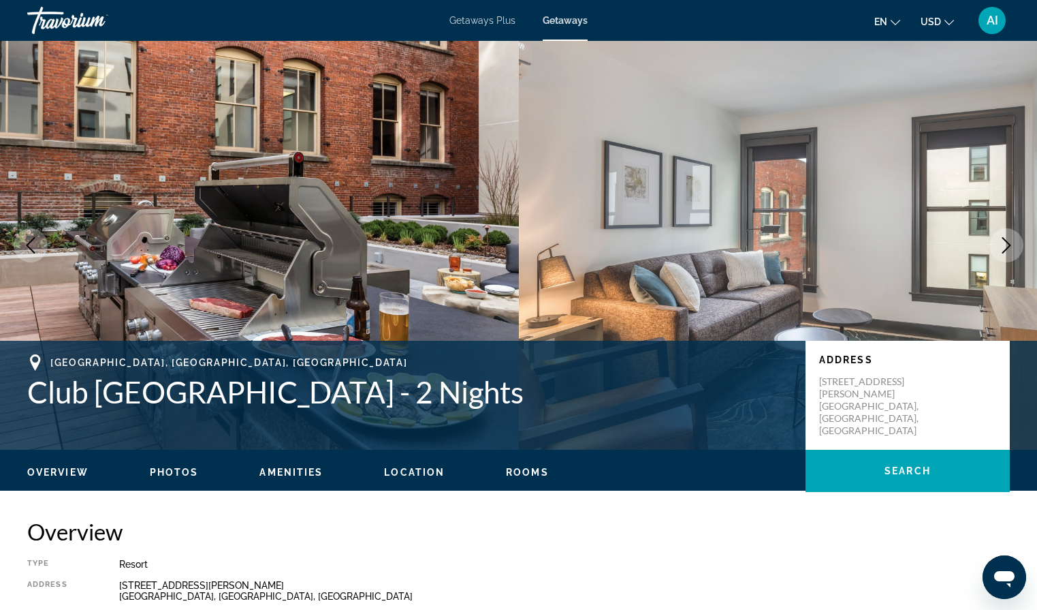
click at [311, 473] on span "Amenities" at bounding box center [291, 472] width 63 height 11
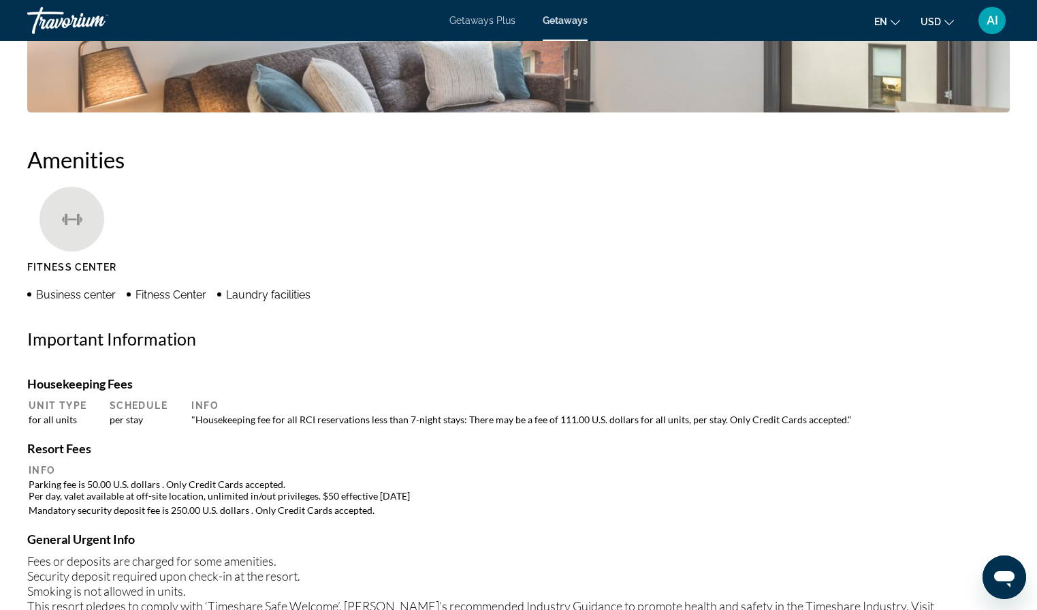
scroll to position [951, 0]
click at [151, 542] on h4 "General Urgent Info" at bounding box center [518, 539] width 983 height 15
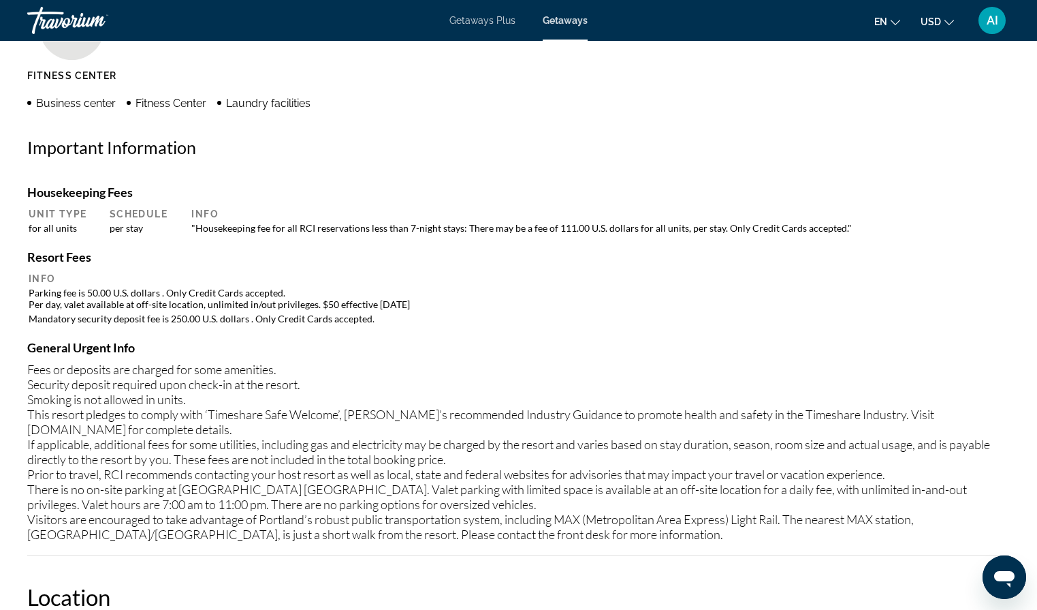
scroll to position [1159, 0]
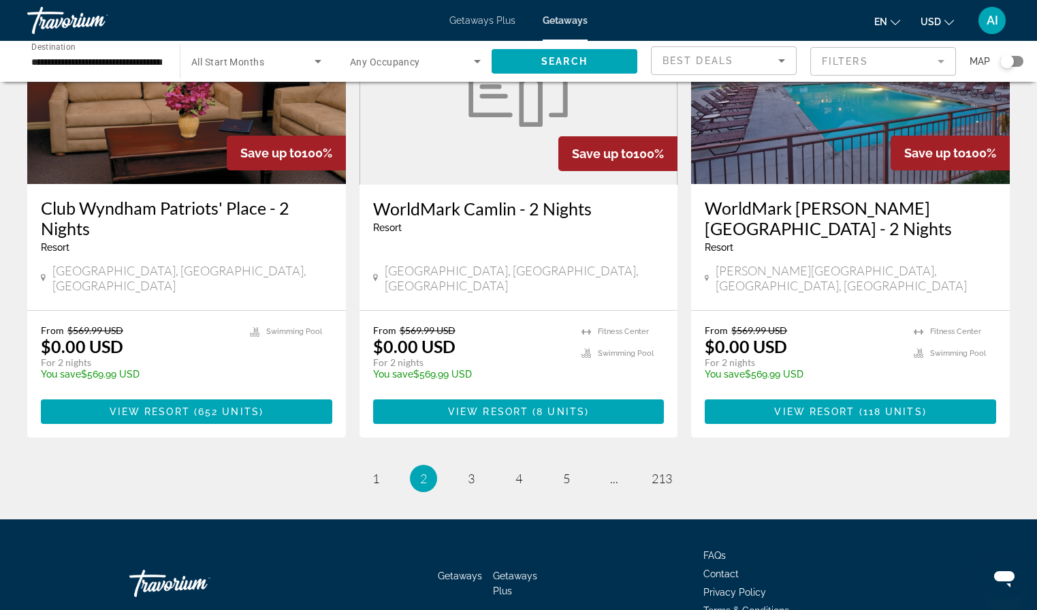
scroll to position [1676, 0]
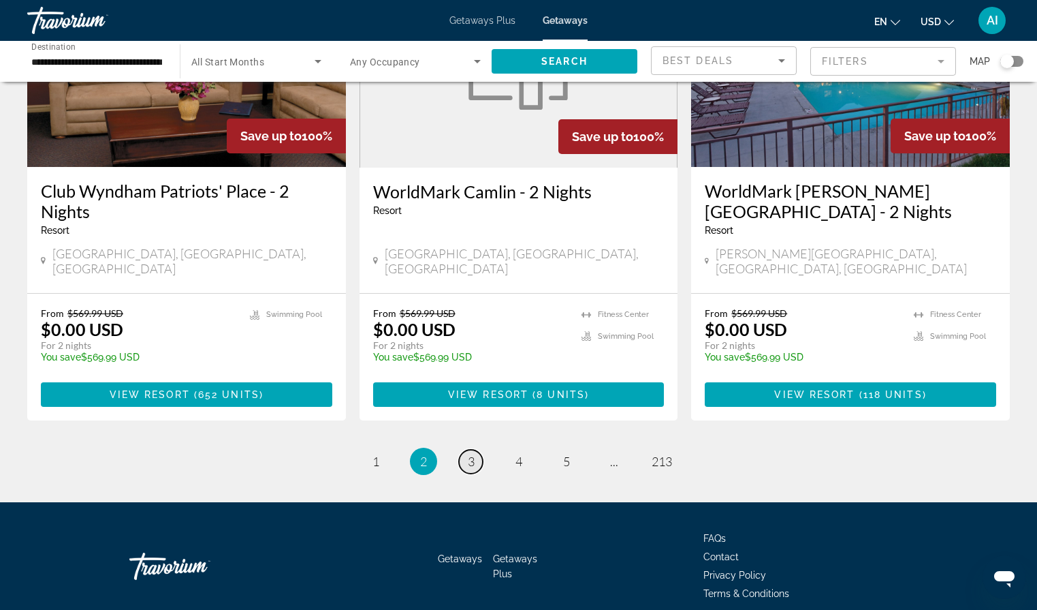
click at [470, 454] on span "3" at bounding box center [471, 461] width 7 height 15
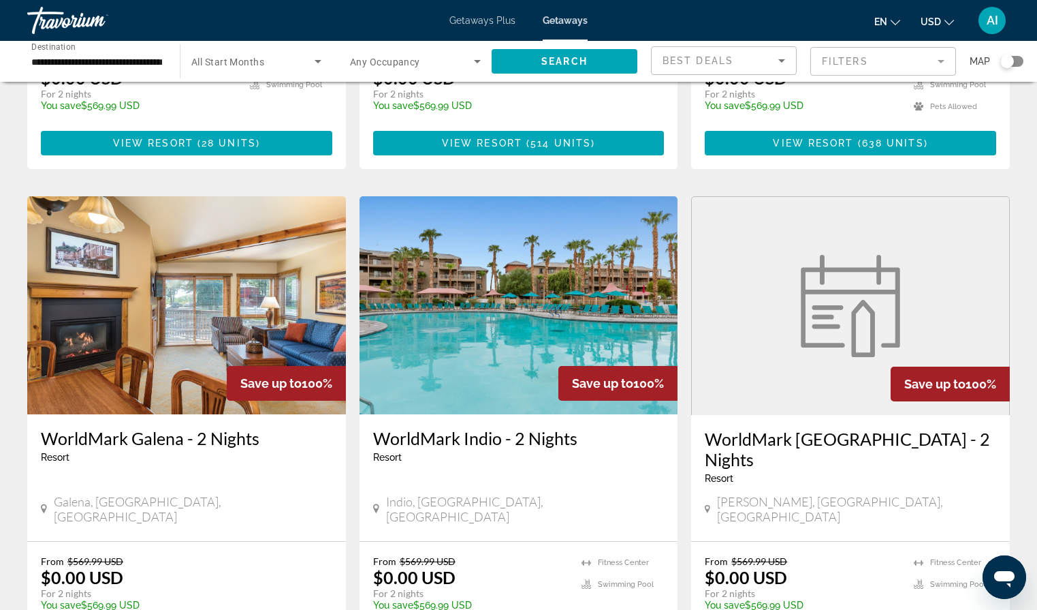
scroll to position [1486, 0]
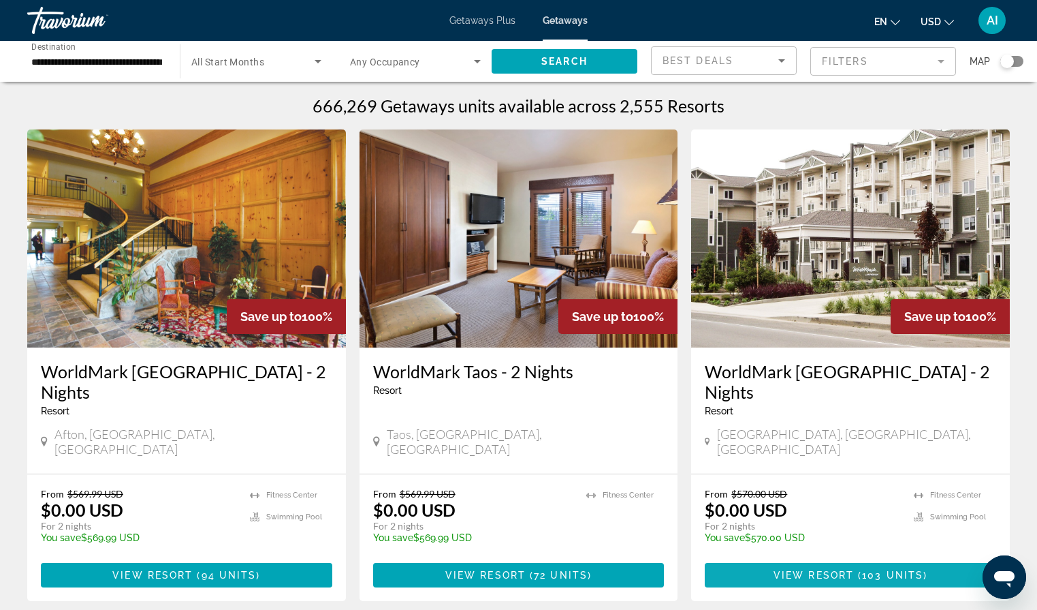
click at [803, 569] on span "View Resort" at bounding box center [814, 574] width 80 height 11
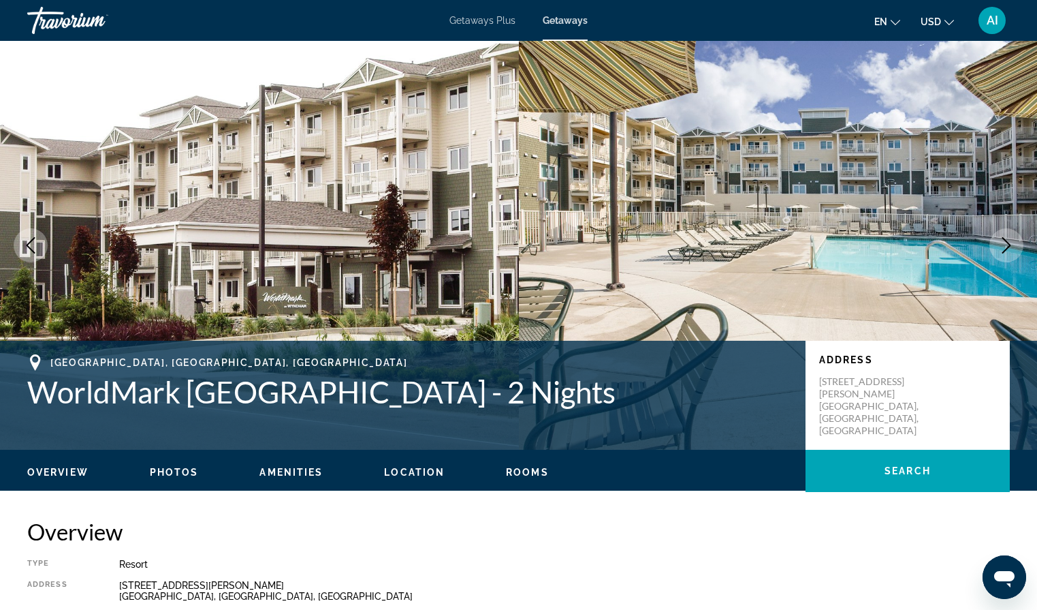
click at [1001, 248] on icon "Next image" at bounding box center [1007, 245] width 16 height 16
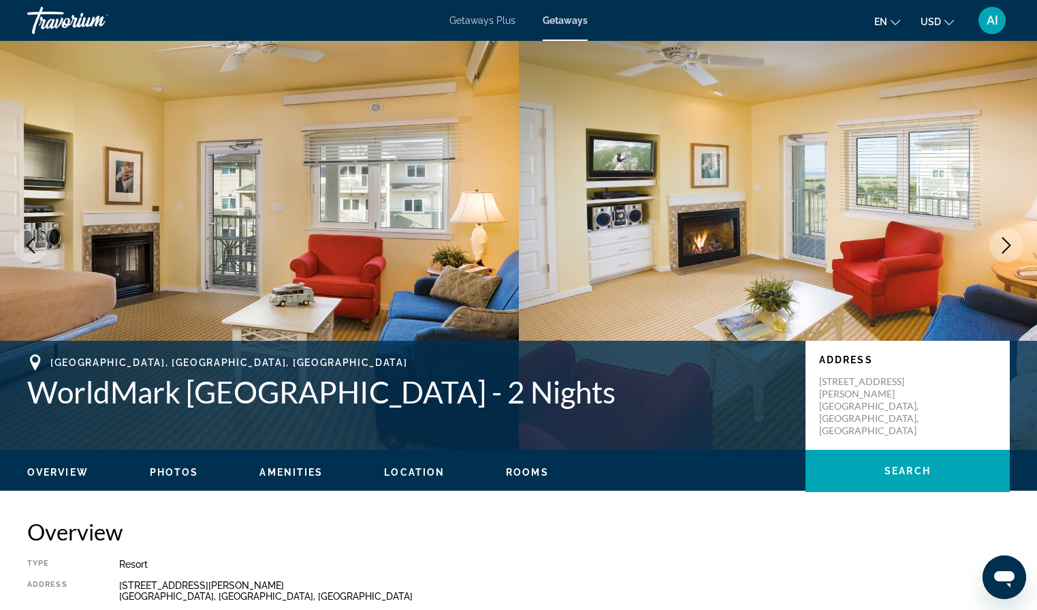
click at [1001, 250] on icon "Next image" at bounding box center [1007, 245] width 16 height 16
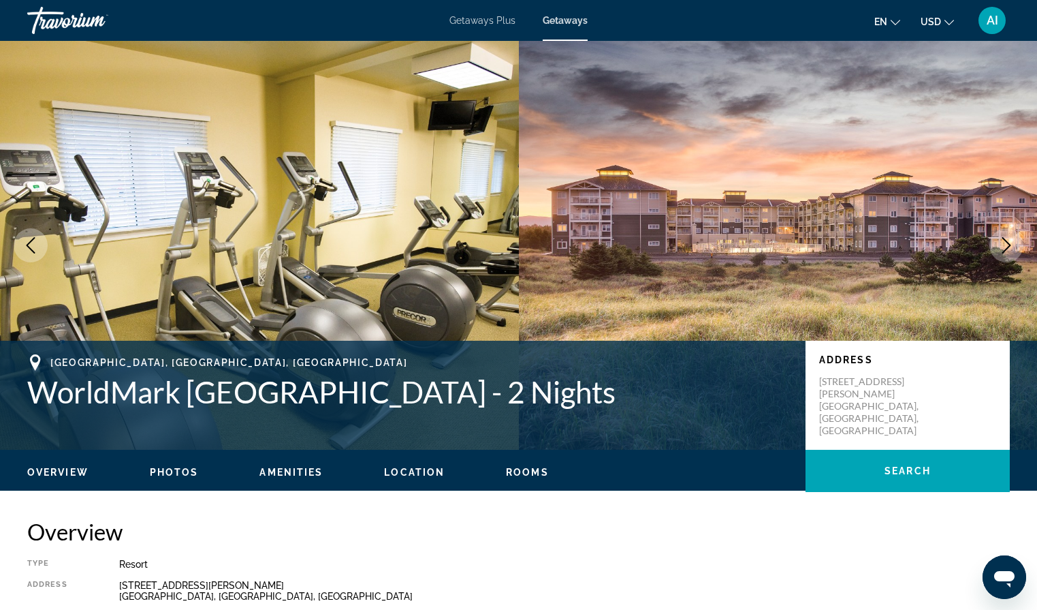
click at [1001, 251] on icon "Next image" at bounding box center [1007, 245] width 16 height 16
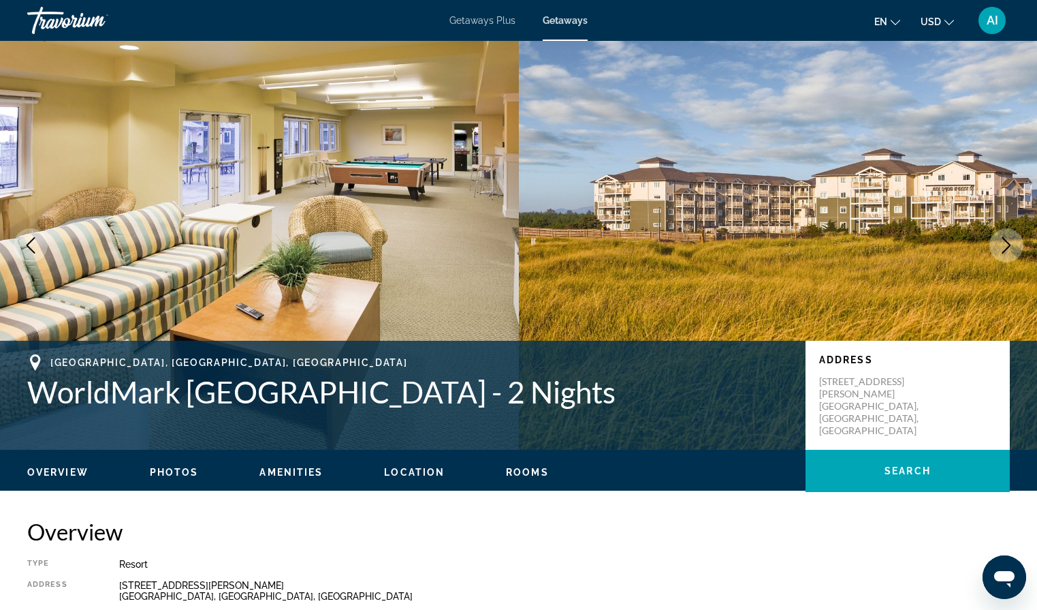
click at [1001, 252] on icon "Next image" at bounding box center [1007, 245] width 16 height 16
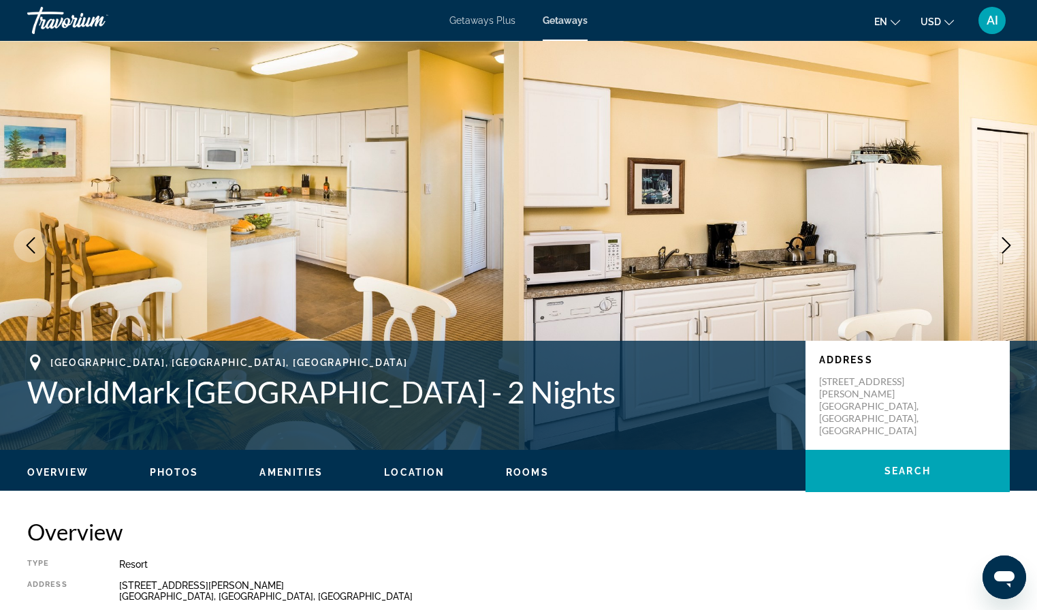
click at [1001, 253] on icon "Next image" at bounding box center [1007, 245] width 16 height 16
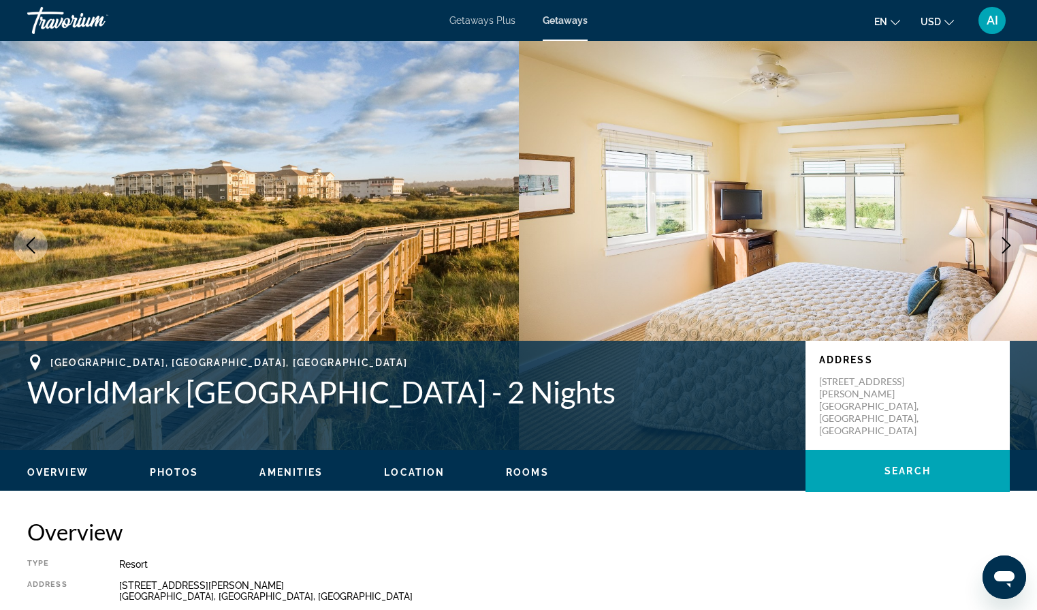
click at [1002, 253] on button "Next image" at bounding box center [1007, 245] width 34 height 34
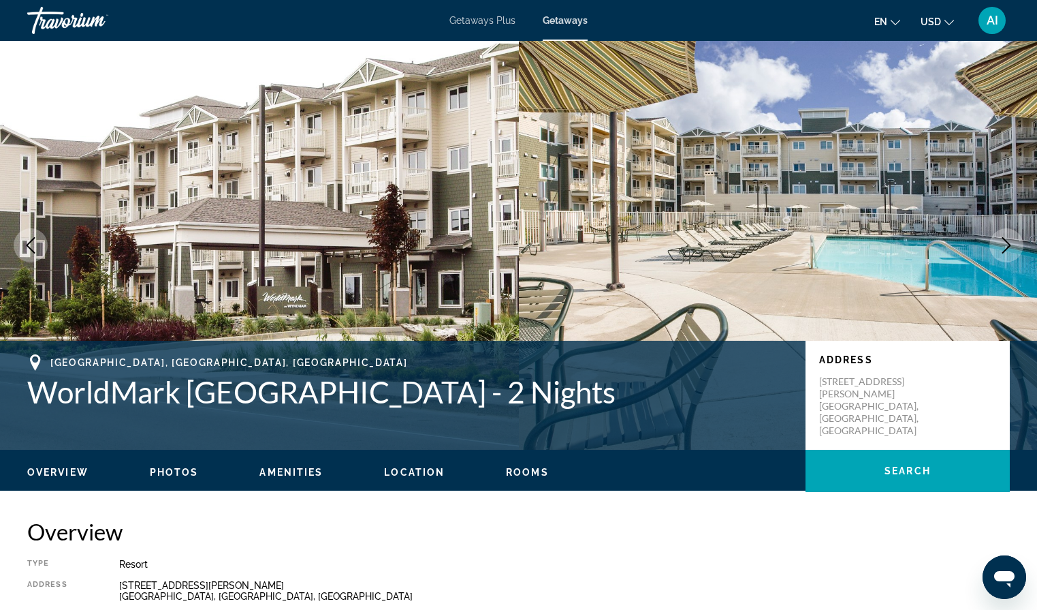
click at [1003, 253] on button "Next image" at bounding box center [1007, 245] width 34 height 34
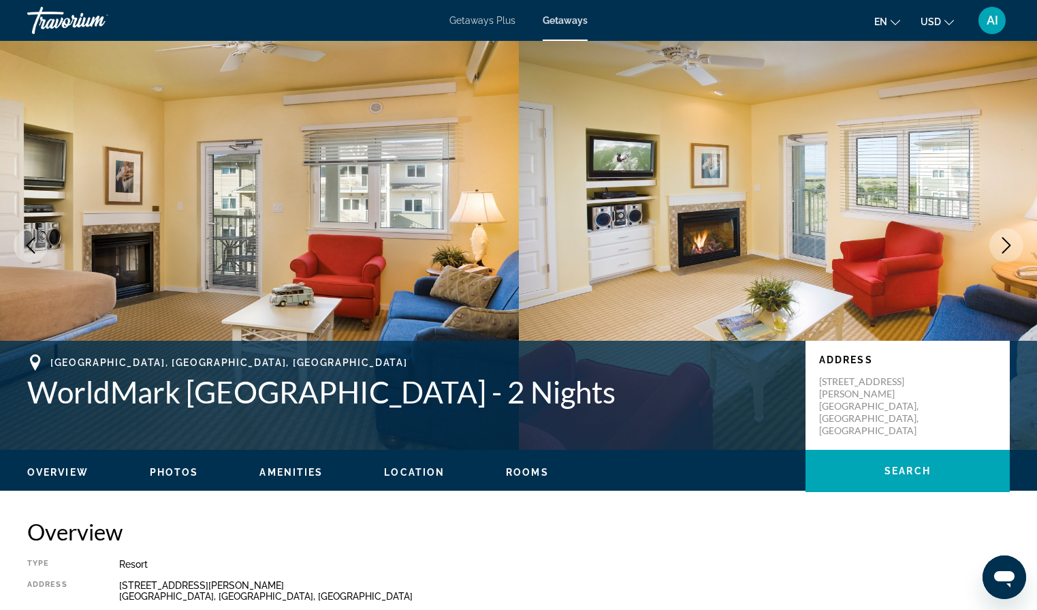
click at [1003, 254] on button "Next image" at bounding box center [1007, 245] width 34 height 34
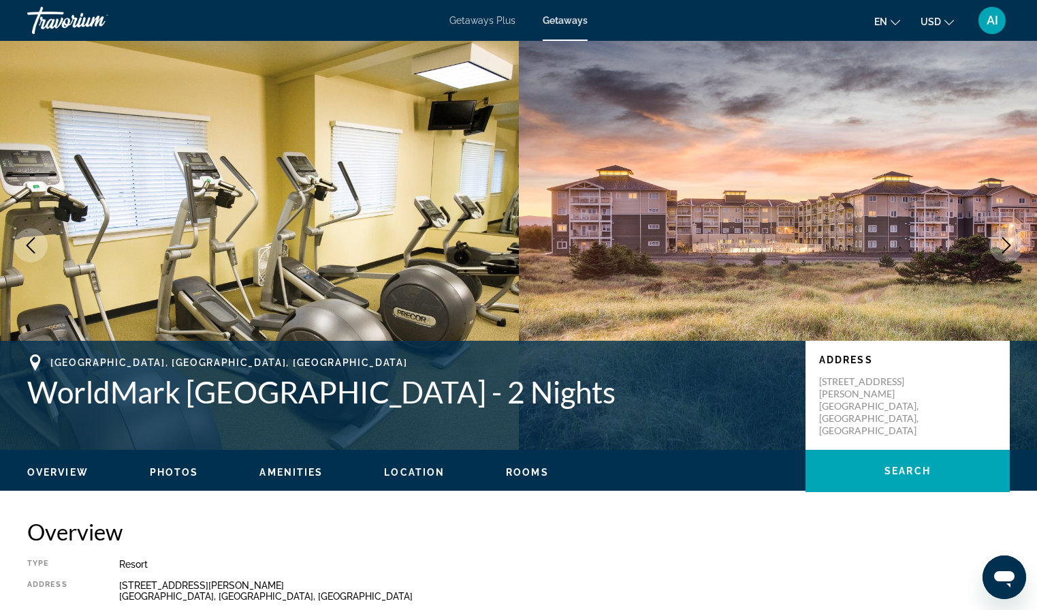
click at [1003, 255] on button "Next image" at bounding box center [1007, 245] width 34 height 34
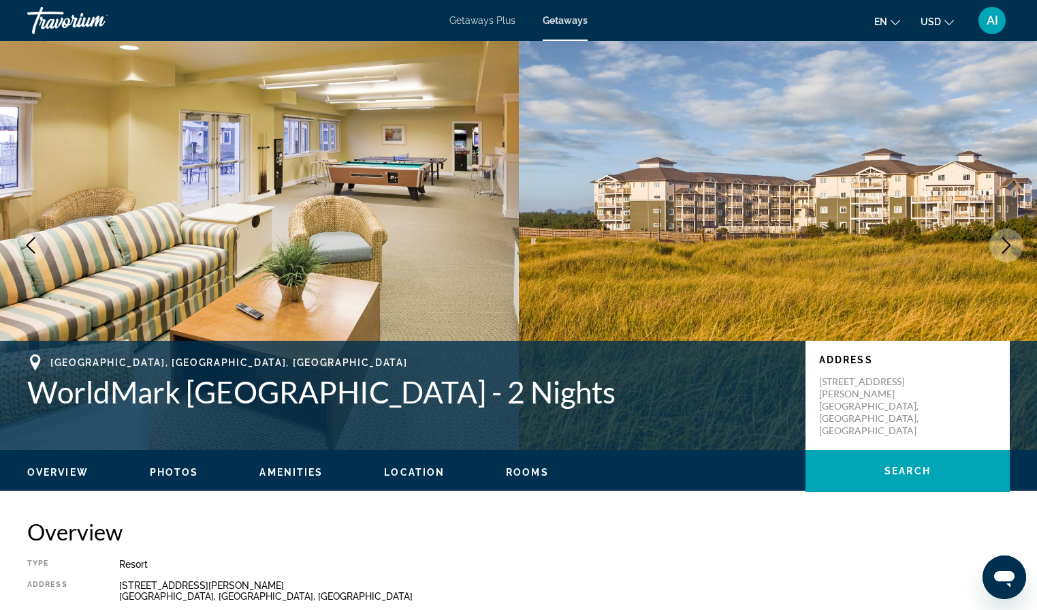
click at [1003, 256] on button "Next image" at bounding box center [1007, 245] width 34 height 34
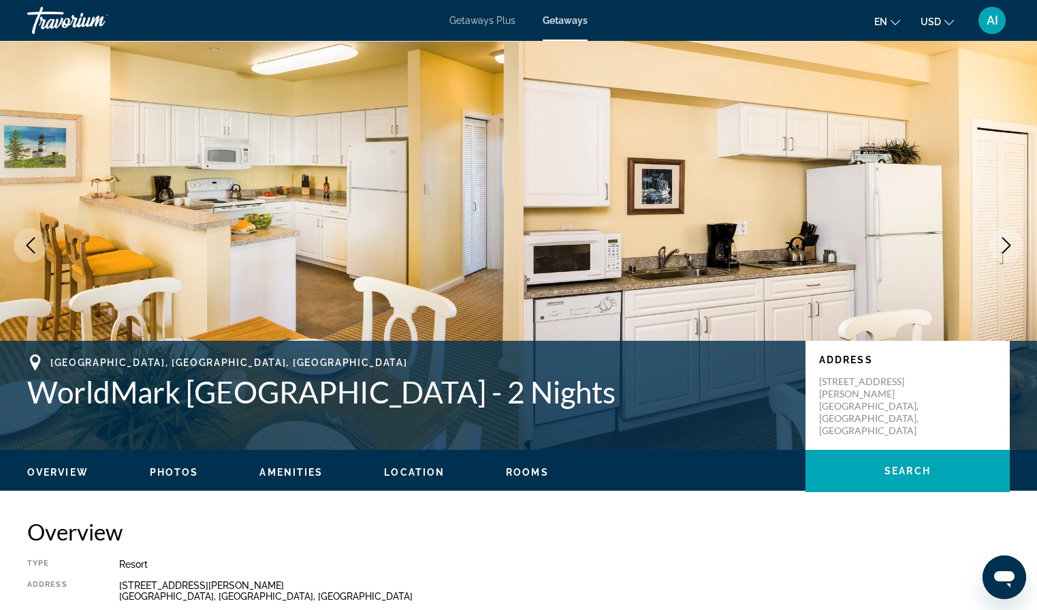
click at [1004, 257] on button "Next image" at bounding box center [1007, 245] width 34 height 34
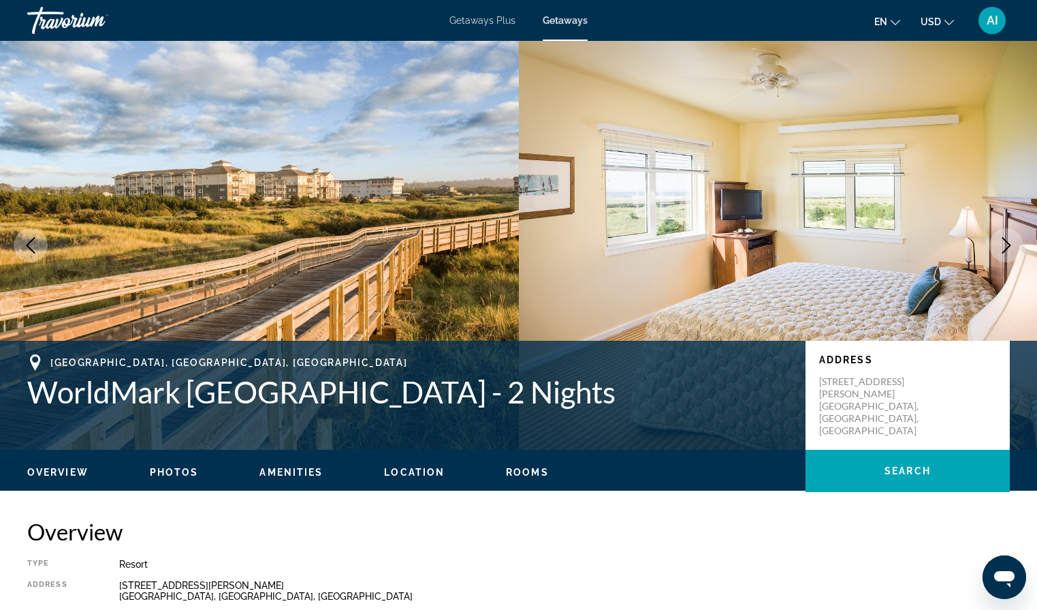
click at [1005, 257] on button "Next image" at bounding box center [1007, 245] width 34 height 34
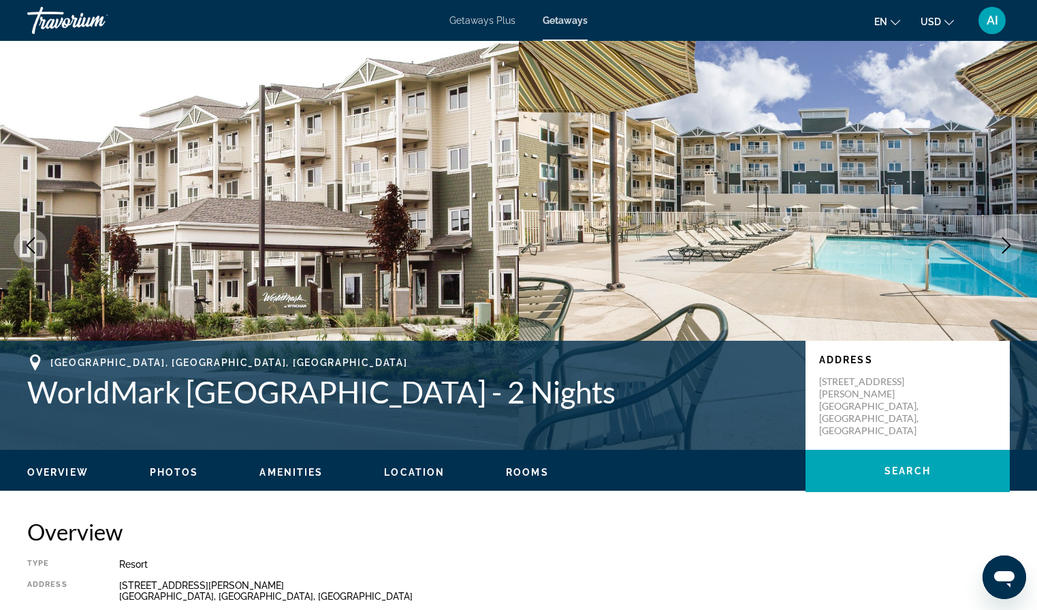
click at [1005, 257] on button "Next image" at bounding box center [1007, 245] width 34 height 34
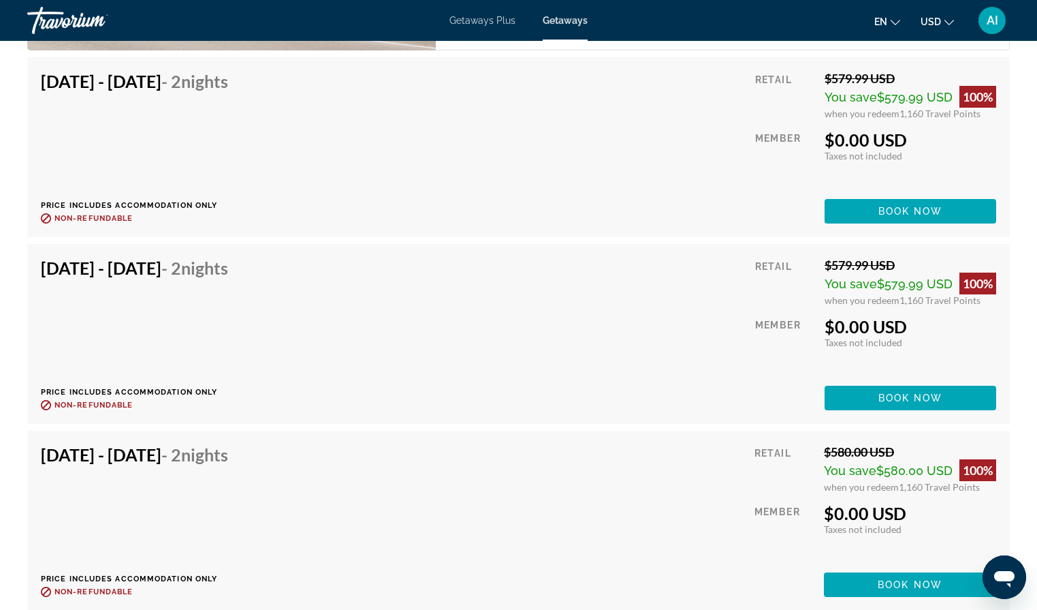
scroll to position [2886, 0]
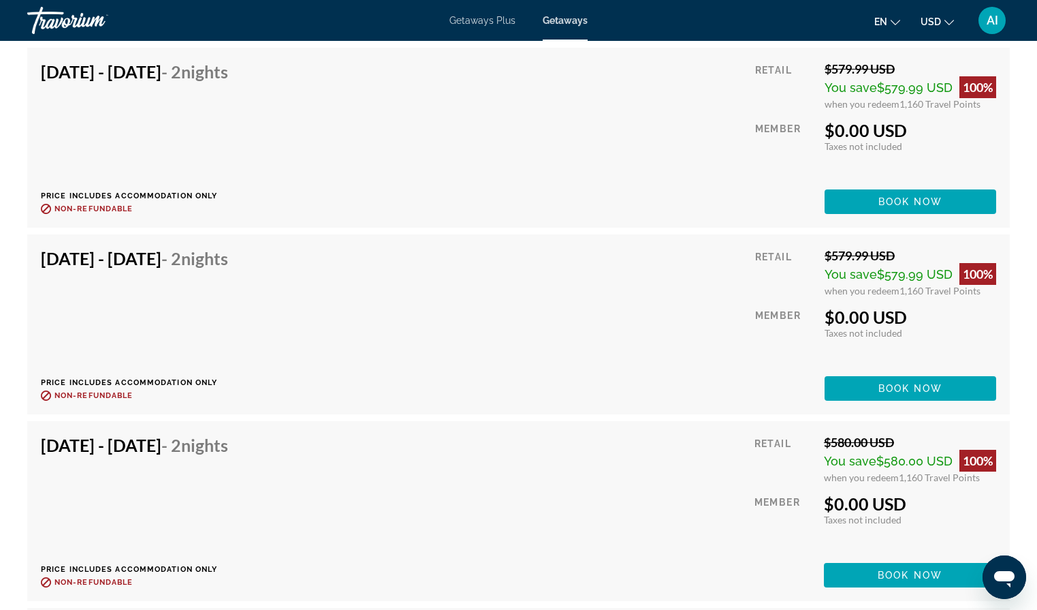
click at [221, 457] on div "[DATE] - [DATE] - 2 Nights" at bounding box center [134, 448] width 187 height 27
